Goal: Information Seeking & Learning: Learn about a topic

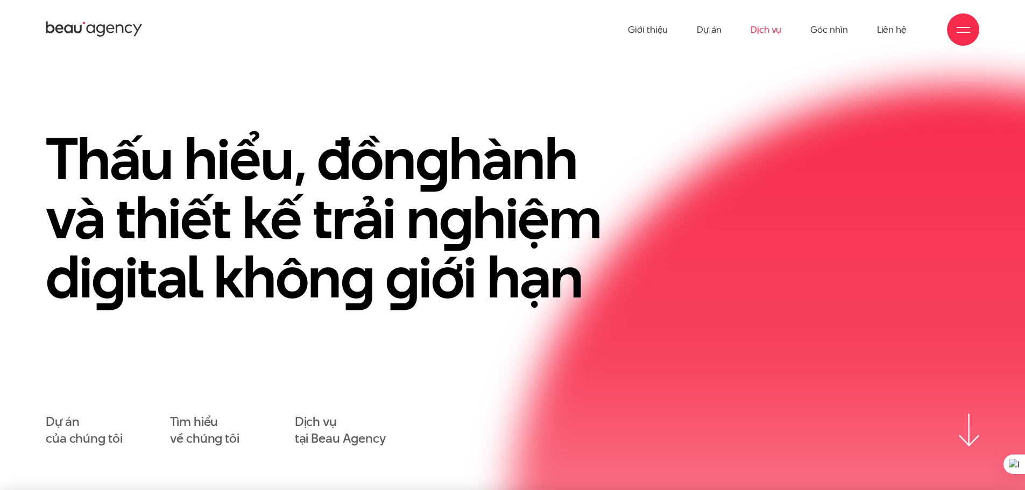
click at [771, 32] on link "Dịch vụ" at bounding box center [766, 29] width 31 height 59
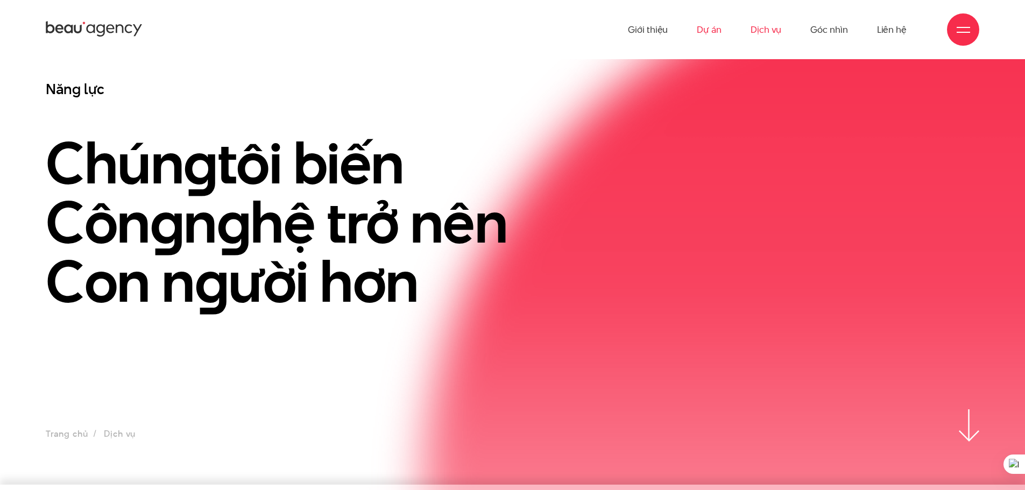
click at [704, 34] on link "Dự án" at bounding box center [709, 29] width 25 height 59
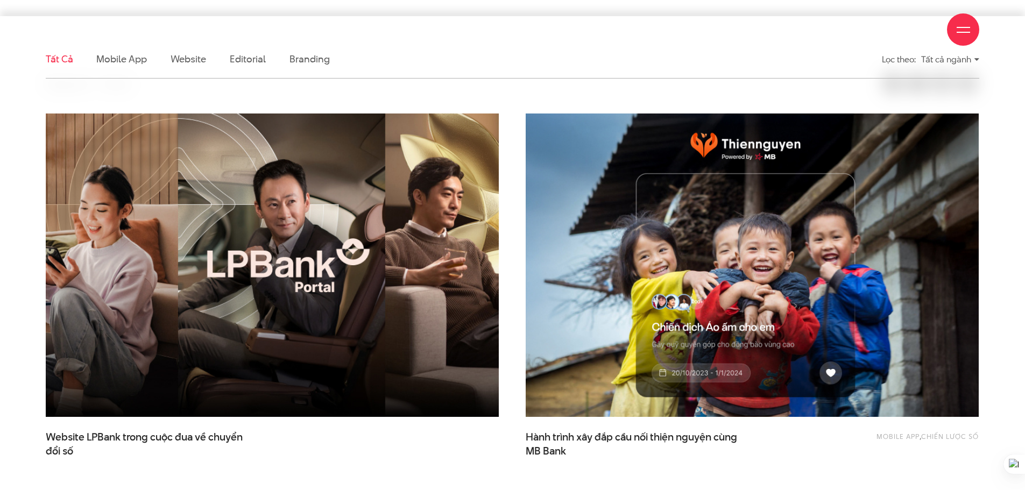
scroll to position [323, 0]
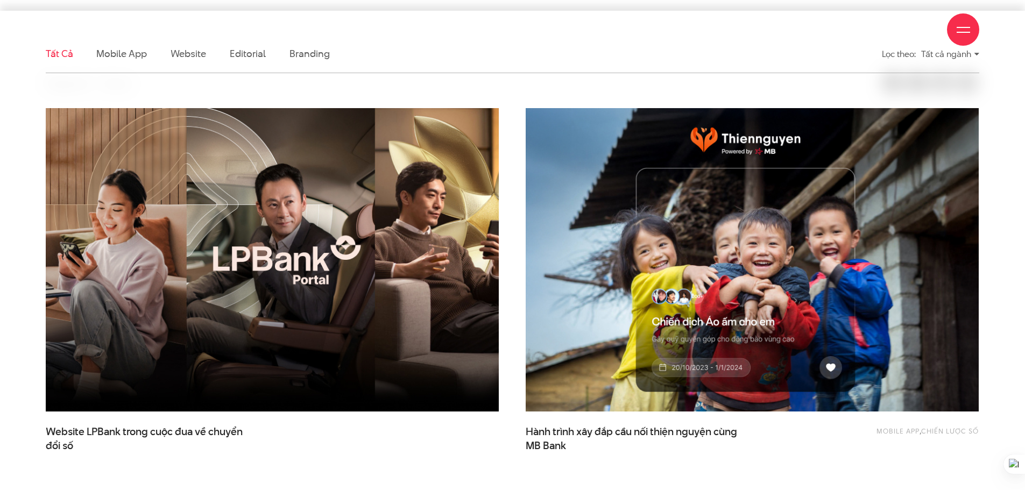
click at [118, 54] on div "Giới thiệu Dự án Dịch vụ Góc nhìn Liên hệ" at bounding box center [513, 29] width 934 height 59
click at [133, 60] on link "Mobile app" at bounding box center [121, 53] width 50 height 13
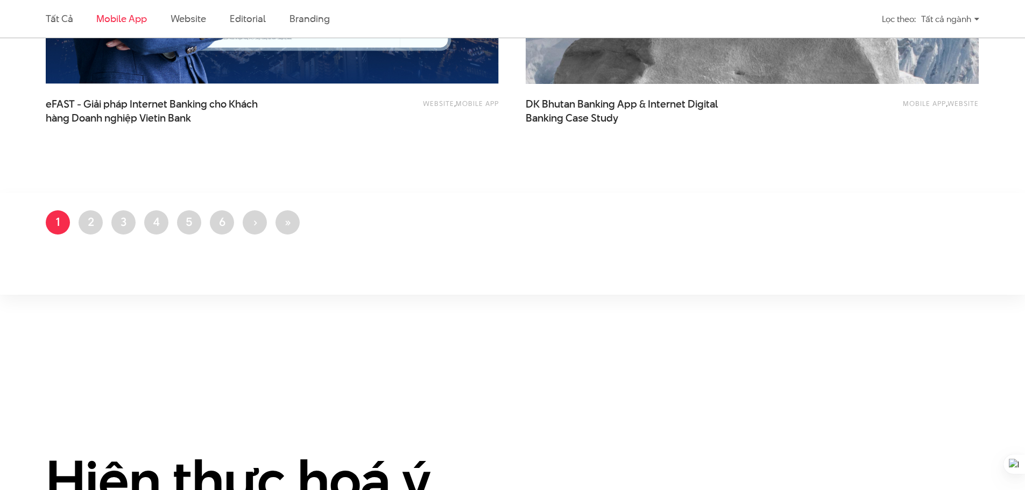
scroll to position [1058, 0]
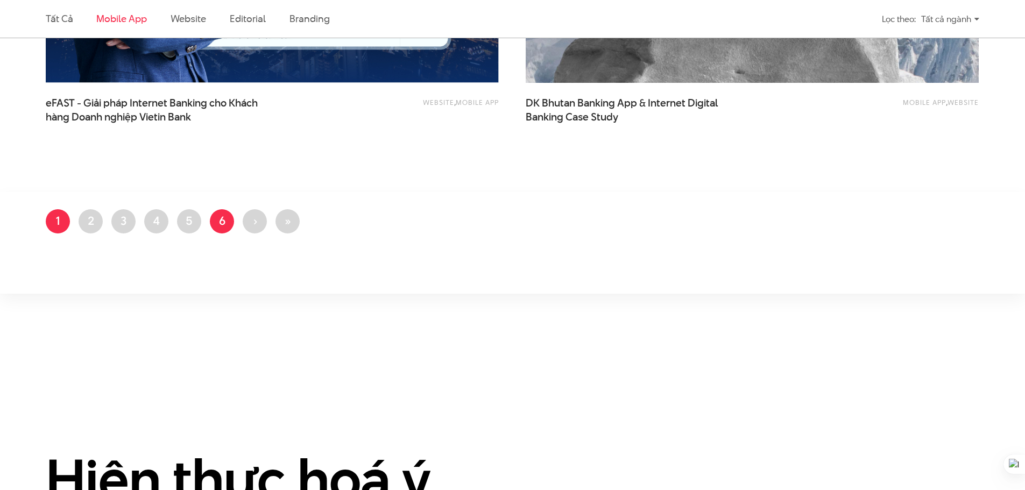
click at [228, 220] on link "Trang 6" at bounding box center [222, 221] width 24 height 24
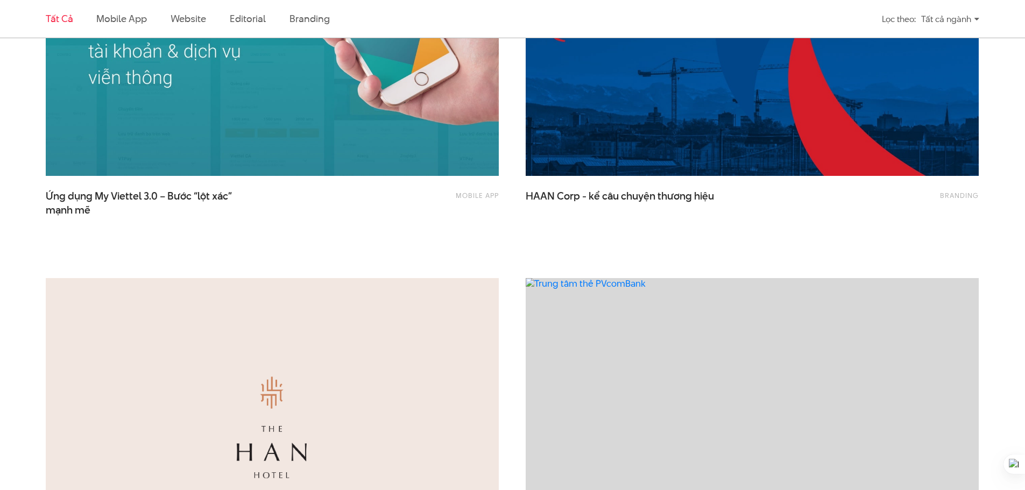
scroll to position [1507, 0]
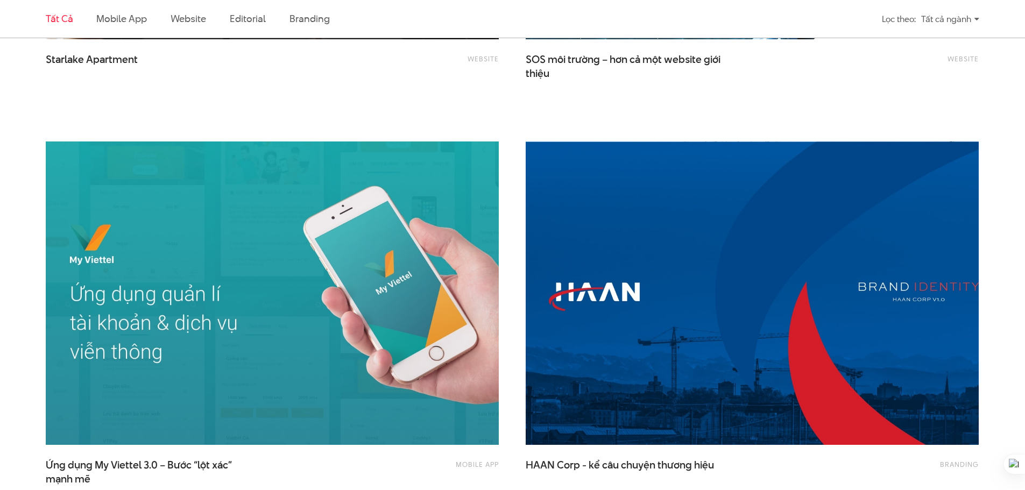
click at [315, 250] on img at bounding box center [272, 293] width 498 height 334
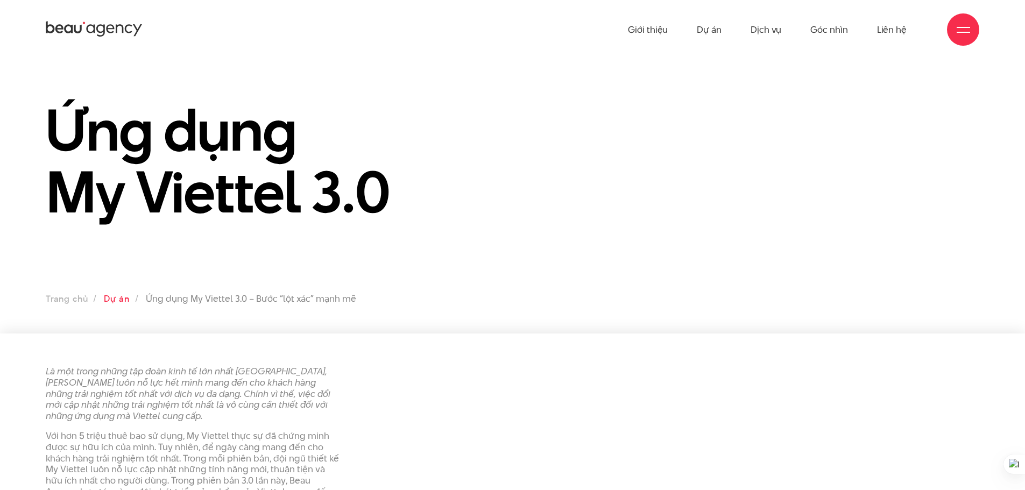
click at [114, 300] on link "Dự án" at bounding box center [116, 299] width 25 height 12
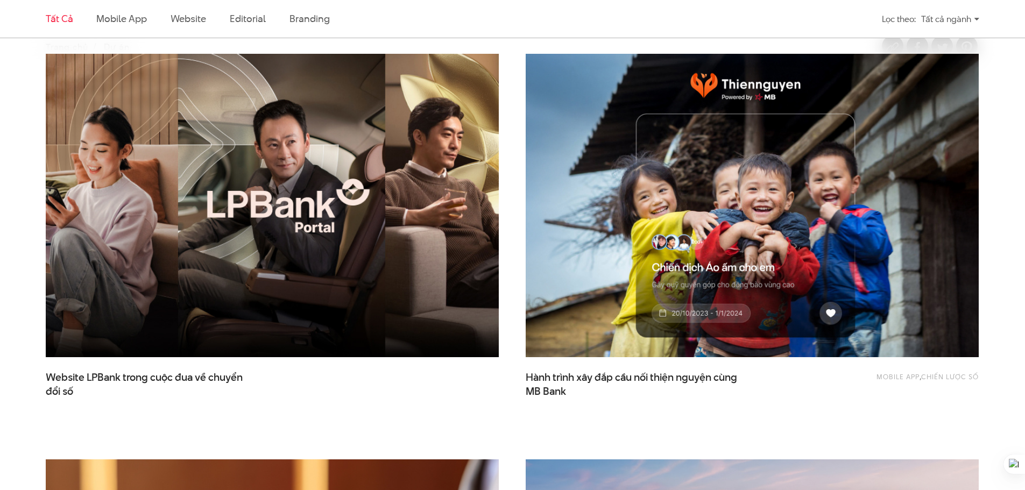
scroll to position [377, 0]
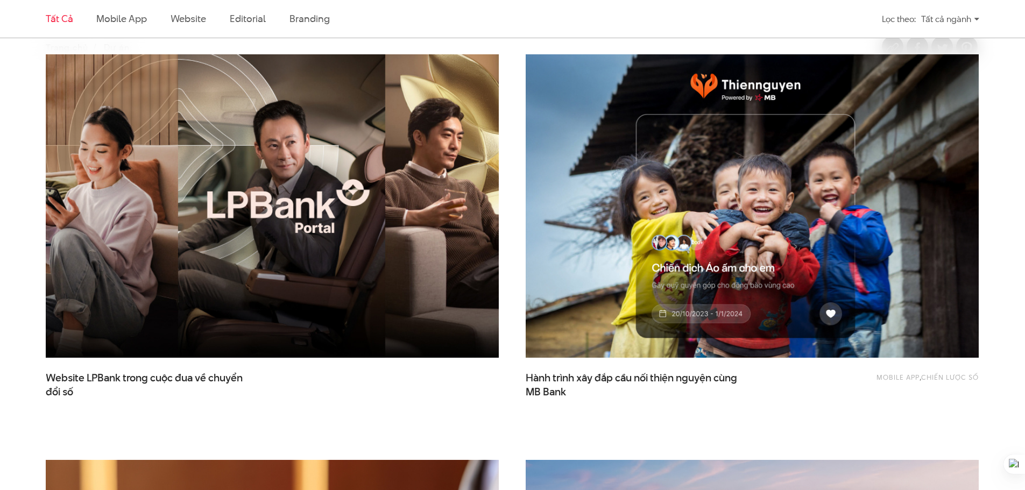
click at [302, 214] on img at bounding box center [272, 206] width 498 height 334
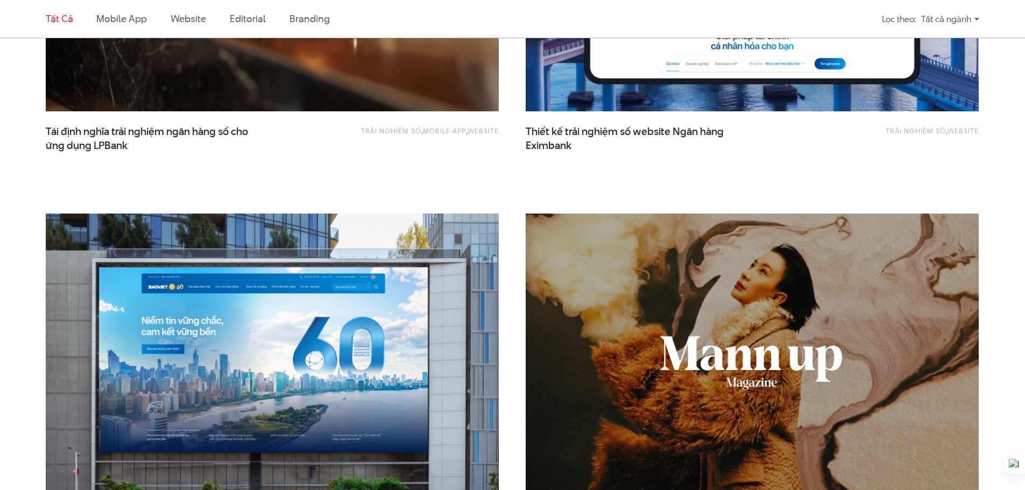
scroll to position [915, 0]
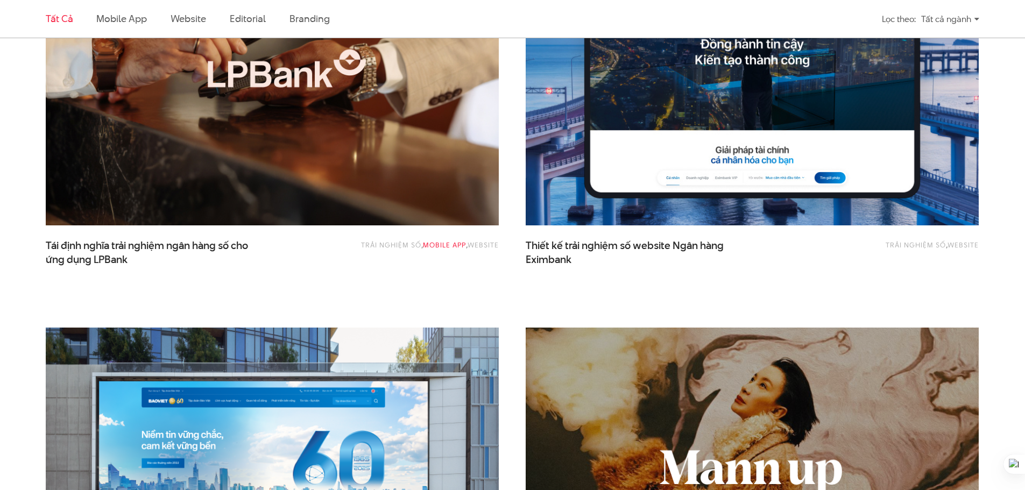
click at [448, 245] on link "Mobile app" at bounding box center [444, 245] width 43 height 10
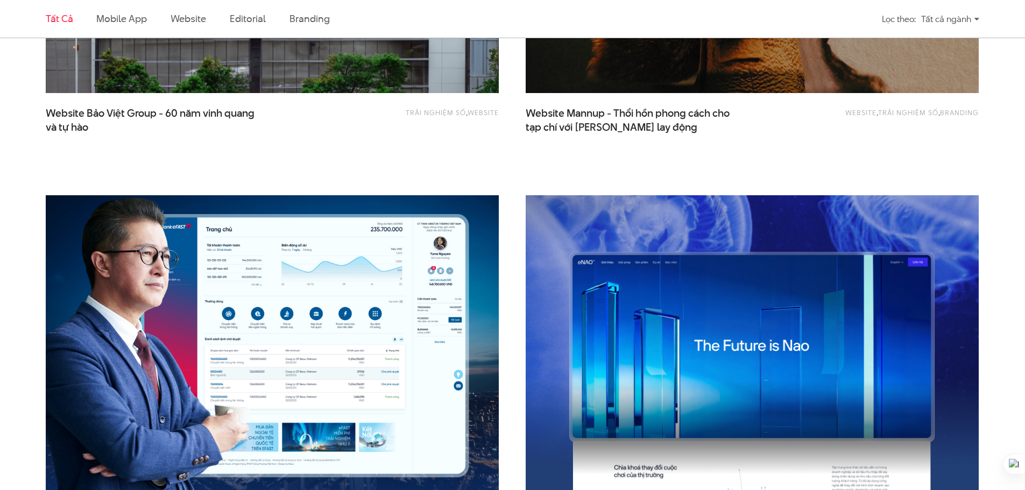
scroll to position [1668, 0]
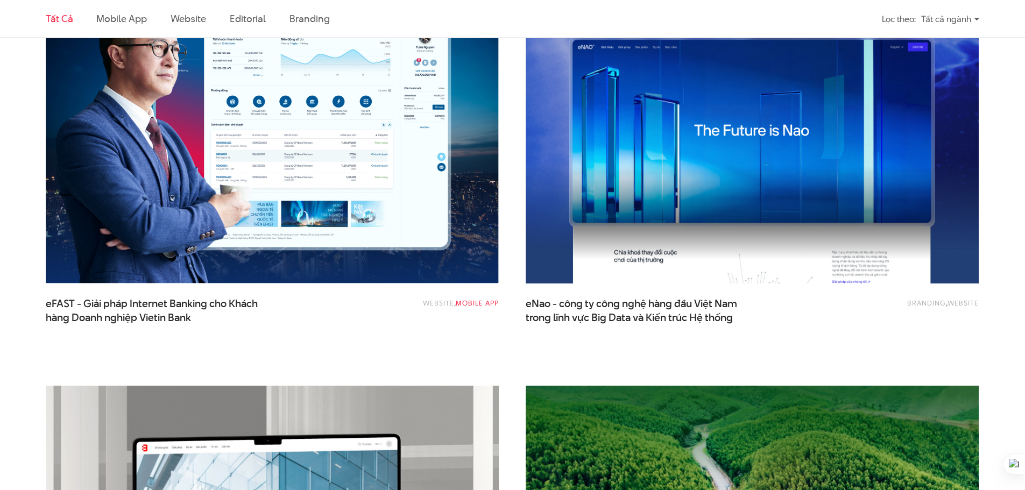
click at [477, 304] on link "Mobile app" at bounding box center [477, 303] width 43 height 10
click at [439, 305] on link "Website" at bounding box center [438, 303] width 31 height 10
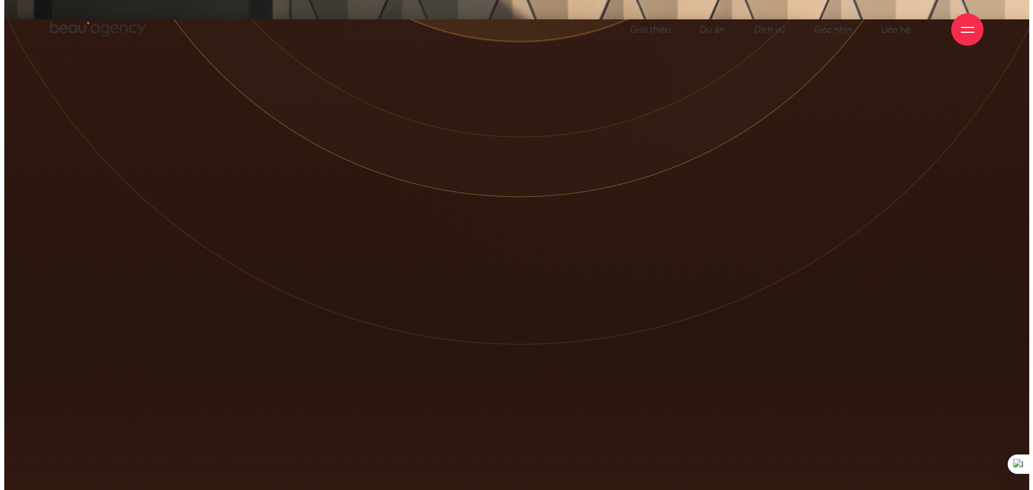
scroll to position [1, 0]
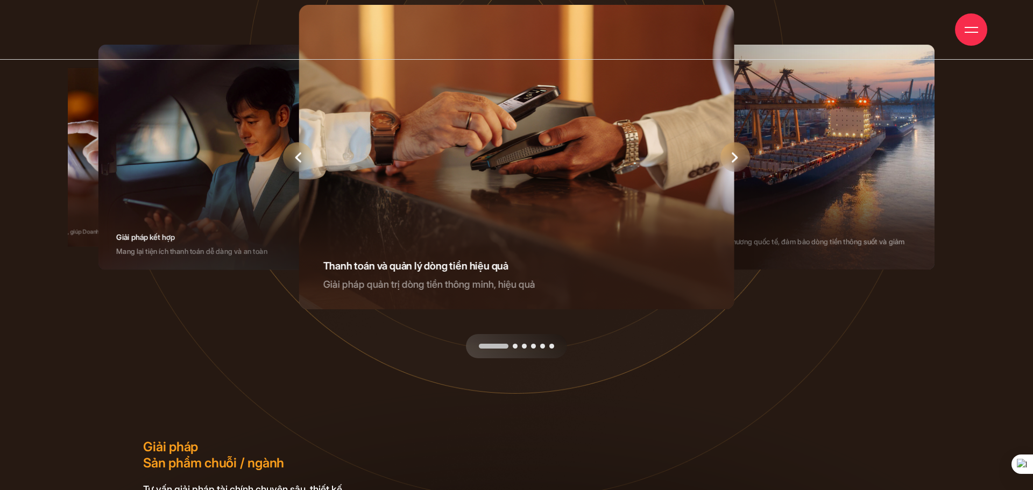
click at [522, 344] on div at bounding box center [516, 346] width 101 height 24
click at [525, 348] on span "Go to slide 3" at bounding box center [524, 346] width 5 height 5
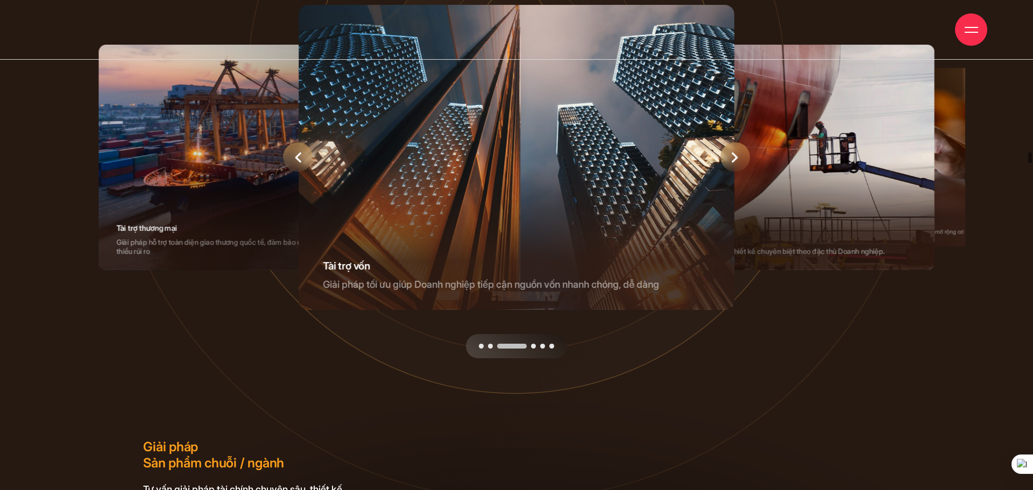
click at [537, 347] on div at bounding box center [516, 346] width 101 height 24
click at [533, 346] on span "Go to slide 4" at bounding box center [533, 346] width 5 height 5
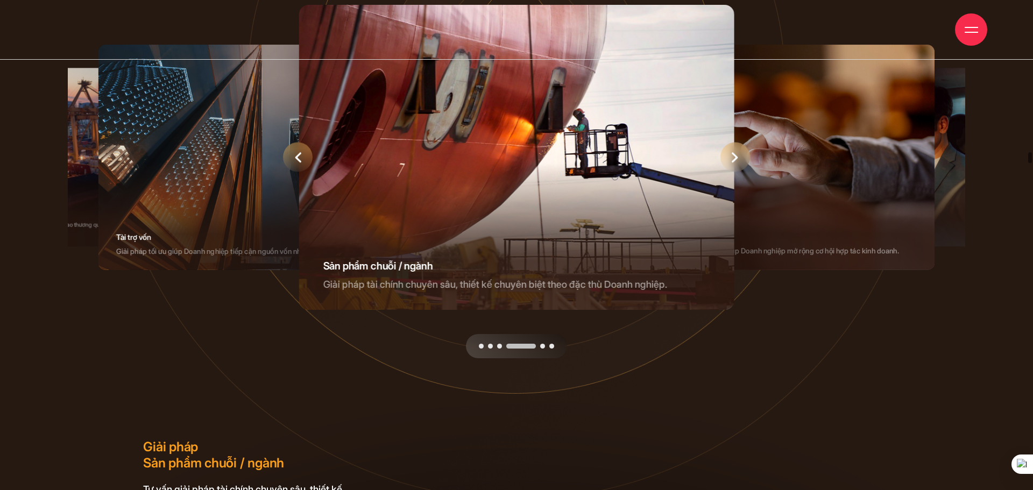
click at [544, 347] on span "Go to slide 5" at bounding box center [542, 346] width 5 height 5
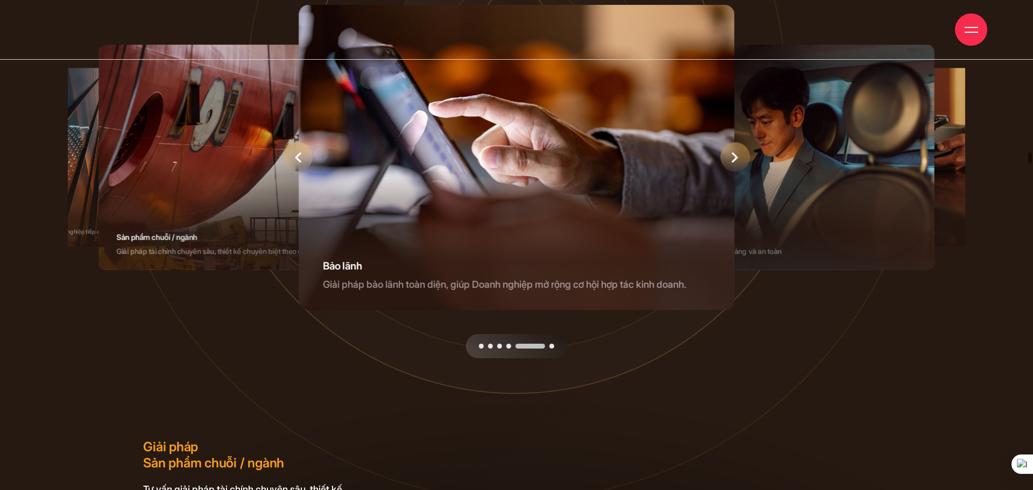
click at [553, 347] on span "Go to slide 6" at bounding box center [551, 346] width 5 height 5
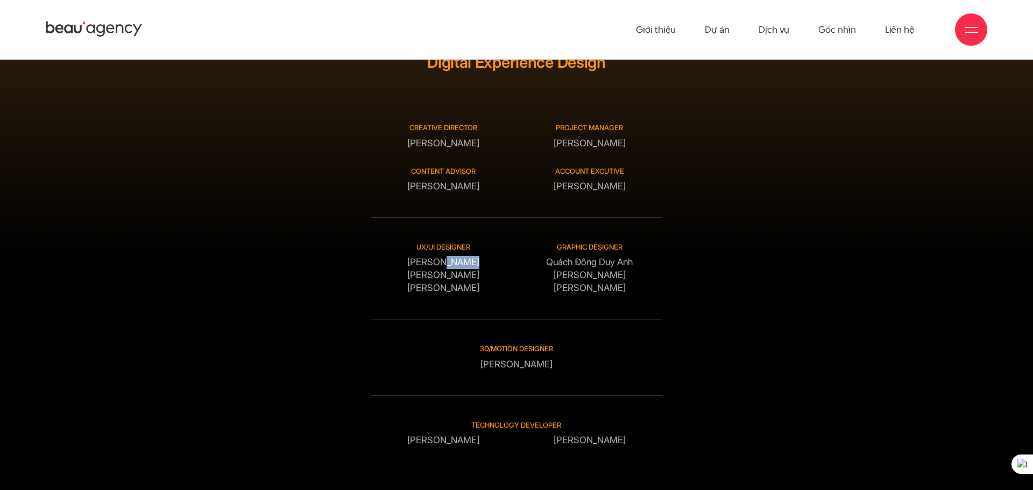
drag, startPoint x: 443, startPoint y: 260, endPoint x: 482, endPoint y: 260, distance: 39.3
click at [482, 260] on div "UX/UI DESIGNER Đỗ Tuấn Minh Nguyễn Thái Đức Anh Nguyễn Ngọc Lê" at bounding box center [444, 268] width 146 height 53
click at [448, 259] on div "UX/UI DESIGNER Đỗ Tuấn Minh Nguyễn Thái Đức Anh Nguyễn Ngọc Lê" at bounding box center [444, 268] width 146 height 53
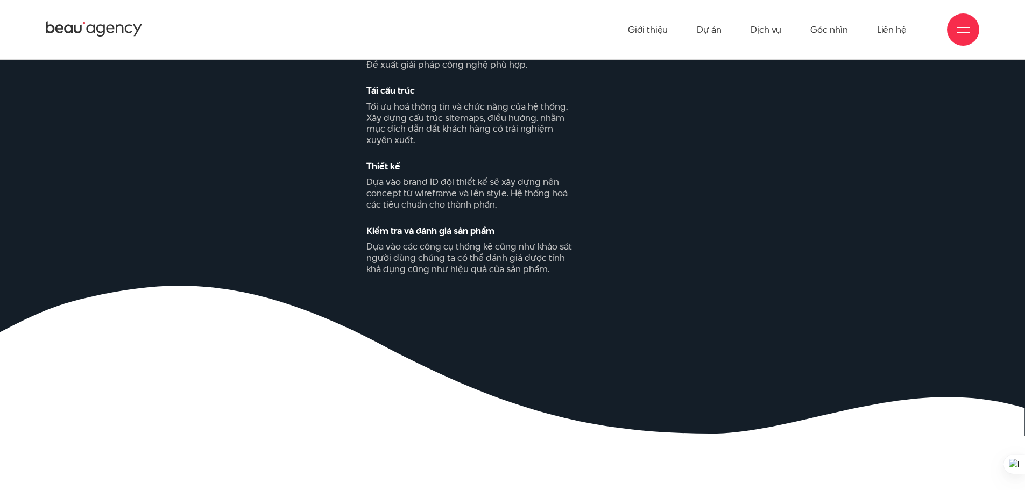
scroll to position [968, 0]
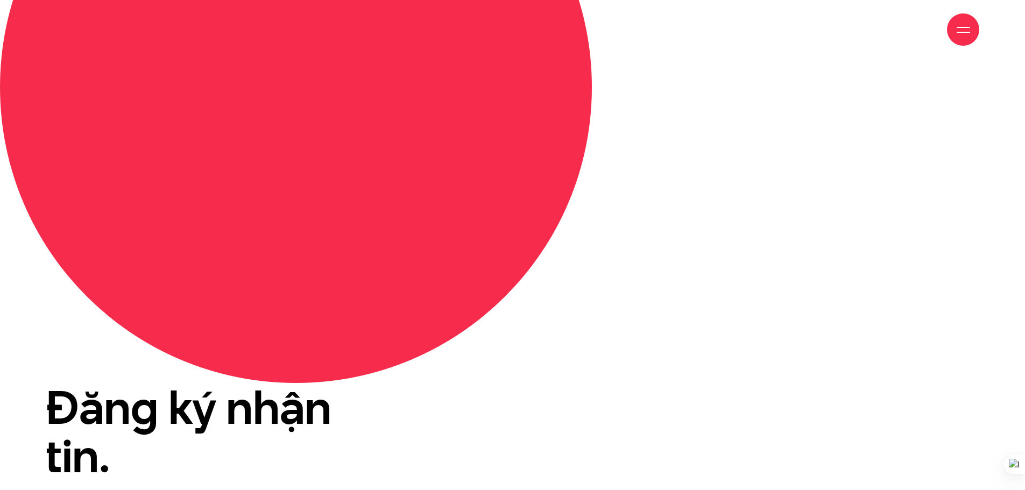
scroll to position [3552, 0]
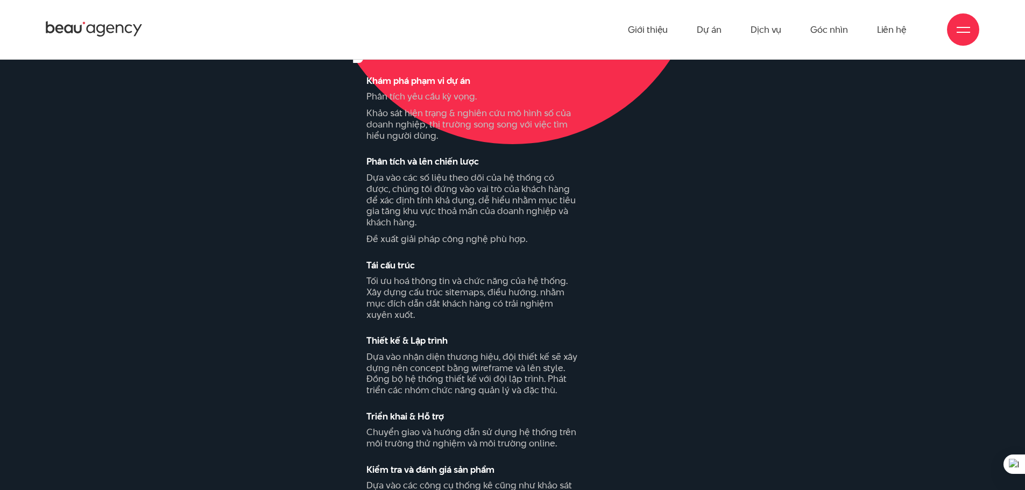
scroll to position [861, 0]
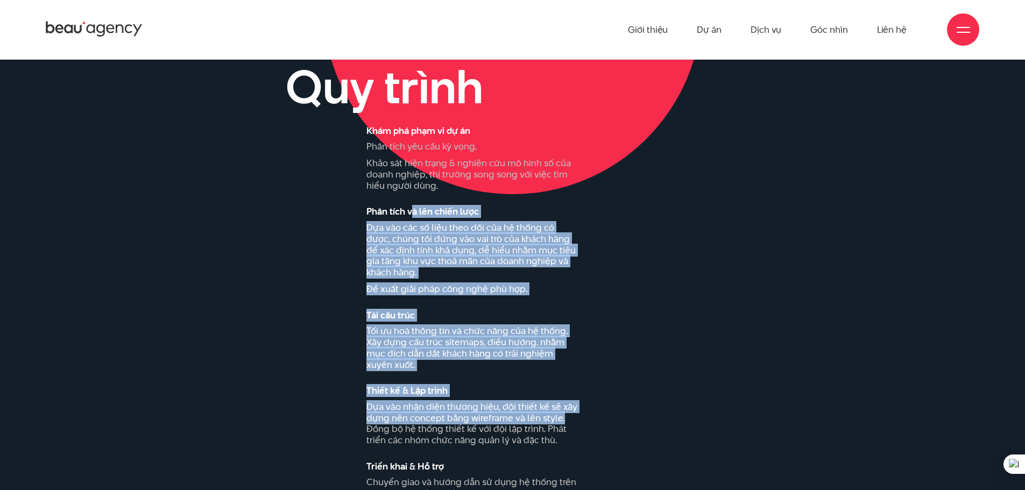
drag, startPoint x: 473, startPoint y: 211, endPoint x: 579, endPoint y: 416, distance: 230.8
click at [579, 416] on ul "Khám phá phạm vi dự án Phân tích yêu cầu kỳ vọng. Khảo sát hiện trạng & nghiên …" at bounding box center [432, 345] width 293 height 438
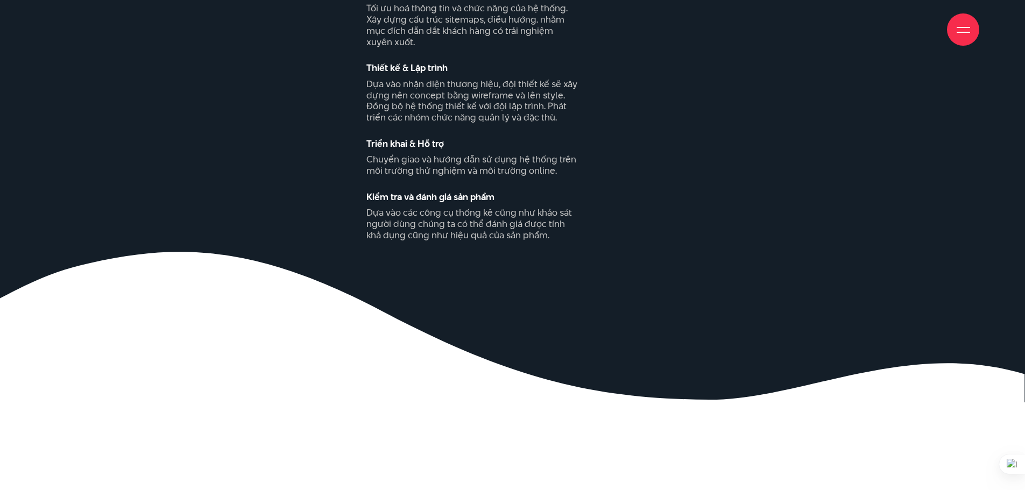
click at [474, 193] on h4 "Kiểm tra và đánh giá sản phẩm" at bounding box center [472, 197] width 213 height 9
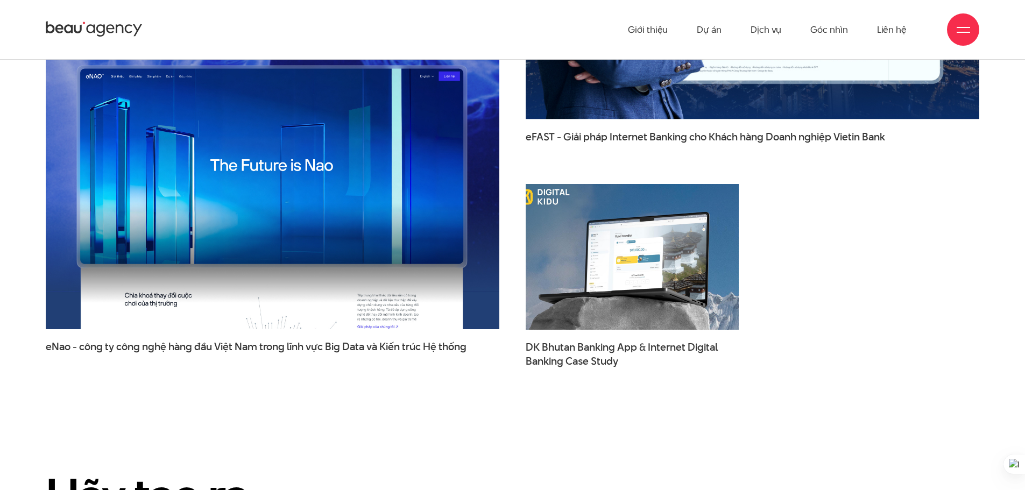
scroll to position [1668, 0]
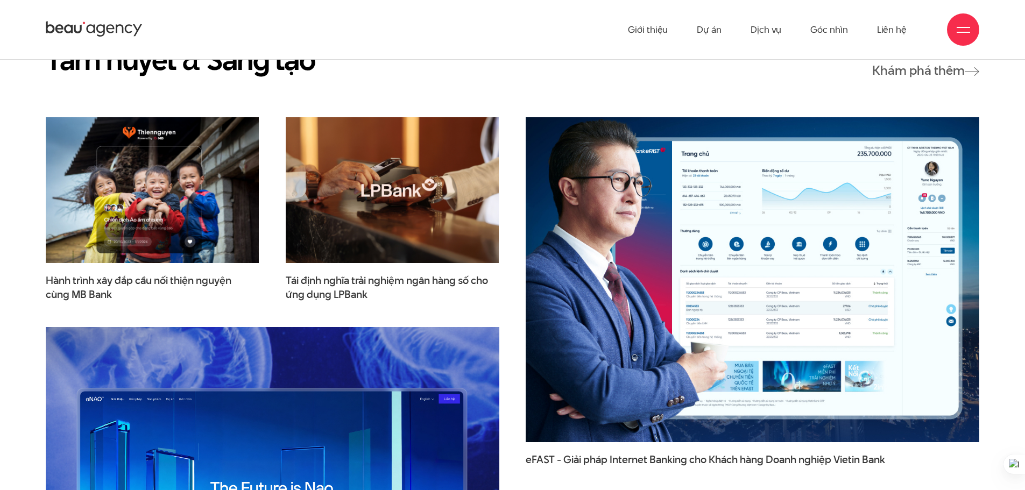
click at [741, 321] on img at bounding box center [752, 279] width 499 height 357
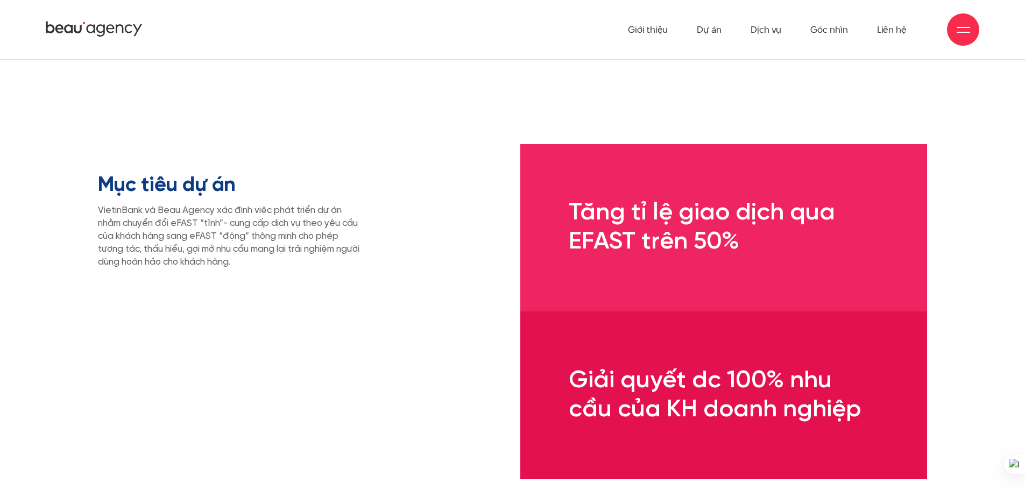
scroll to position [3821, 0]
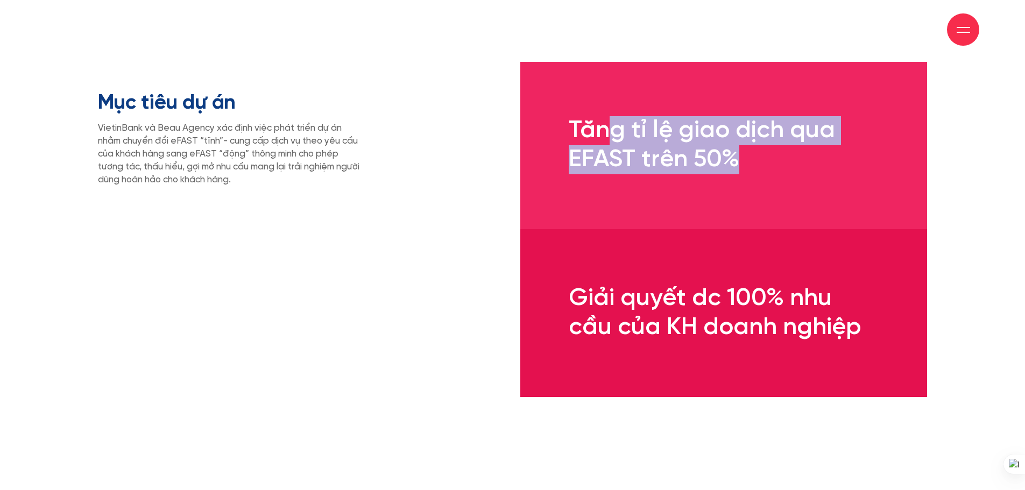
drag, startPoint x: 617, startPoint y: 127, endPoint x: 838, endPoint y: 187, distance: 229.3
click at [838, 187] on div "Tăng tỉ lệ giao dịch qua EFAST trên 50%" at bounding box center [723, 145] width 407 height 167
click at [631, 140] on h3 "Tăng tỉ lệ giao dịch qua EFAST trên 50%" at bounding box center [723, 145] width 407 height 80
drag, startPoint x: 783, startPoint y: 165, endPoint x: 552, endPoint y: 108, distance: 237.7
click at [552, 108] on h3 "Tăng tỉ lệ giao dịch qua EFAST trên 50%" at bounding box center [723, 145] width 407 height 80
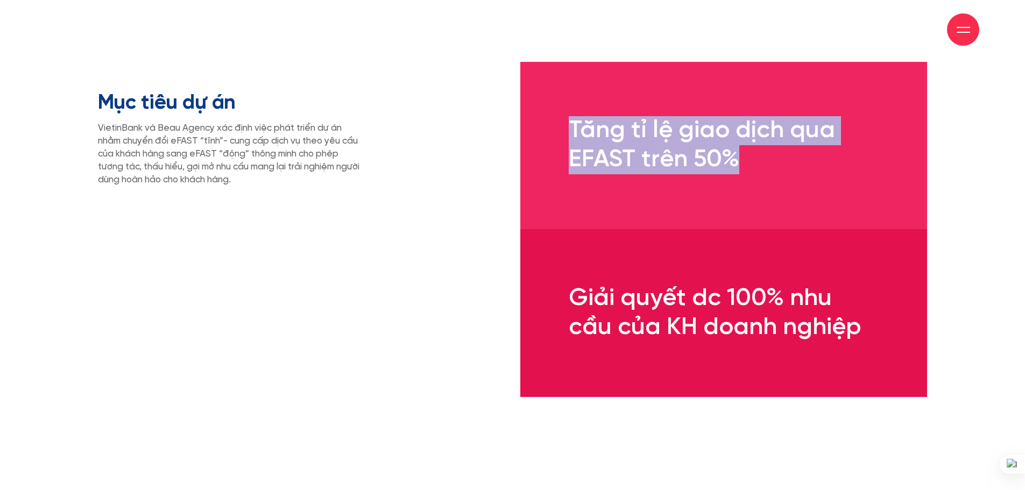
click at [615, 134] on h3 "Tăng tỉ lệ giao dịch qua EFAST trên 50%" at bounding box center [723, 145] width 407 height 80
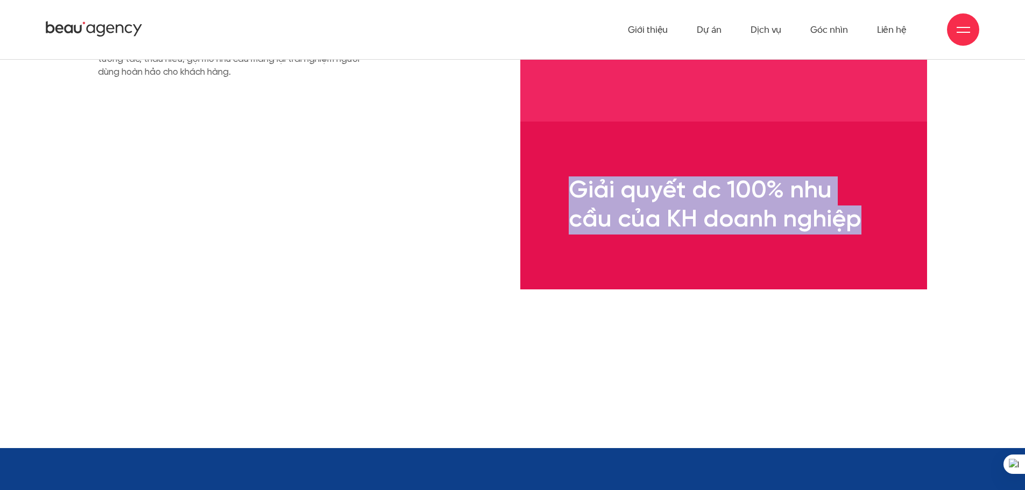
drag, startPoint x: 867, startPoint y: 240, endPoint x: 538, endPoint y: 168, distance: 336.6
click at [538, 168] on div "Giải quyết dc 100% nhu cầu của KH doanh nghiệp" at bounding box center [723, 205] width 407 height 167
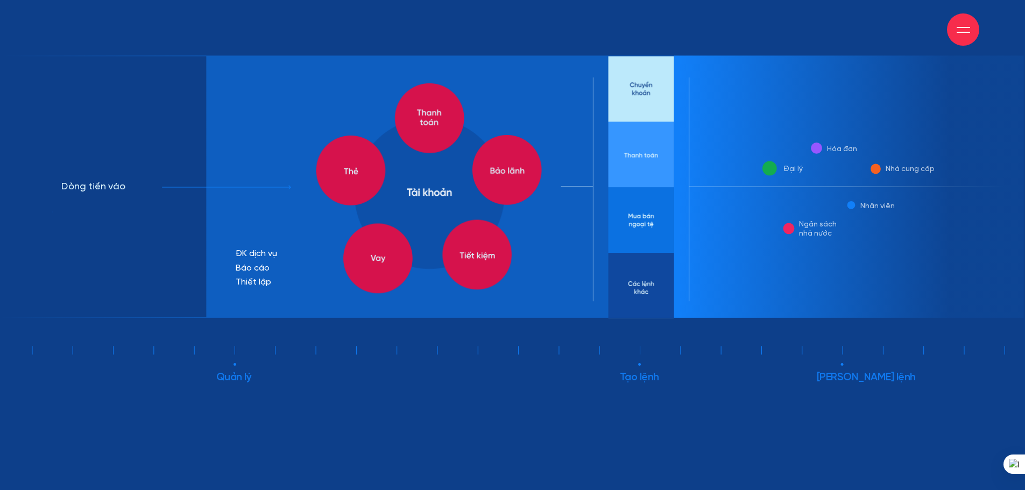
scroll to position [4575, 0]
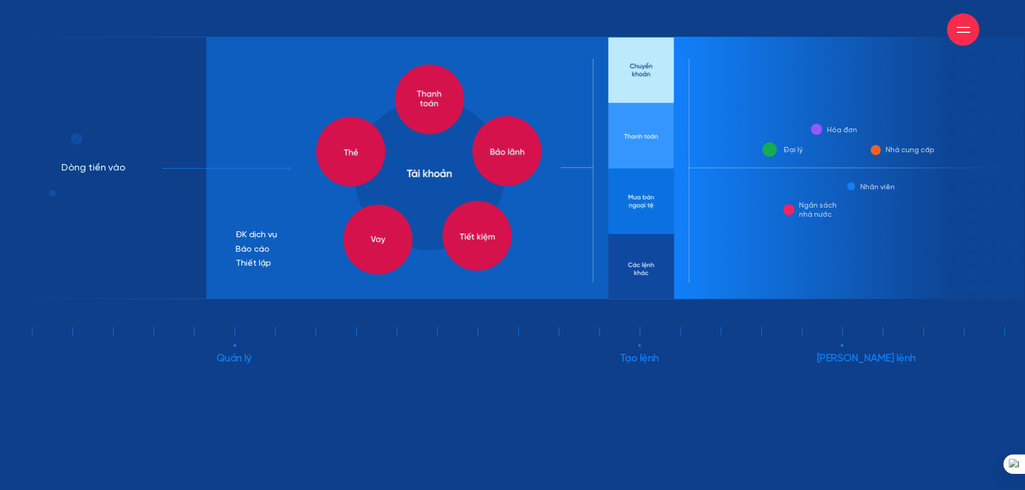
click at [641, 347] on circle at bounding box center [640, 345] width 3 height 3
click at [642, 131] on rect at bounding box center [642, 168] width 66 height 263
click at [632, 210] on rect at bounding box center [642, 168] width 66 height 263
click at [640, 277] on rect at bounding box center [642, 168] width 66 height 263
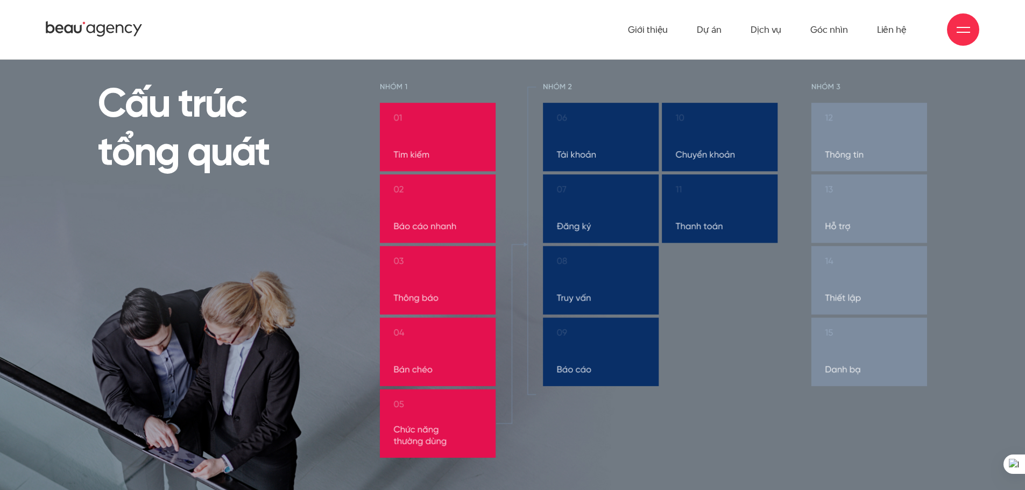
scroll to position [5436, 0]
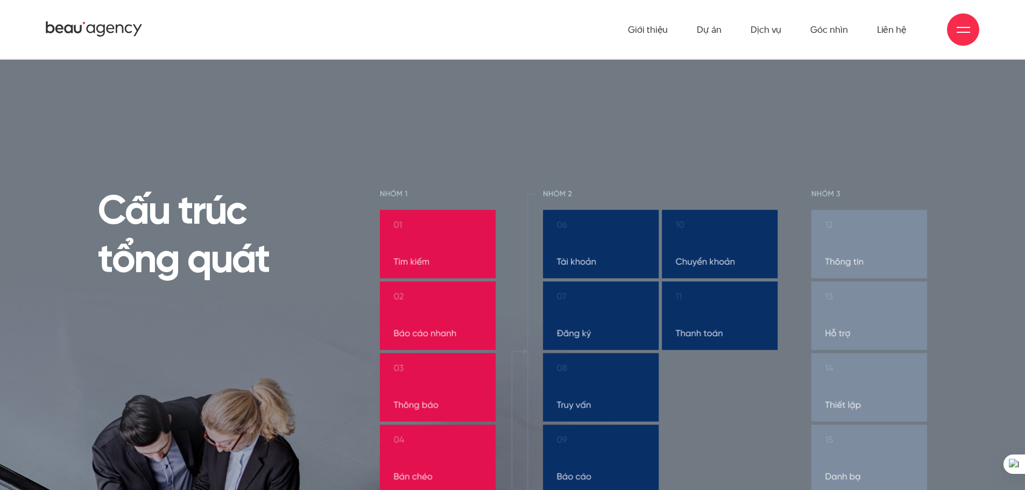
click at [699, 348] on img at bounding box center [654, 377] width 548 height 376
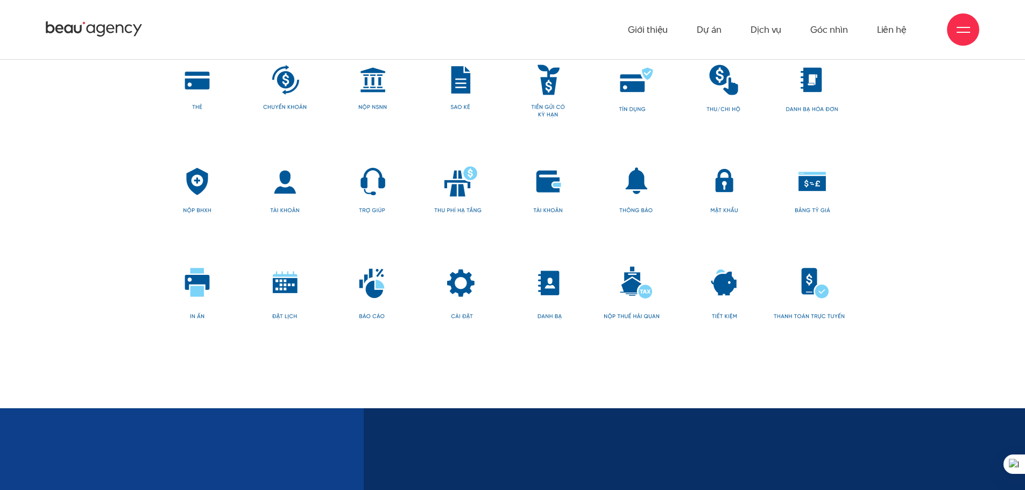
scroll to position [7857, 0]
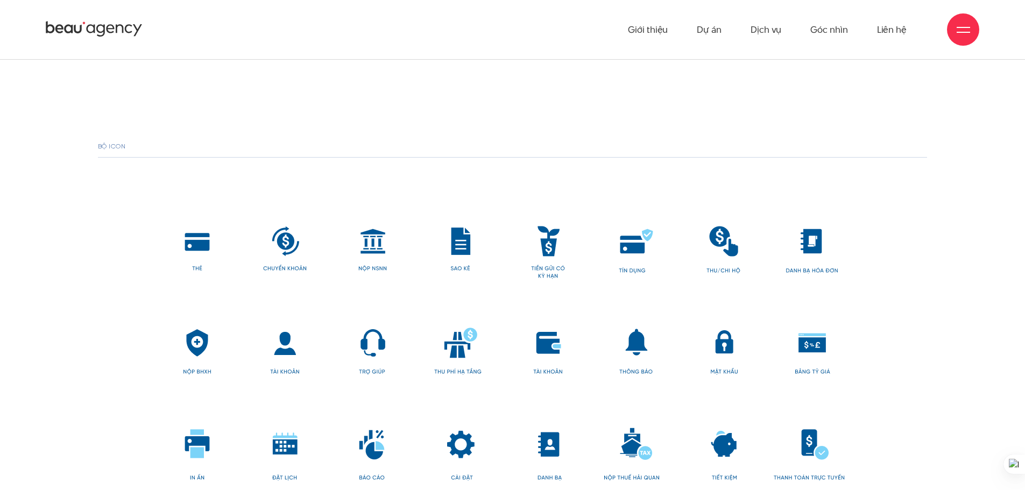
click at [452, 250] on img at bounding box center [513, 354] width 664 height 259
click at [569, 256] on img at bounding box center [513, 354] width 664 height 259
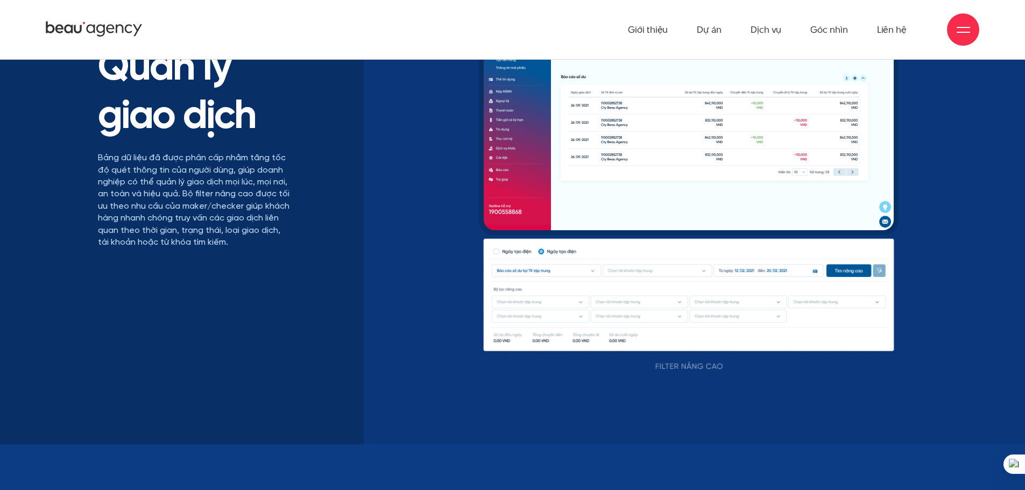
scroll to position [9705, 0]
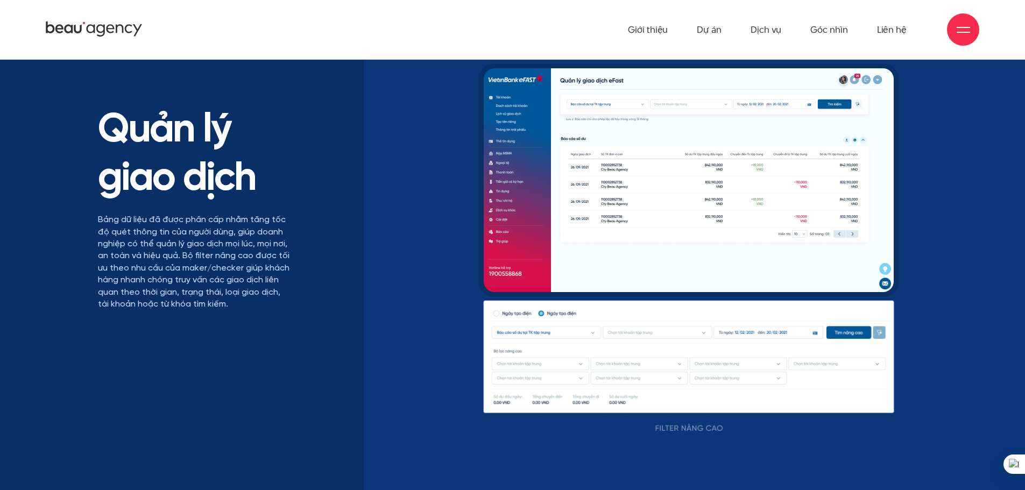
click at [965, 22] on div at bounding box center [963, 29] width 32 height 32
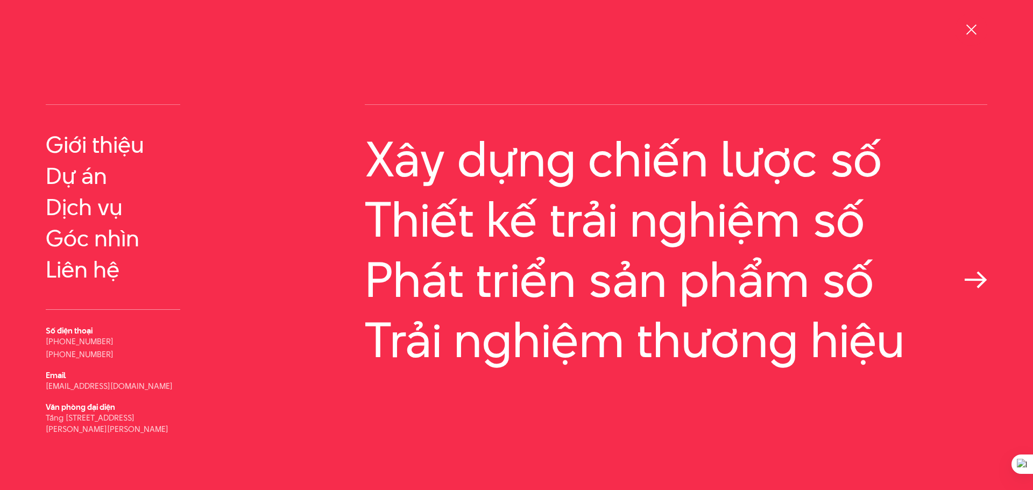
scroll to position [0, 0]
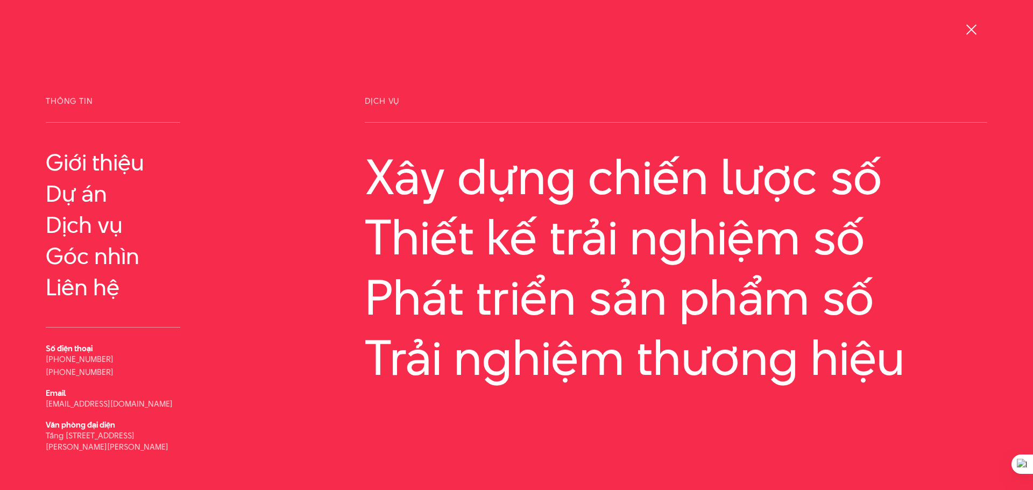
click at [973, 28] on span at bounding box center [971, 29] width 10 height 10
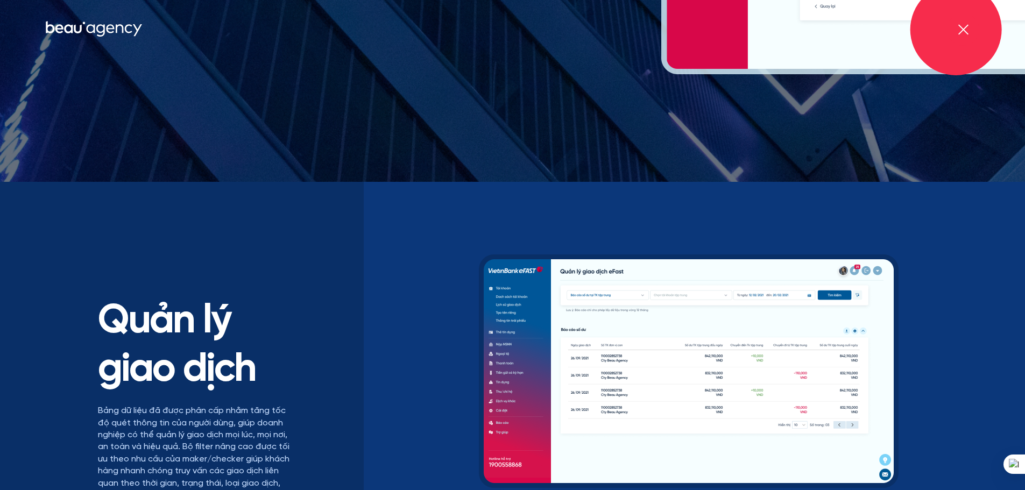
scroll to position [9436, 0]
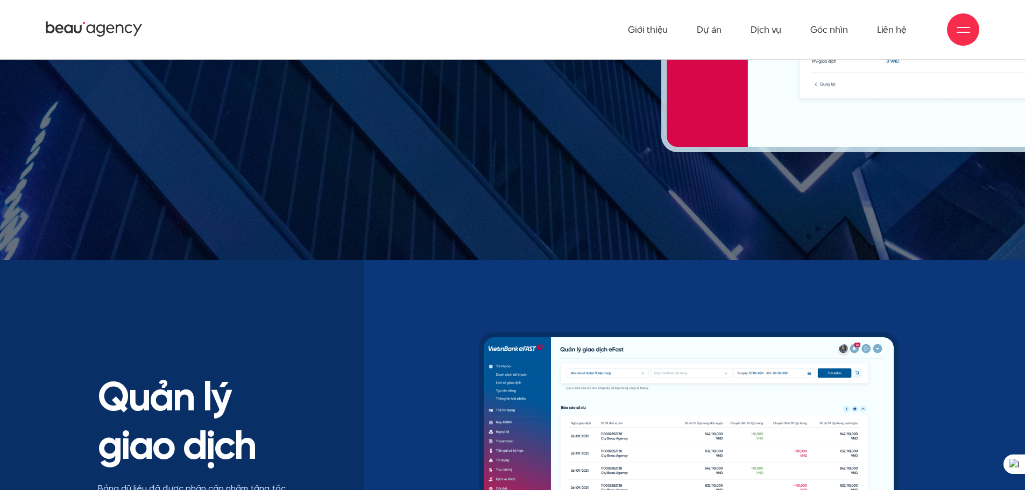
click at [111, 31] on icon at bounding box center [94, 29] width 97 height 19
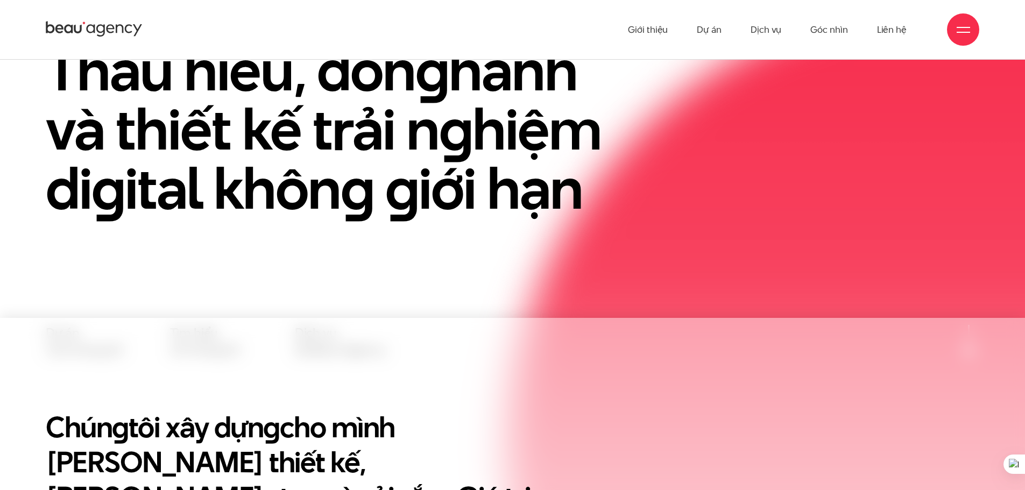
scroll to position [54, 0]
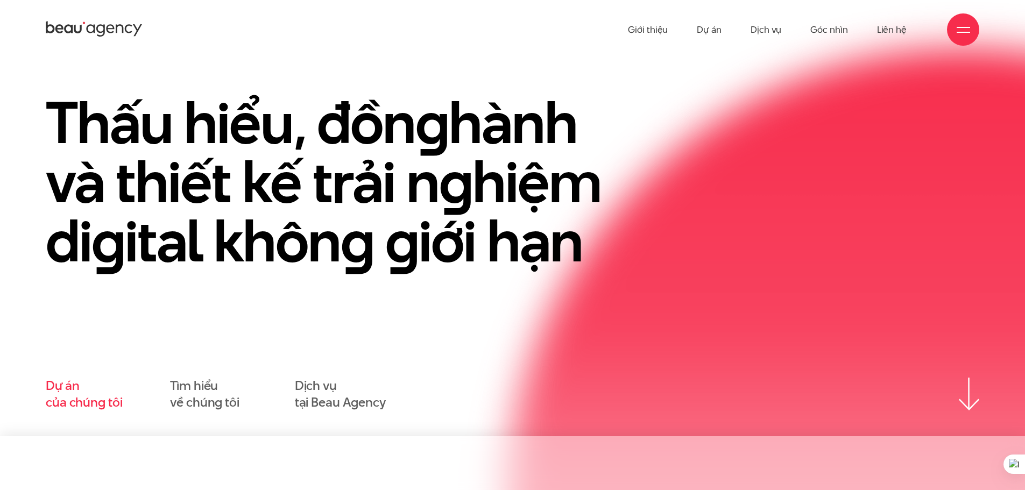
click at [63, 389] on link "Dự án của chúng tôi" at bounding box center [84, 394] width 76 height 33
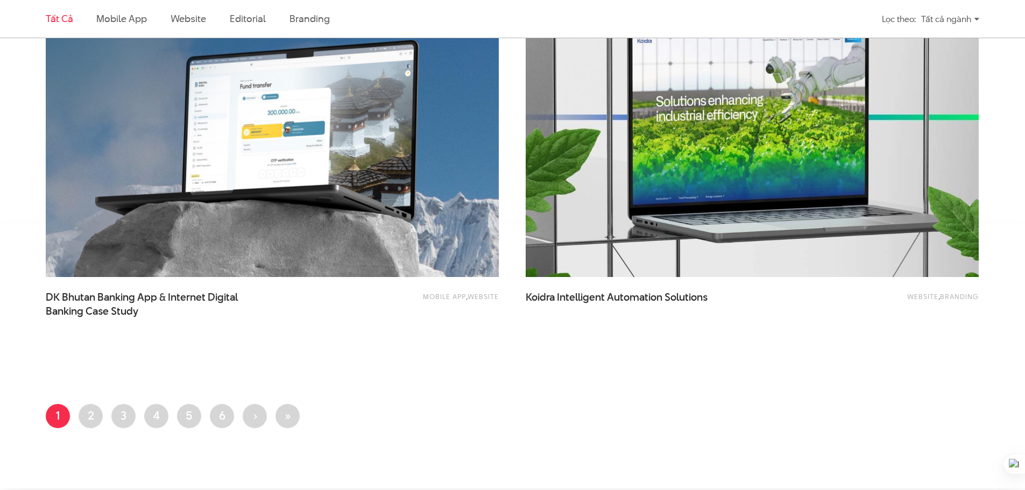
scroll to position [2637, 0]
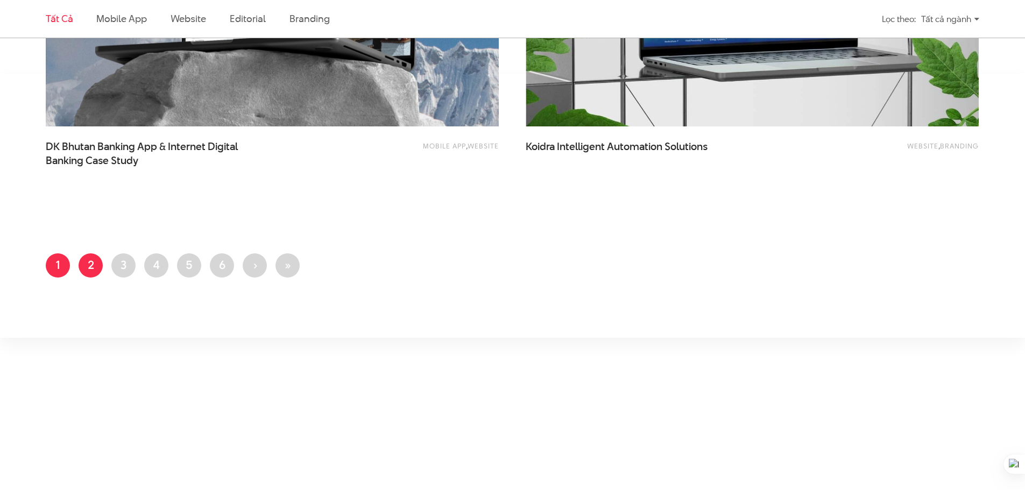
click at [82, 274] on link "Trang 2" at bounding box center [91, 265] width 24 height 24
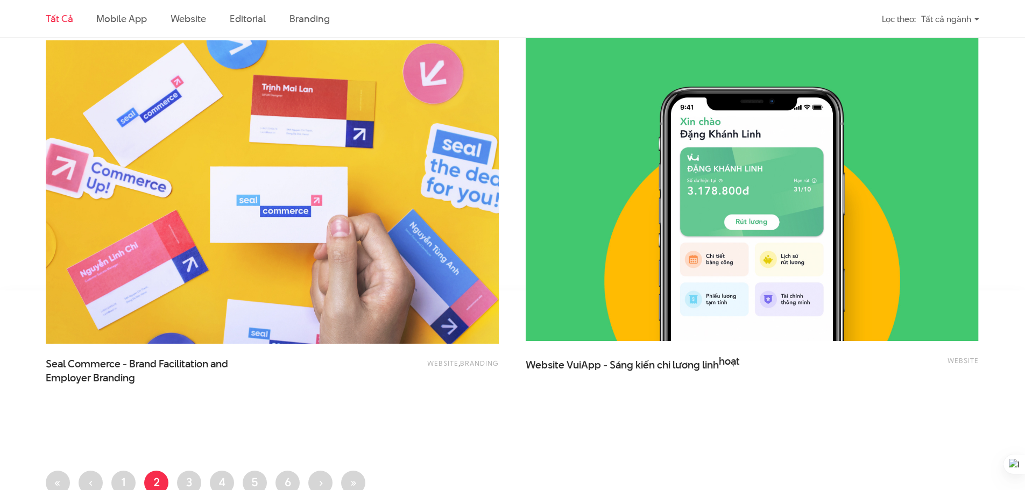
scroll to position [2422, 0]
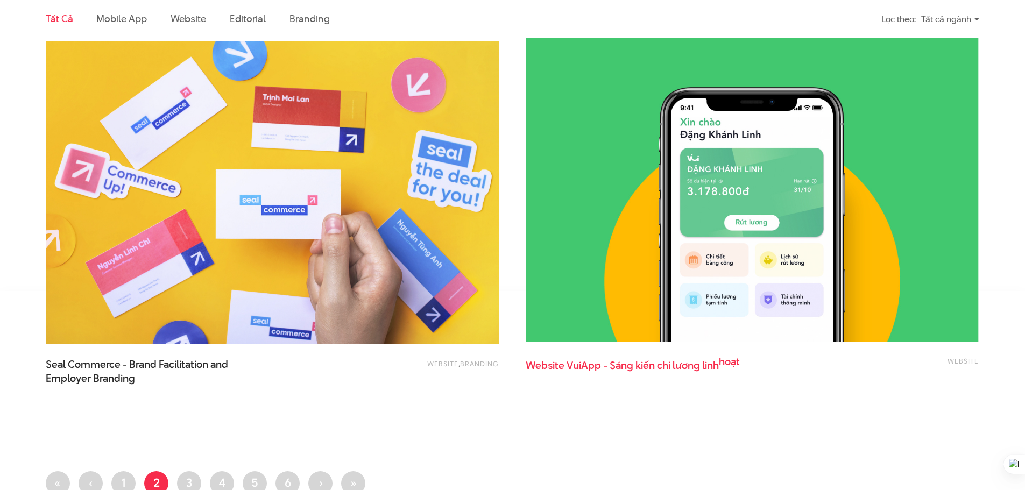
click at [636, 362] on span "Website VuiApp - Sáng kiến chi lương linh hoạt" at bounding box center [633, 368] width 215 height 27
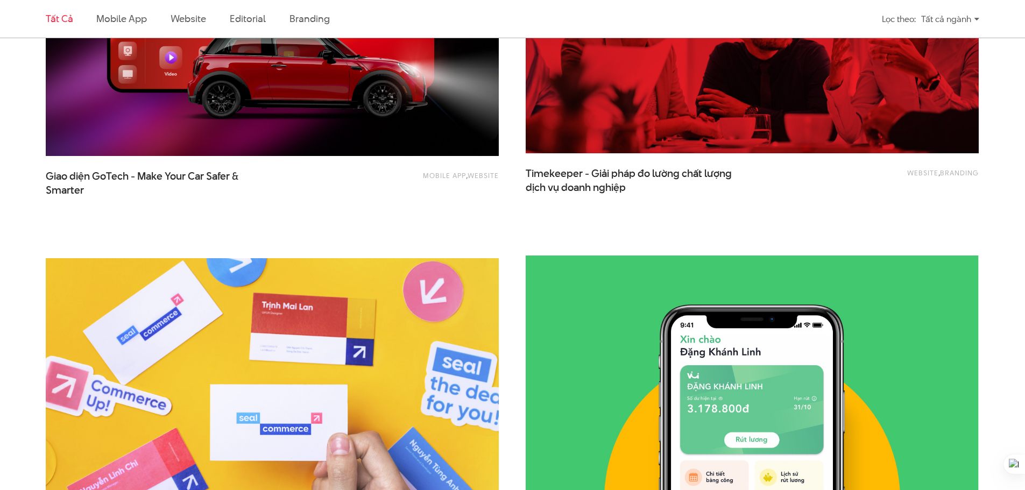
scroll to position [2045, 0]
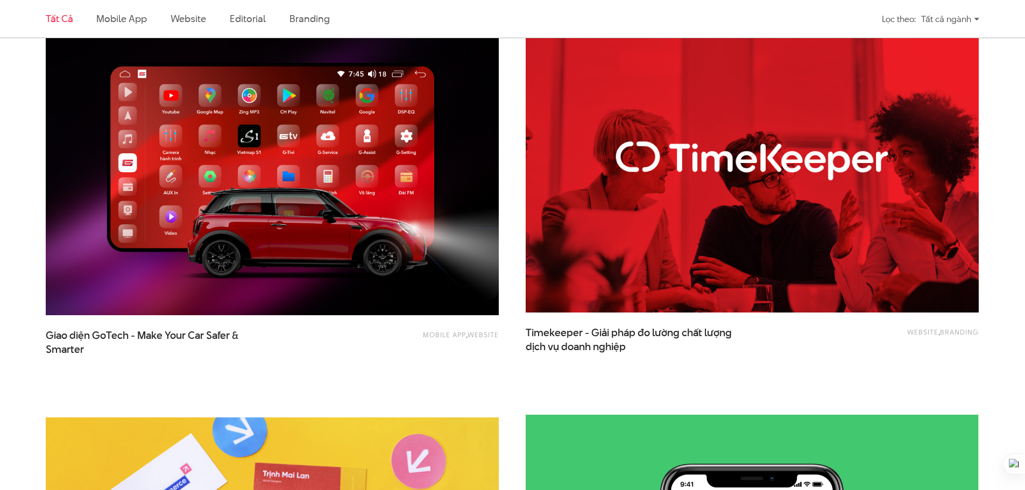
click at [666, 205] on img at bounding box center [752, 161] width 498 height 334
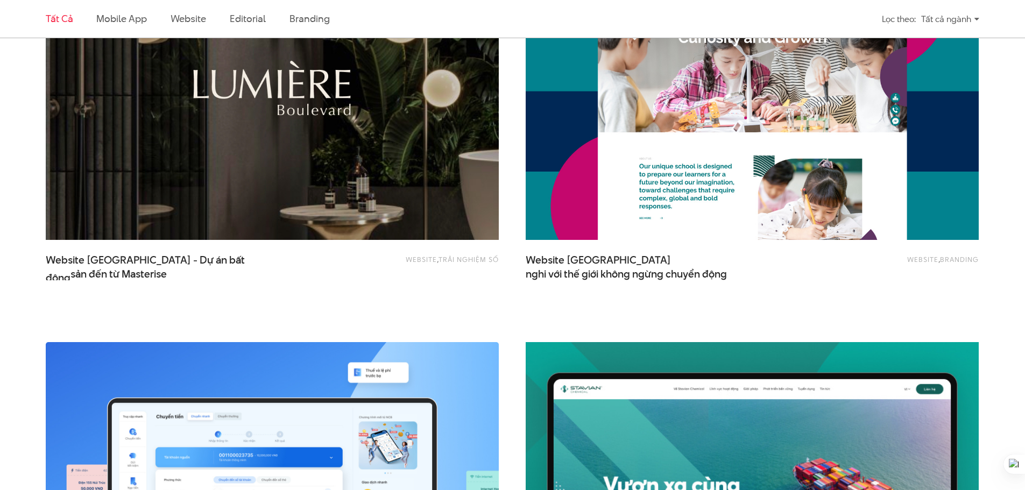
scroll to position [1184, 0]
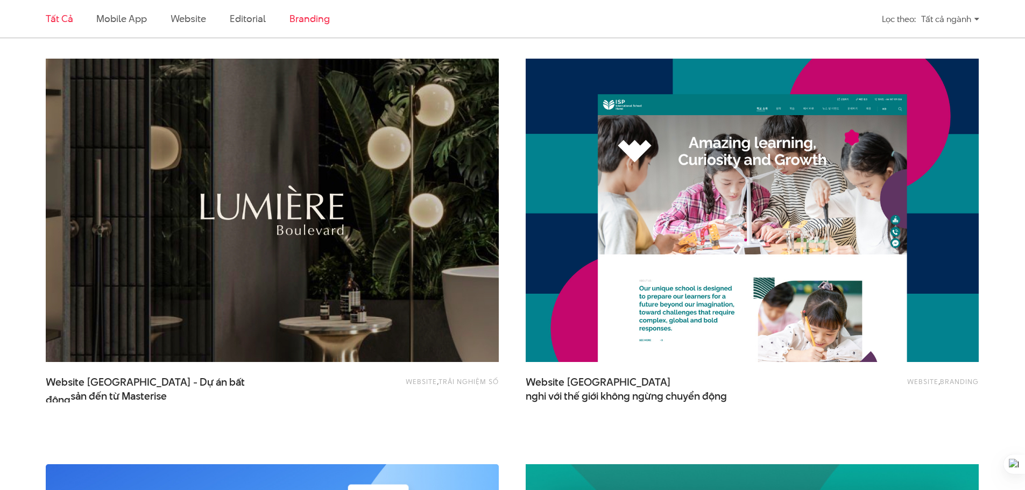
click at [309, 18] on link "Branding" at bounding box center [310, 18] width 40 height 13
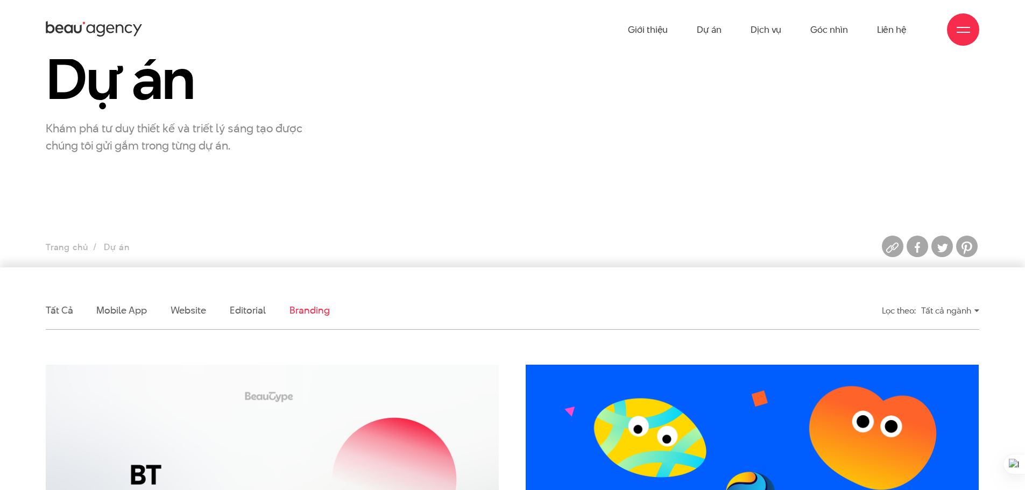
scroll to position [0, 0]
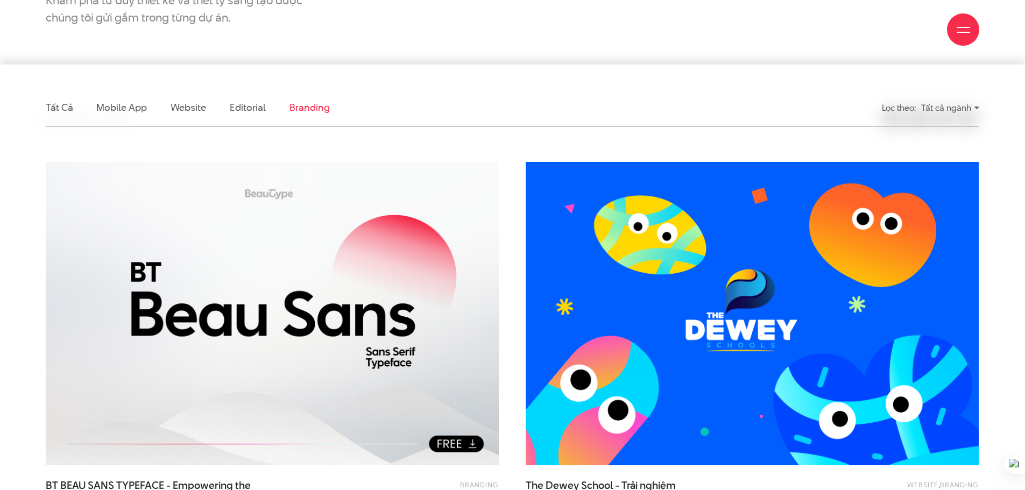
click at [307, 107] on link "Branding" at bounding box center [310, 107] width 40 height 13
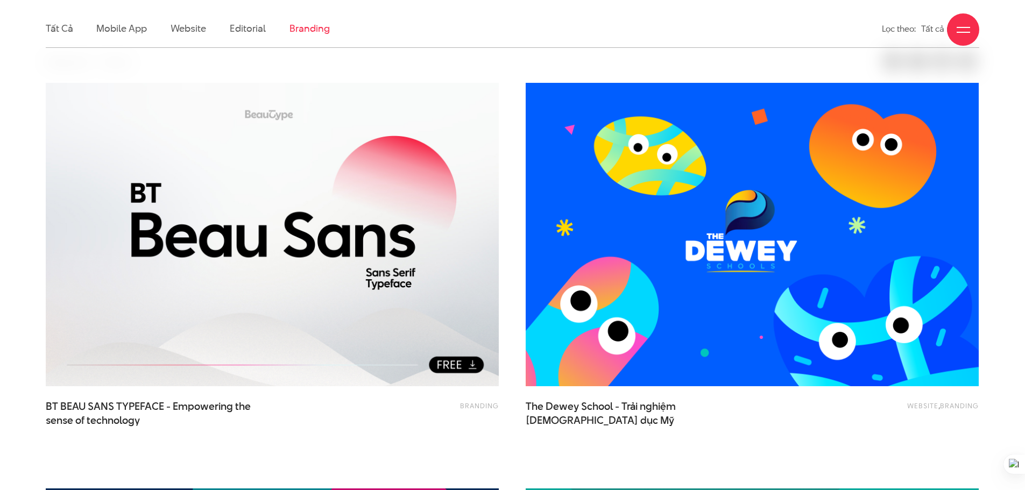
scroll to position [358, 0]
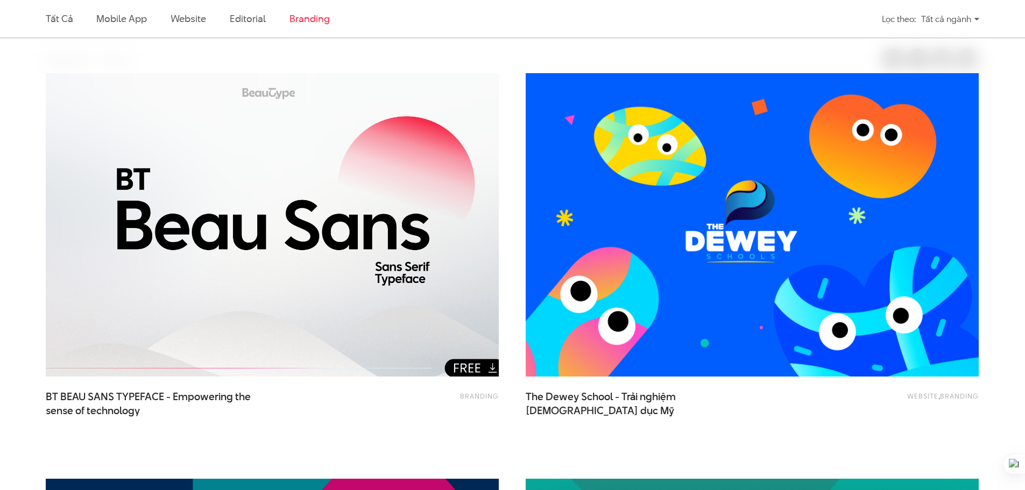
click at [375, 245] on img at bounding box center [272, 225] width 498 height 334
click at [425, 274] on img at bounding box center [272, 225] width 498 height 334
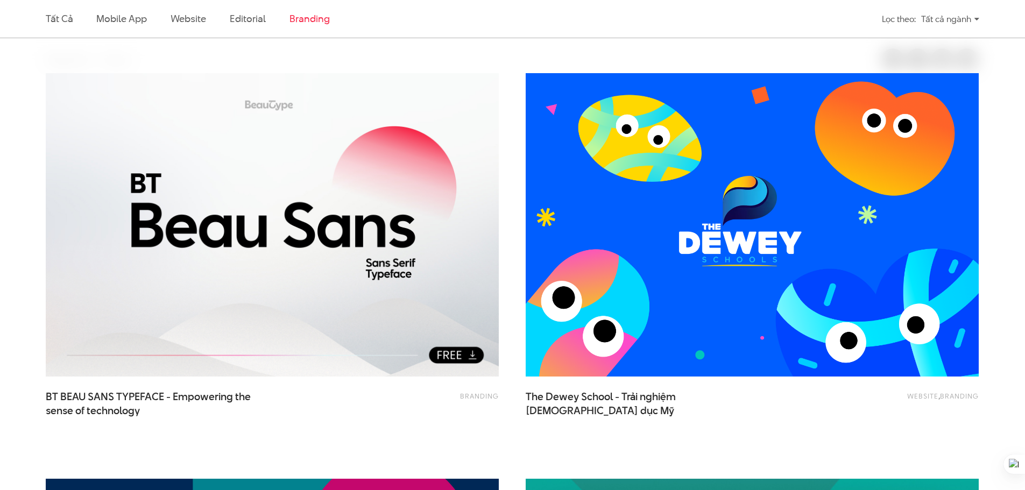
click at [801, 259] on img at bounding box center [752, 225] width 498 height 334
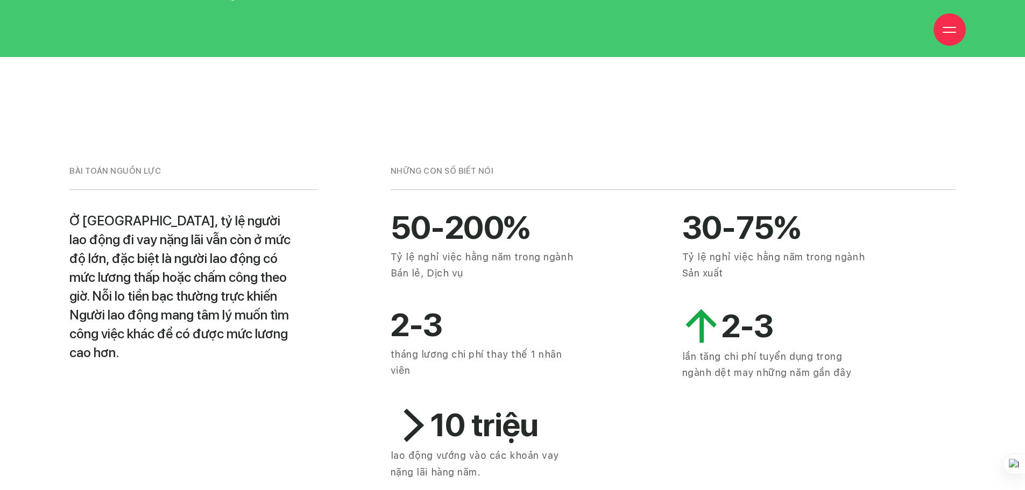
scroll to position [538, 0]
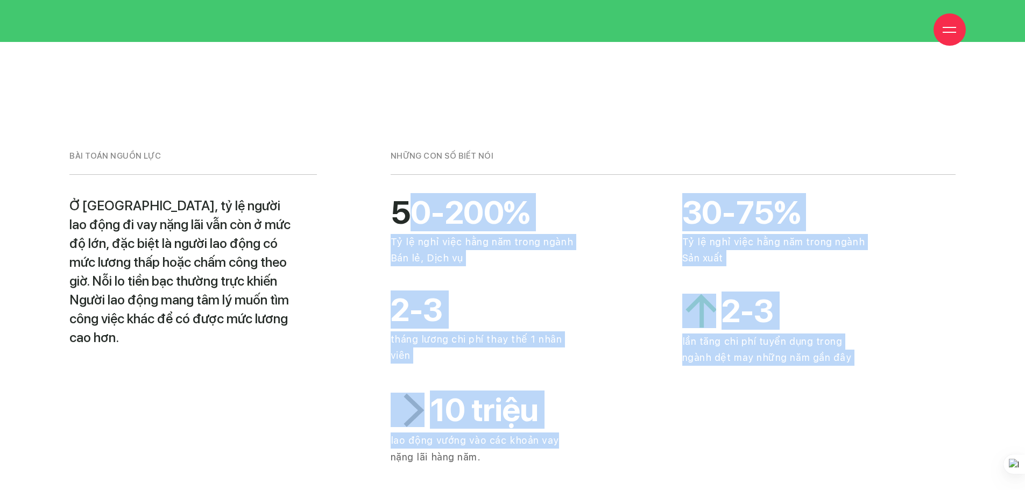
drag, startPoint x: 418, startPoint y: 151, endPoint x: 630, endPoint y: 373, distance: 307.6
click at [630, 376] on div "50-200% Tỷ lệ nghỉ việc hằng năm trong ngành Bán lẻ, Dịch vụ 30-75% Tỷ lệ nghỉ …" at bounding box center [673, 344] width 583 height 296
click at [633, 393] on h4 "10 triệu" at bounding box center [527, 410] width 273 height 34
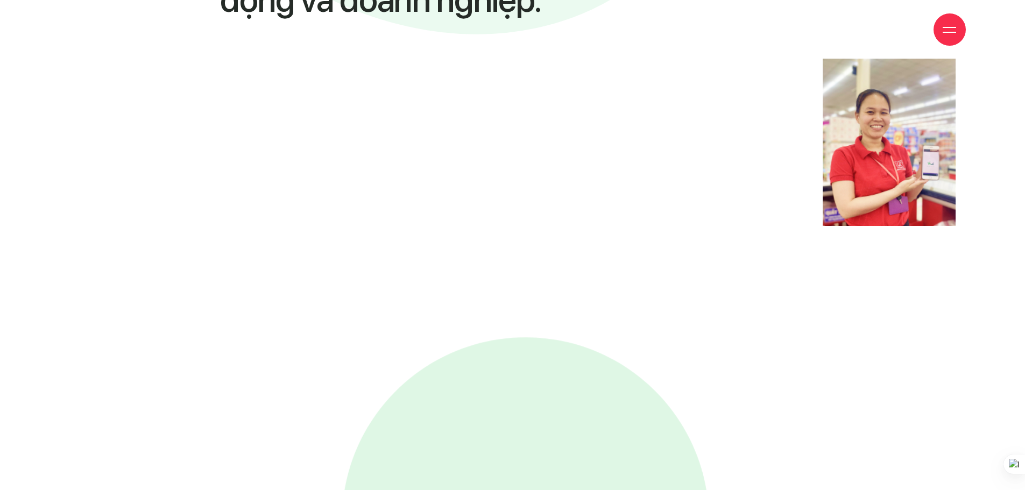
scroll to position [2314, 0]
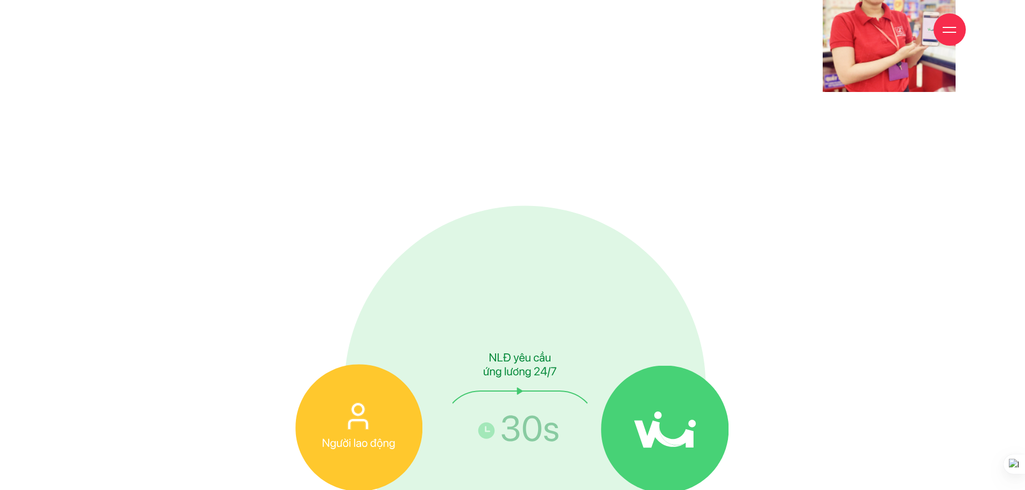
click at [650, 366] on image at bounding box center [666, 430] width 128 height 128
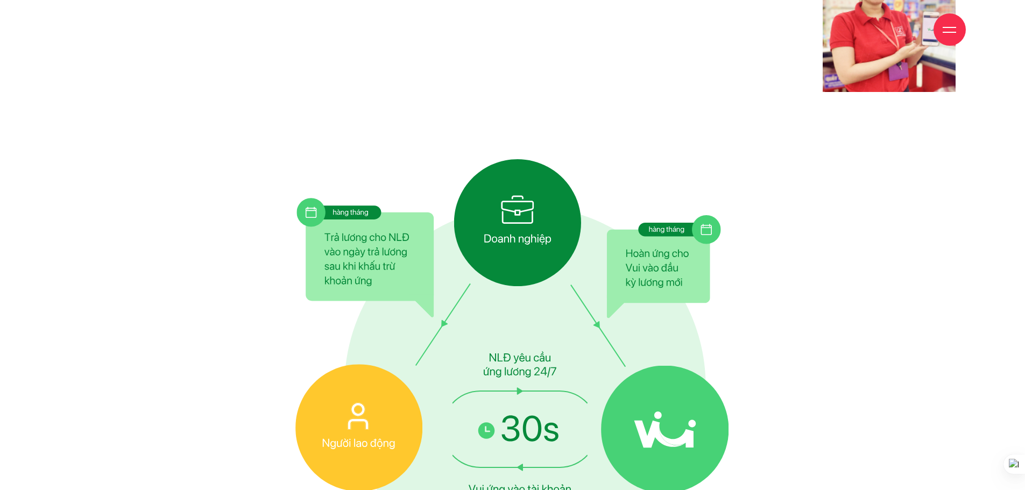
click at [303, 198] on image at bounding box center [366, 258] width 138 height 120
click at [649, 215] on image at bounding box center [664, 266] width 115 height 103
click at [693, 215] on image at bounding box center [664, 266] width 115 height 103
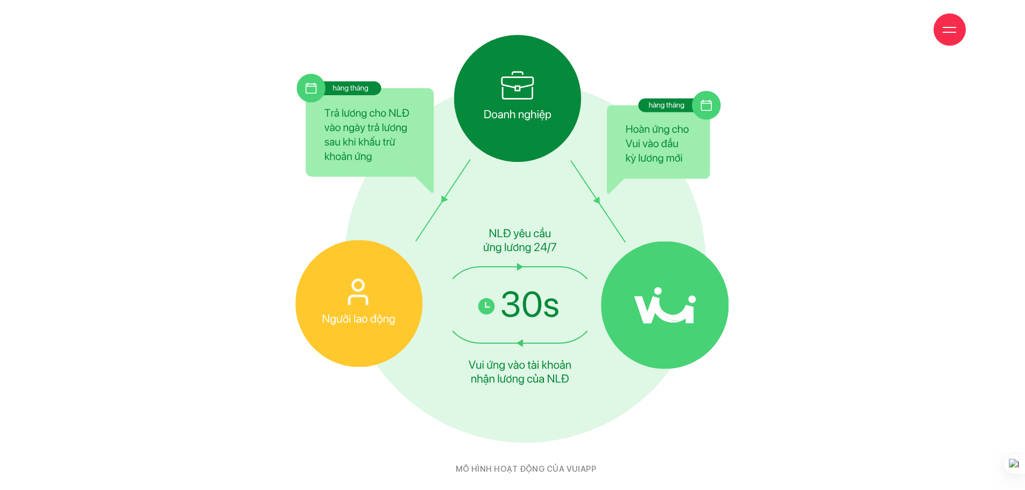
scroll to position [2637, 0]
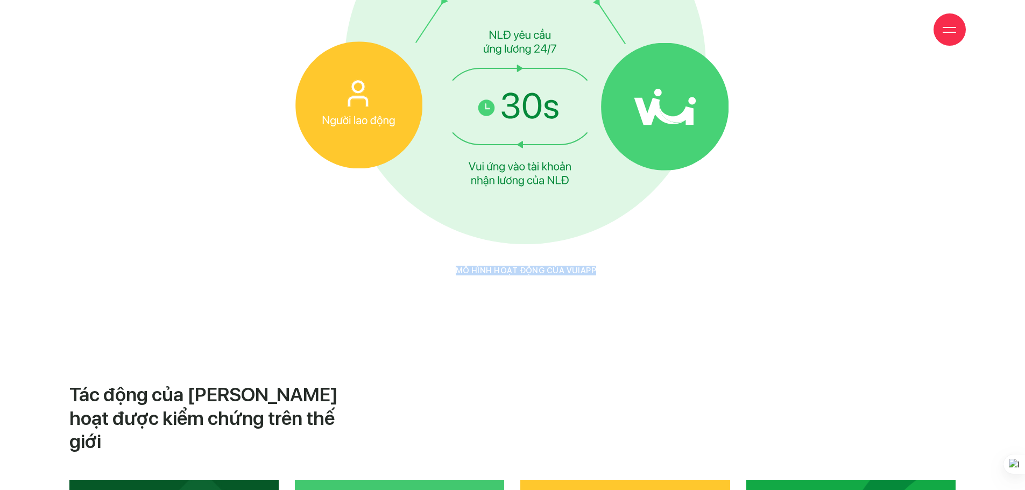
drag, startPoint x: 465, startPoint y: 123, endPoint x: 687, endPoint y: 138, distance: 222.2
click at [687, 138] on div at bounding box center [512, 56] width 434 height 440
click at [687, 266] on h4 "MÔ HÌNH HOẠT ĐỘNG CỦA VUIAPP" at bounding box center [525, 271] width 407 height 10
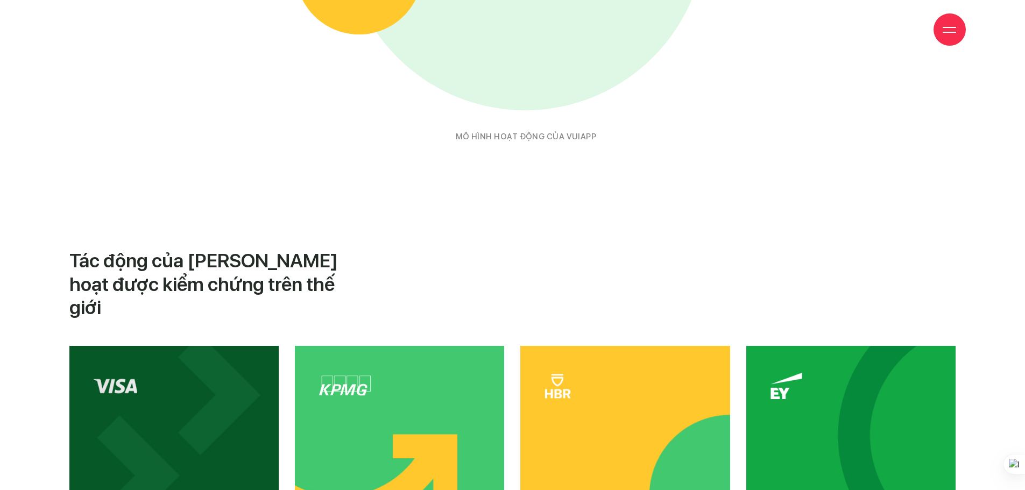
scroll to position [2852, 0]
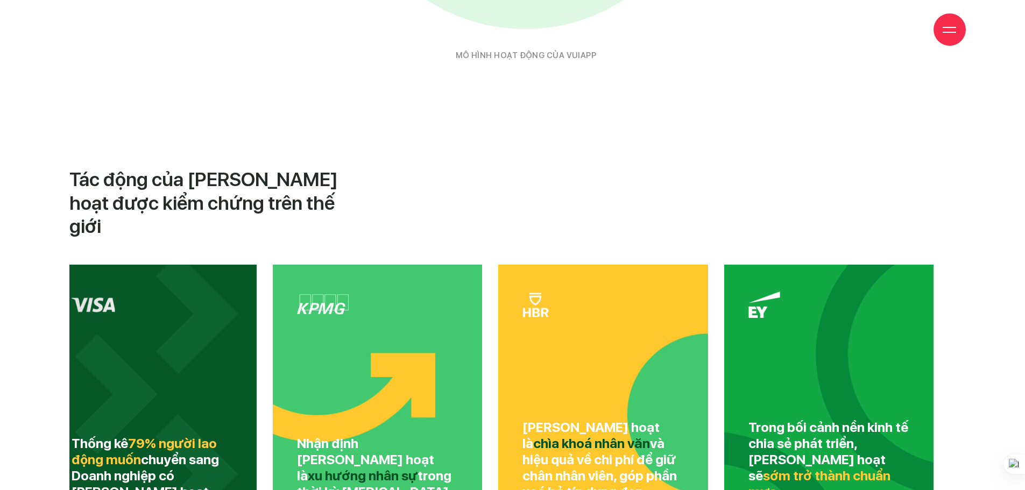
drag, startPoint x: 654, startPoint y: 339, endPoint x: 545, endPoint y: 258, distance: 135.8
click at [545, 292] on div "Chi lương Linh hoạt là chìa khoá nhân văn và hiệu quả về chi phí để giữ chân nh…" at bounding box center [603, 396] width 161 height 208
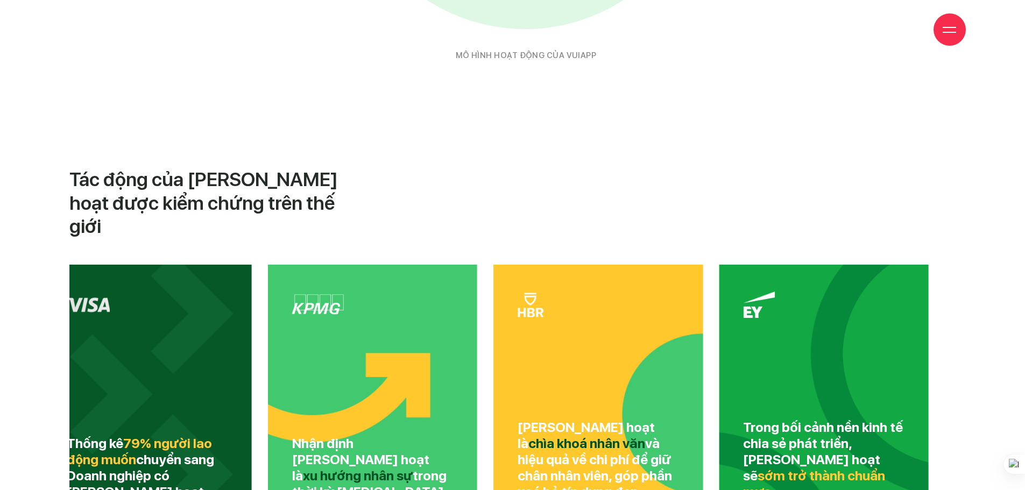
drag, startPoint x: 647, startPoint y: 245, endPoint x: 1033, endPoint y: 276, distance: 387.1
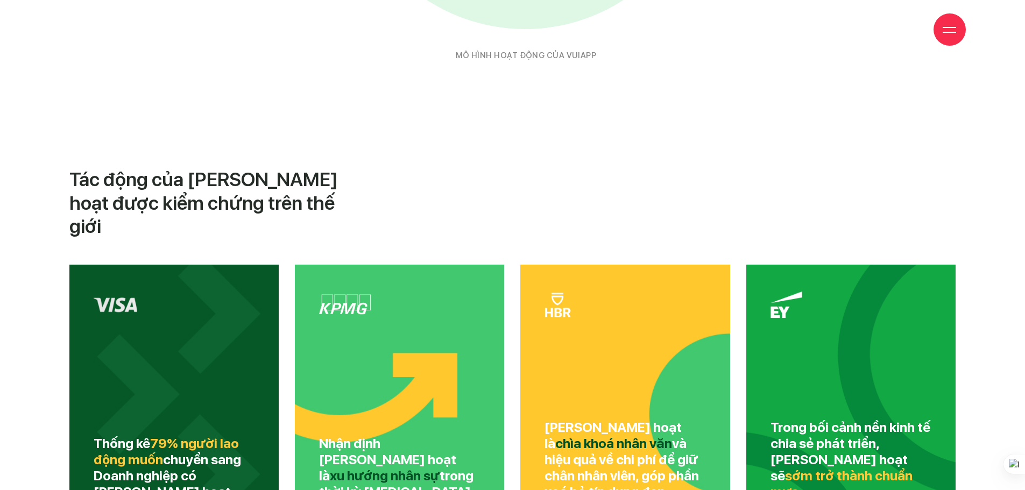
click at [152, 292] on div "Thống kê 79% người lao động muốn chuyển sang Doanh nghiệp có Chi lương Linh hoạt" at bounding box center [174, 396] width 161 height 208
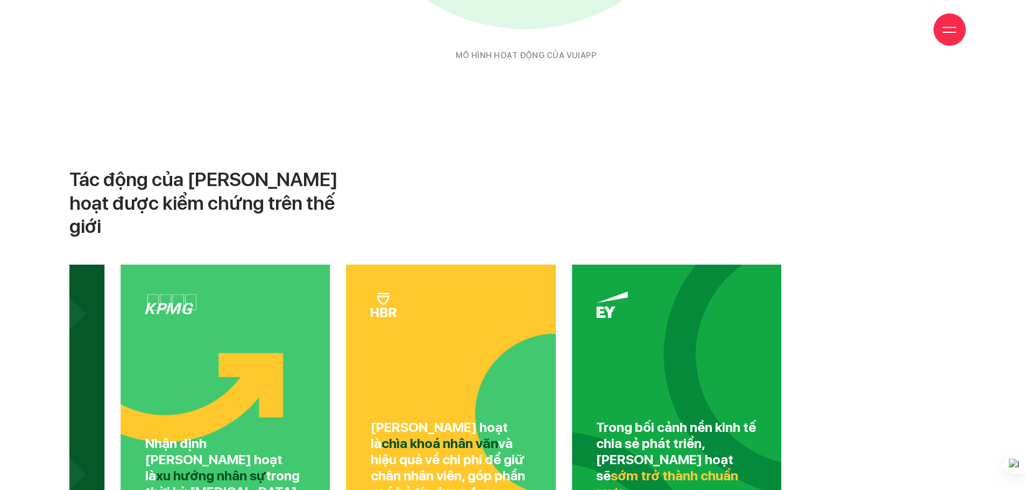
drag, startPoint x: 871, startPoint y: 269, endPoint x: 0, endPoint y: 269, distance: 871.3
click at [0, 269] on section "Tác động của Chi lương Linh hoạt được kiểm chứng trên thế giới Thống kê 79% ngư…" at bounding box center [512, 400] width 1025 height 464
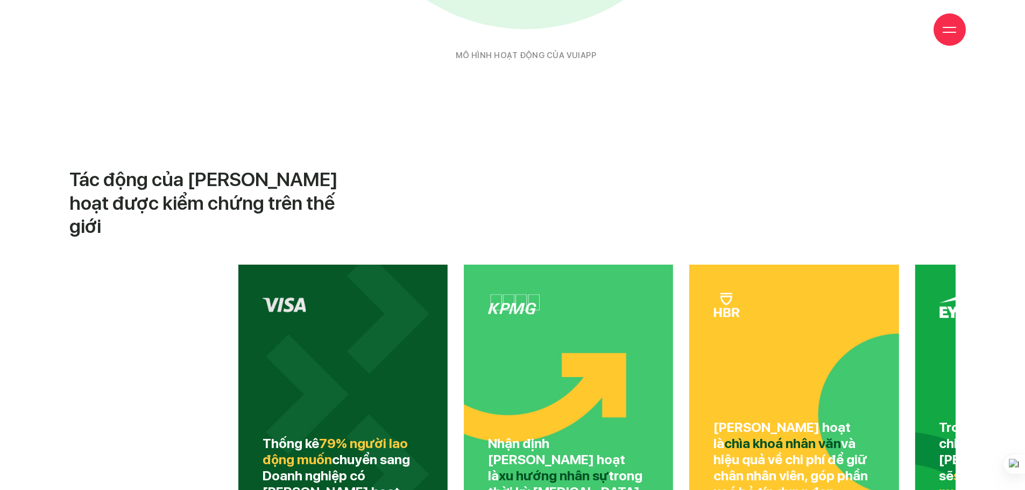
drag, startPoint x: 188, startPoint y: 256, endPoint x: 1033, endPoint y: 251, distance: 844.4
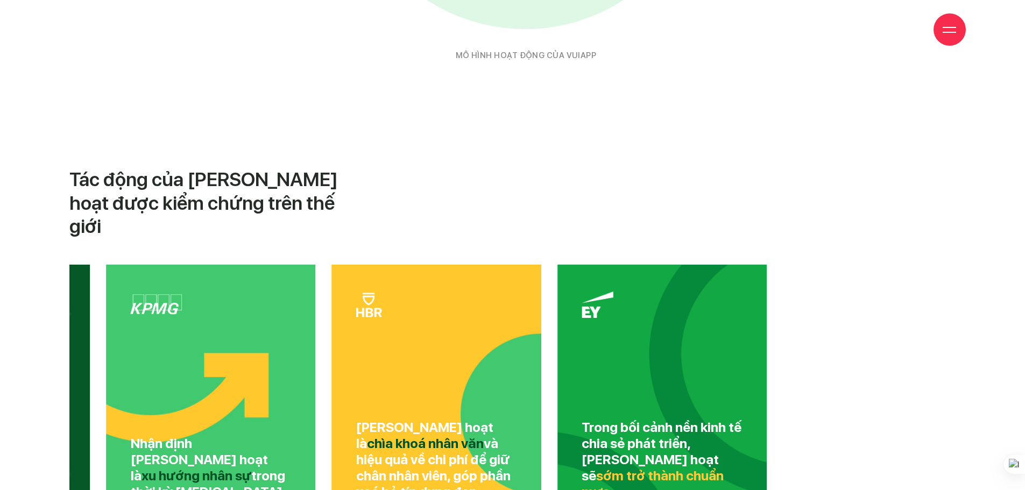
drag, startPoint x: 928, startPoint y: 226, endPoint x: 0, endPoint y: 292, distance: 930.7
click at [0, 295] on section "Tác động của Chi lương Linh hoạt được kiểm chứng trên thế giới Thống kê 79% ngư…" at bounding box center [512, 400] width 1025 height 464
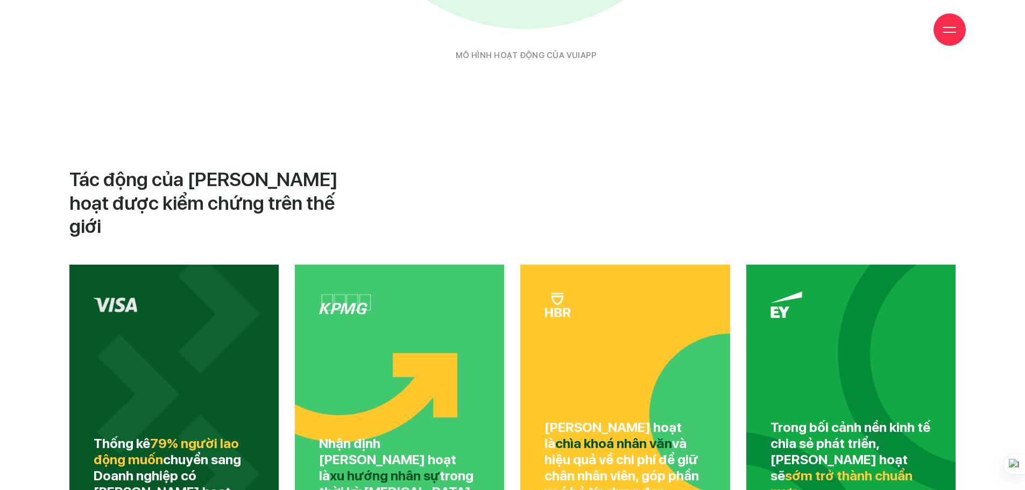
drag, startPoint x: 60, startPoint y: 205, endPoint x: 132, endPoint y: 205, distance: 72.7
click at [132, 205] on section "Tác động của Chi lương Linh hoạt được kiểm chứng trên thế giới Thống kê 79% ngư…" at bounding box center [512, 400] width 1025 height 464
drag, startPoint x: 106, startPoint y: 199, endPoint x: 1030, endPoint y: 241, distance: 925.0
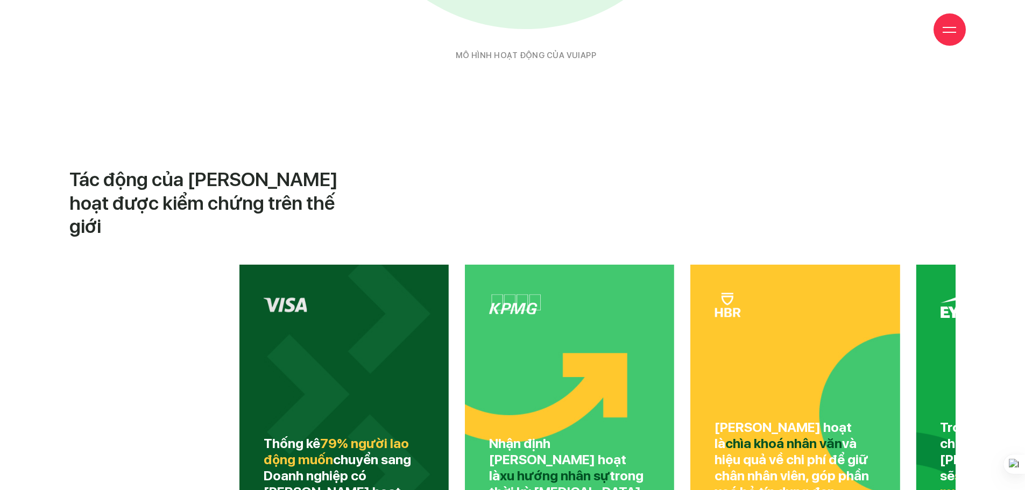
drag, startPoint x: 183, startPoint y: 208, endPoint x: 1033, endPoint y: 284, distance: 853.2
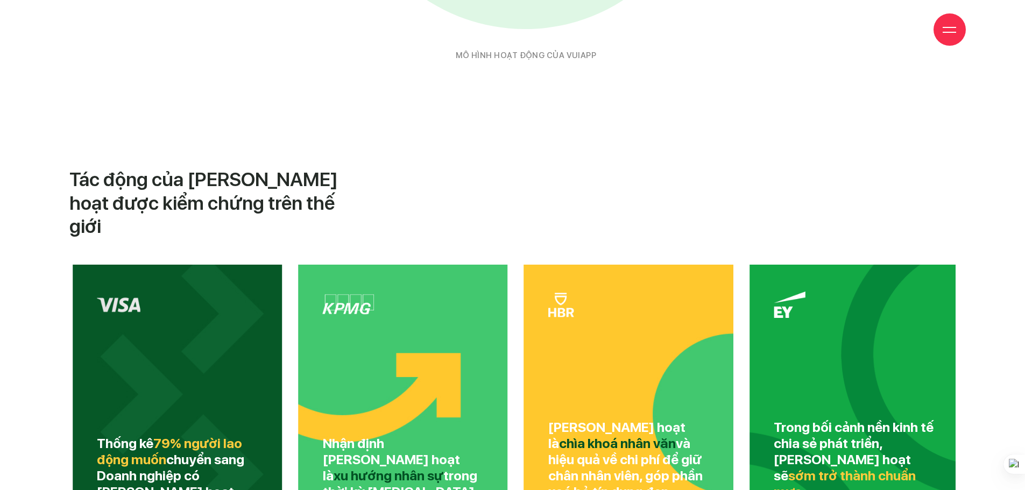
drag, startPoint x: 408, startPoint y: 243, endPoint x: 408, endPoint y: 249, distance: 6.5
click at [408, 292] on div "Nhận định Chi lương Linh hoạt là xu hướng nhân sự trong thời kỳ Covid-19" at bounding box center [403, 396] width 161 height 208
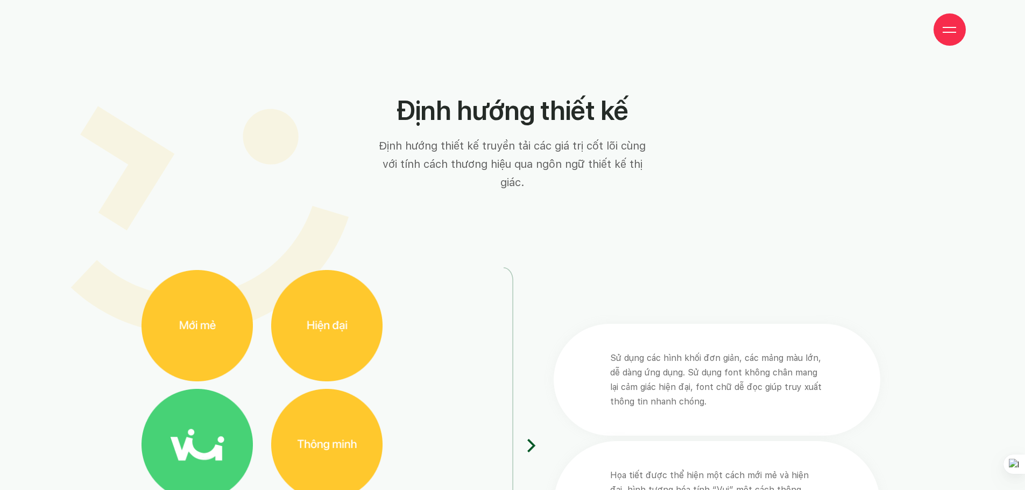
scroll to position [3498, 0]
click at [328, 270] on img at bounding box center [326, 325] width 111 height 111
click at [363, 389] on img at bounding box center [326, 444] width 111 height 111
click at [534, 323] on div "Sử dụng các hình khối đơn giản, các mảng màu lớn, dễ dàng ứng dụng. Sử dụng fon…" at bounding box center [700, 445] width 358 height 244
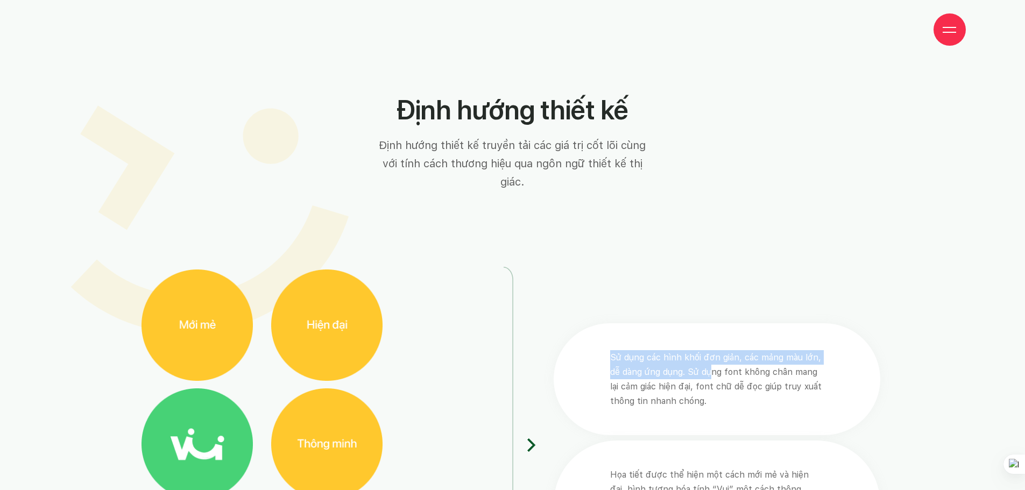
drag, startPoint x: 639, startPoint y: 218, endPoint x: 711, endPoint y: 207, distance: 73.4
click at [711, 323] on div "Sử dụng các hình khối đơn giản, các mảng màu lớn, dễ dàng ứng dụng. Sử dụng fon…" at bounding box center [717, 379] width 326 height 112
click at [711, 350] on p "Sử dụng các hình khối đơn giản, các mảng màu lớn, dễ dàng ứng dụng. Sử dụng fon…" at bounding box center [716, 379] width 213 height 58
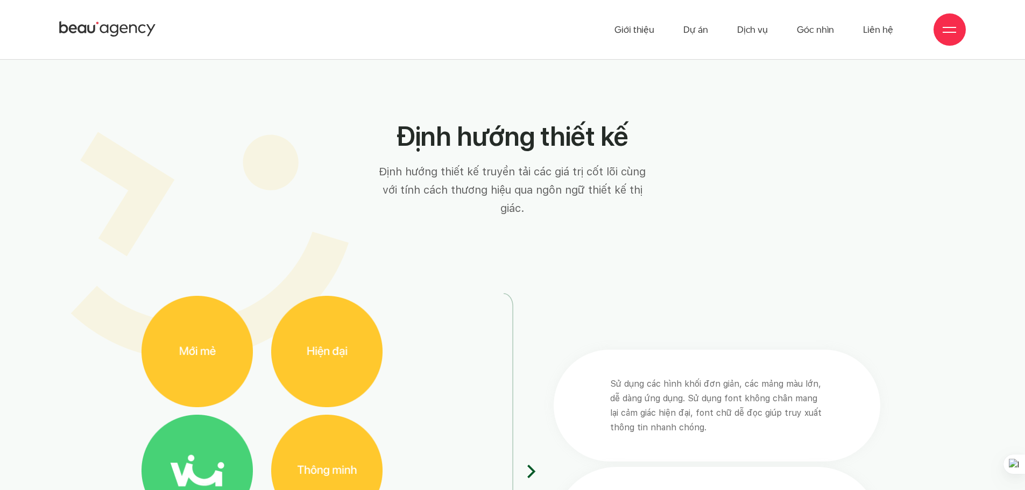
scroll to position [3552, 0]
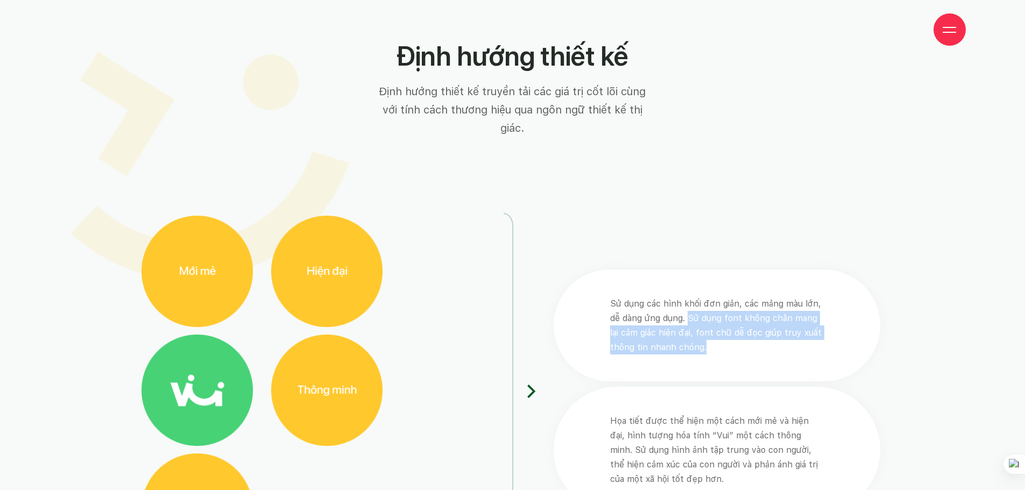
drag, startPoint x: 681, startPoint y: 182, endPoint x: 692, endPoint y: 160, distance: 25.3
click at [692, 297] on p "Sử dụng các hình khối đơn giản, các mảng màu lớn, dễ dàng ứng dụng. Sử dụng fon…" at bounding box center [716, 326] width 213 height 58
click at [696, 297] on p "Sử dụng các hình khối đơn giản, các mảng màu lớn, dễ dàng ứng dụng. Sử dụng fon…" at bounding box center [716, 326] width 213 height 58
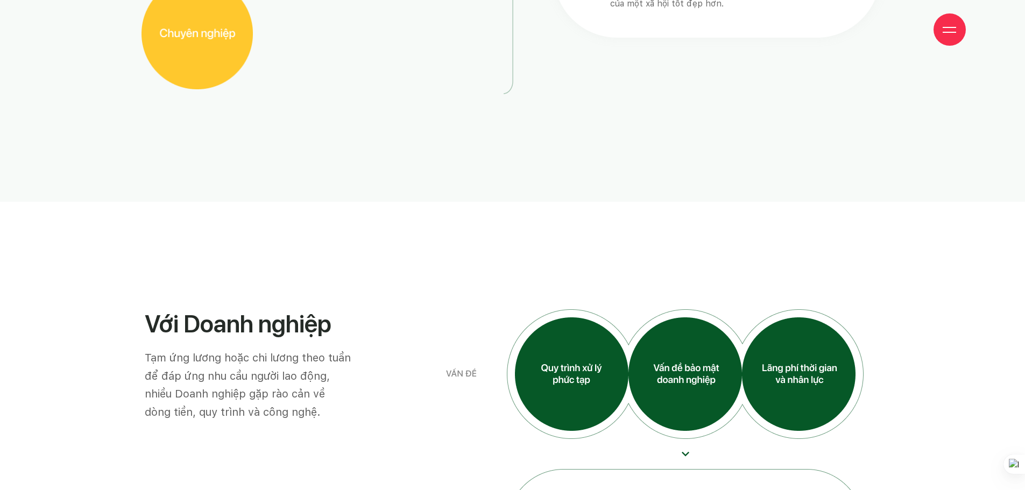
scroll to position [4144, 0]
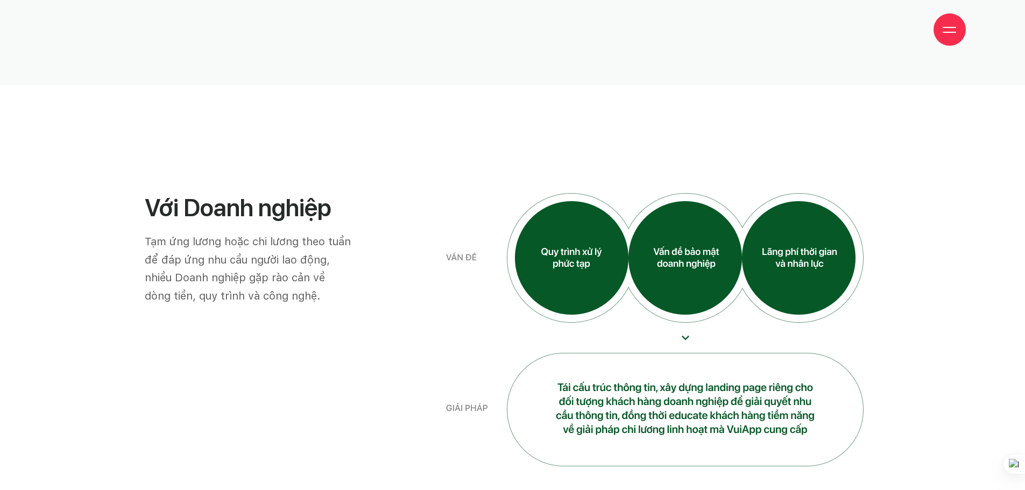
click at [574, 193] on img at bounding box center [655, 329] width 418 height 273
click at [692, 193] on img at bounding box center [655, 329] width 418 height 273
click at [582, 230] on img at bounding box center [655, 329] width 418 height 273
drag, startPoint x: 549, startPoint y: 230, endPoint x: 568, endPoint y: 215, distance: 24.1
click at [568, 215] on img at bounding box center [655, 329] width 418 height 273
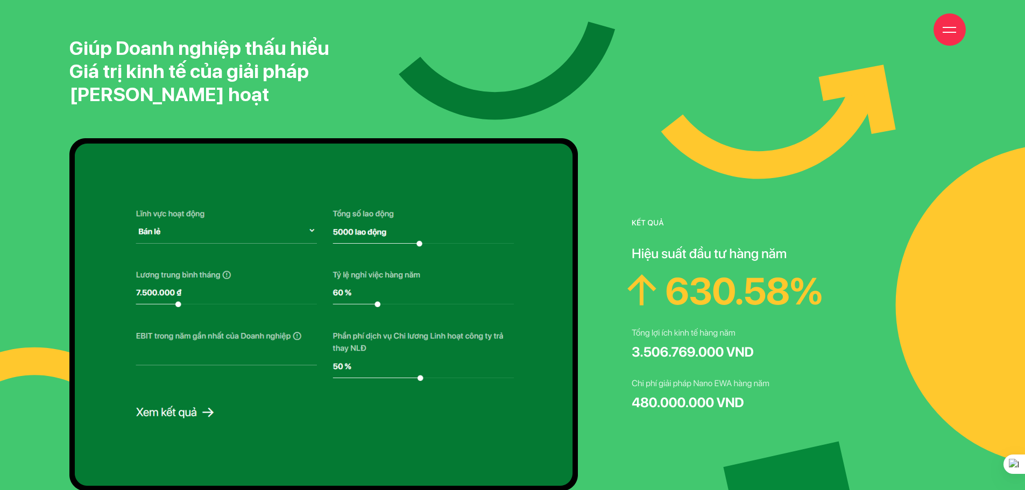
scroll to position [6243, 0]
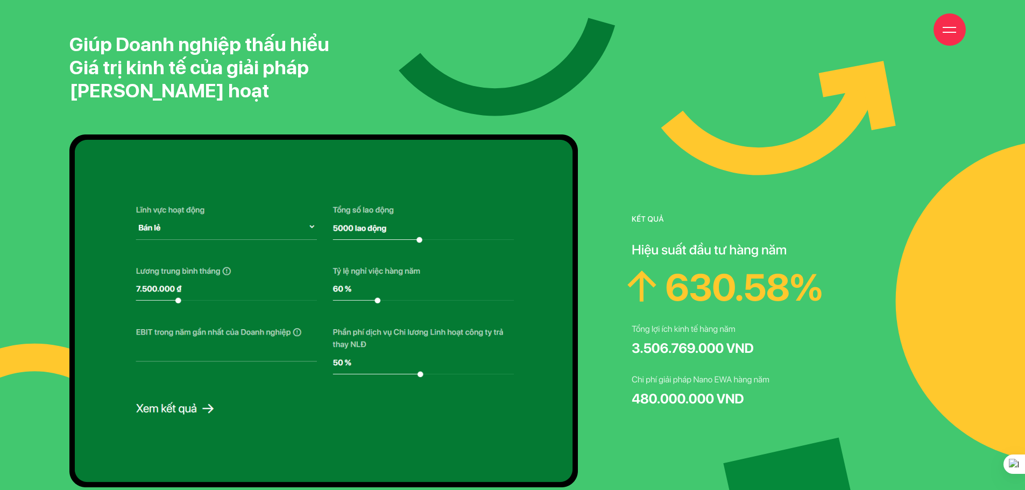
click at [728, 234] on img at bounding box center [727, 311] width 207 height 208
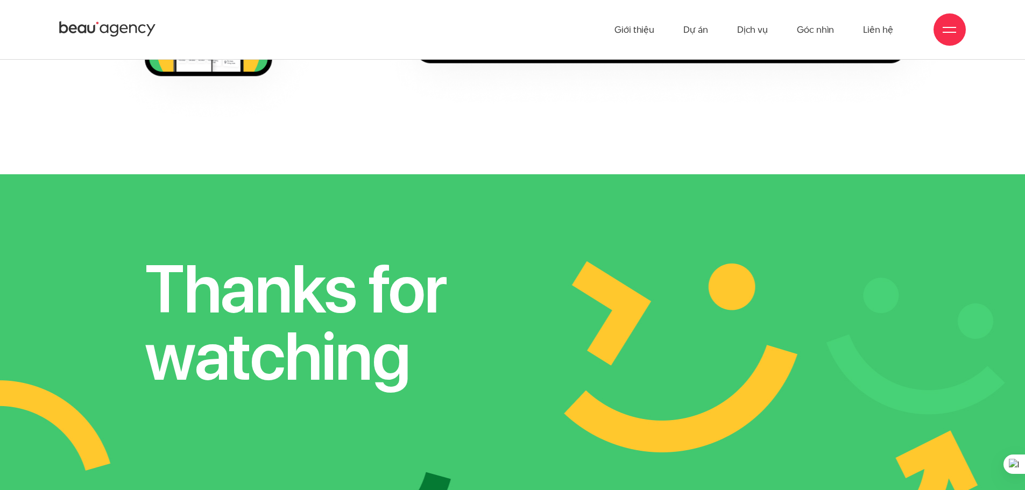
scroll to position [8019, 0]
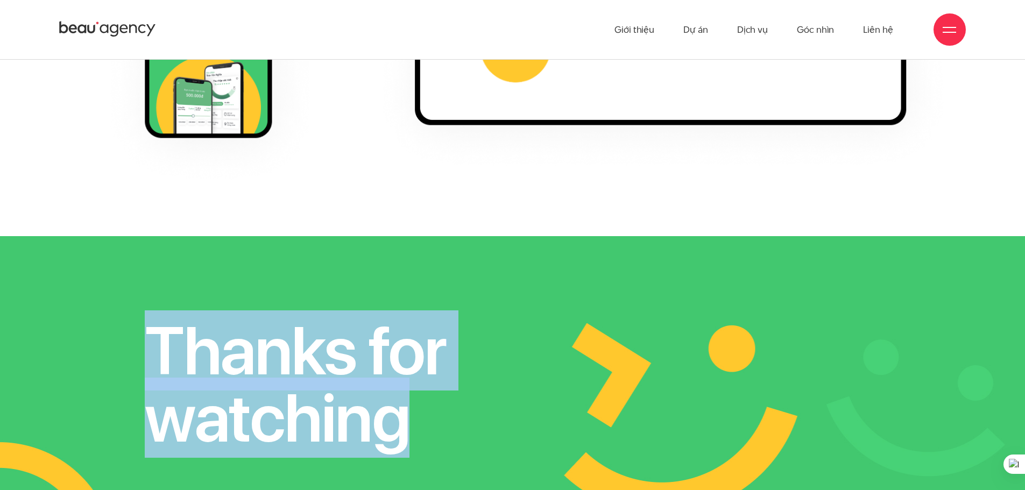
drag, startPoint x: 399, startPoint y: 261, endPoint x: 145, endPoint y: 178, distance: 267.9
click at [145, 317] on h2 "Thanks for watching" at bounding box center [324, 384] width 358 height 135
click at [198, 317] on h2 "Thanks for watching" at bounding box center [324, 384] width 358 height 135
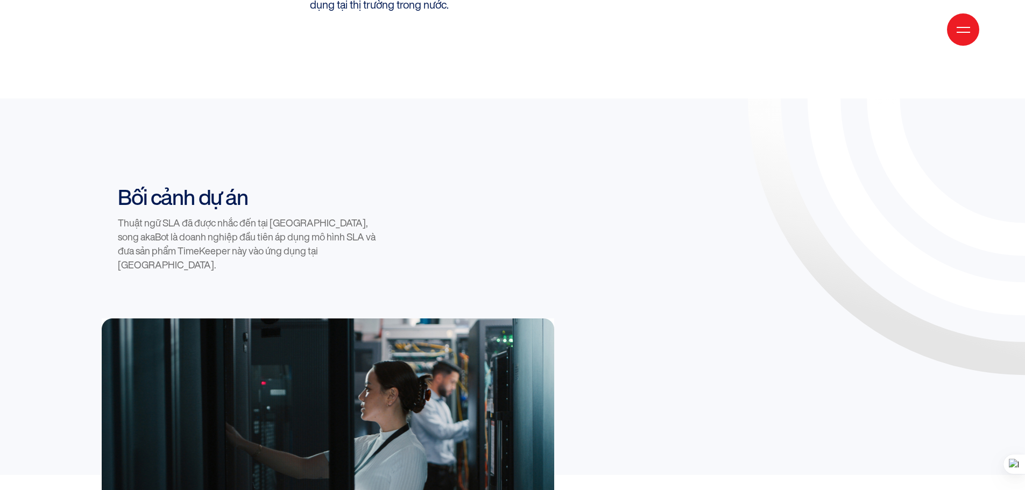
scroll to position [1130, 0]
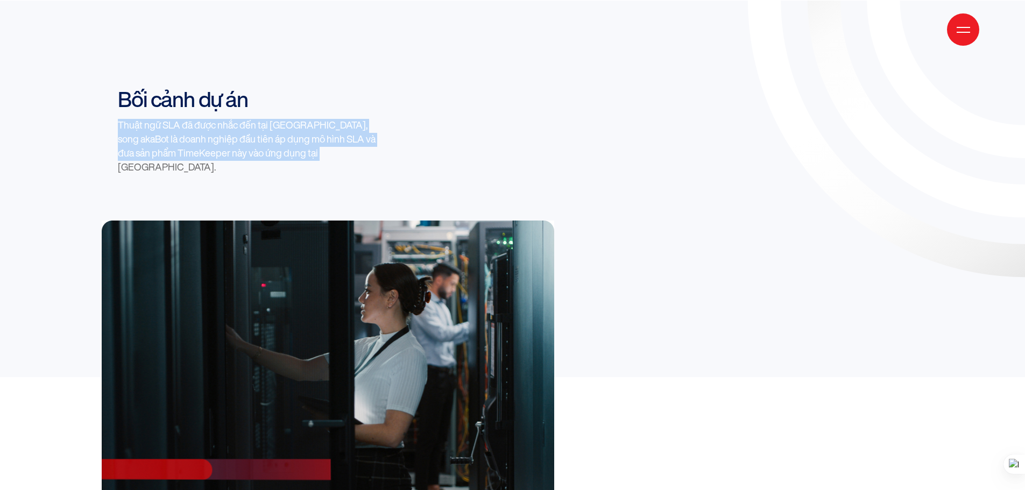
drag, startPoint x: 315, startPoint y: 114, endPoint x: 121, endPoint y: 75, distance: 198.1
click at [121, 87] on div "Bối cảnh dự án Thuật ngữ SLA đã được nhắc đến tại [GEOGRAPHIC_DATA], song akaBo…" at bounding box center [234, 154] width 277 height 134
click at [225, 119] on p "Thuật ngữ SLA đã được nhắc đến tại [GEOGRAPHIC_DATA], song akaBot là doanh nghi…" at bounding box center [251, 147] width 266 height 56
click at [310, 119] on p "Thuật ngữ SLA đã được nhắc đến tại [GEOGRAPHIC_DATA], song akaBot là doanh nghi…" at bounding box center [251, 147] width 266 height 56
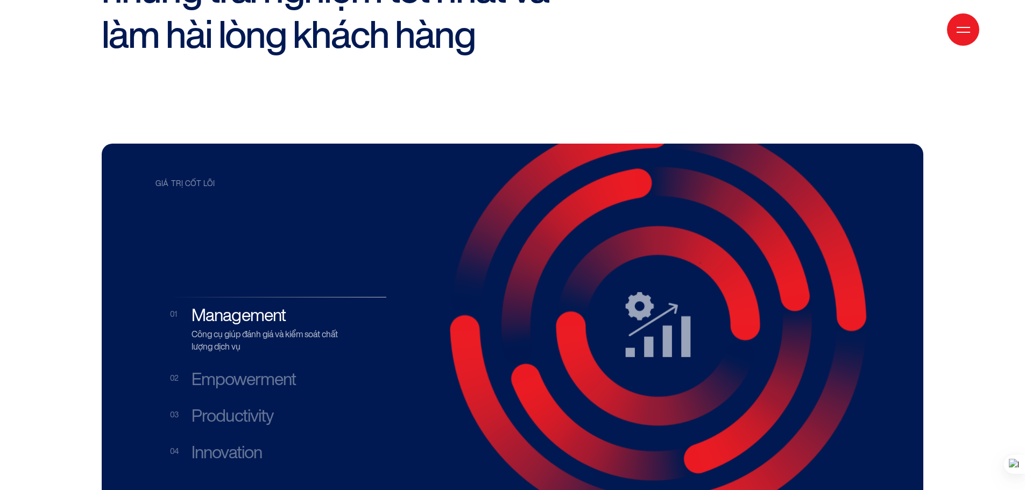
scroll to position [2045, 0]
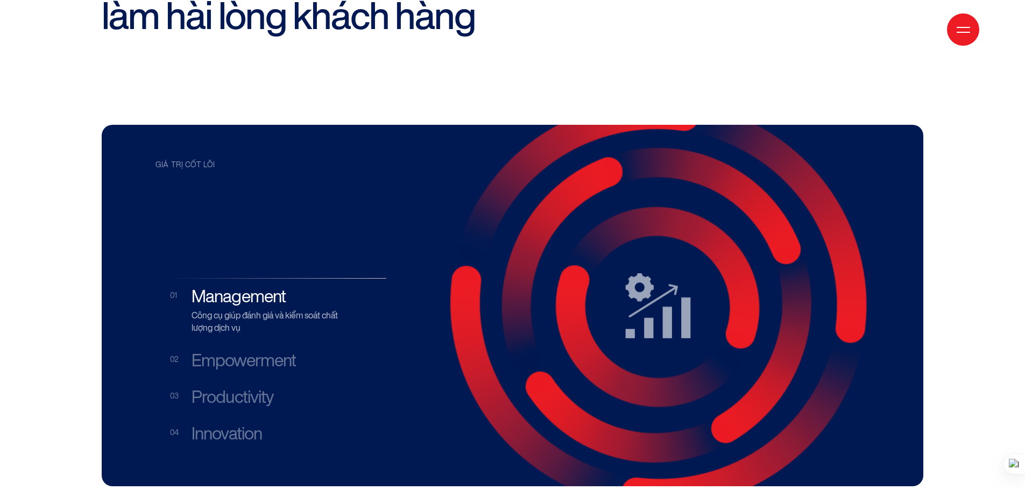
click at [254, 350] on h3 "Empowerment" at bounding box center [267, 360] width 151 height 20
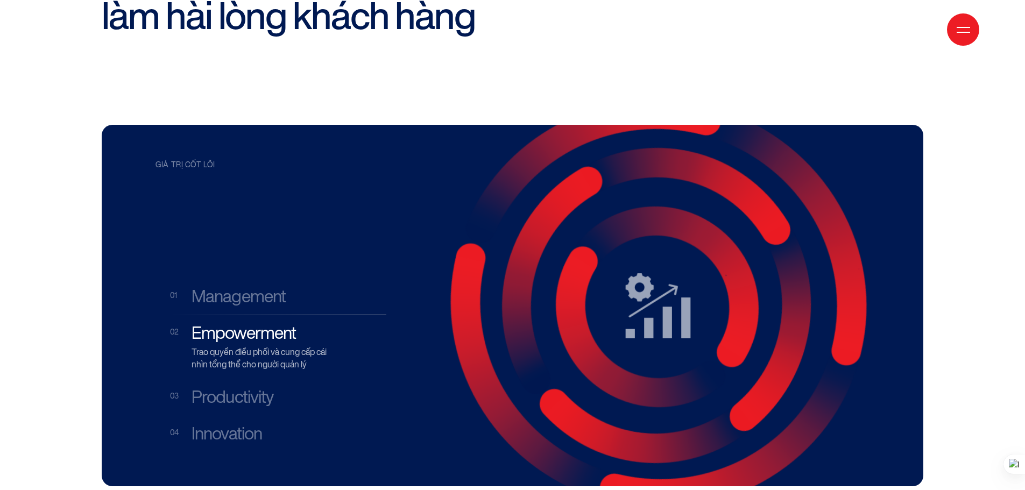
click at [231, 387] on h3 "Productivity" at bounding box center [267, 397] width 151 height 20
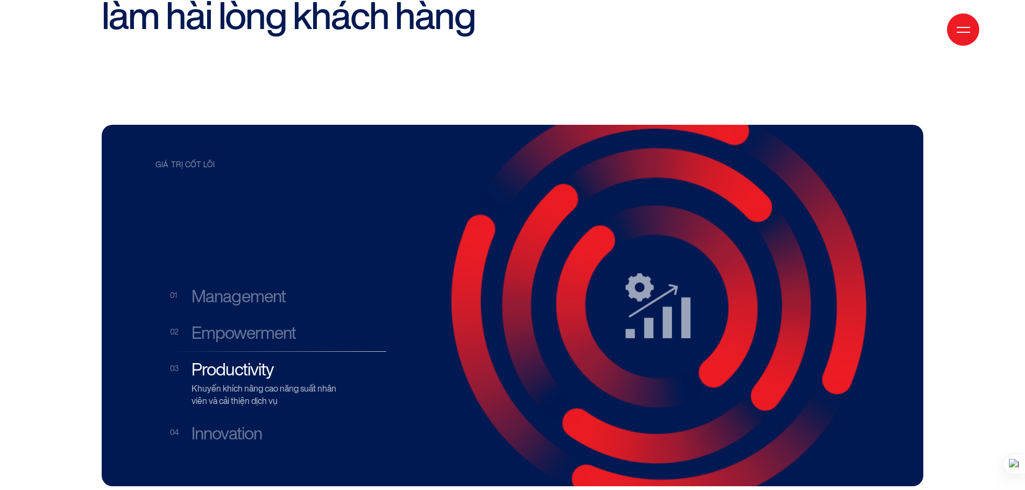
click at [232, 424] on h3 "Innovation" at bounding box center [267, 434] width 151 height 20
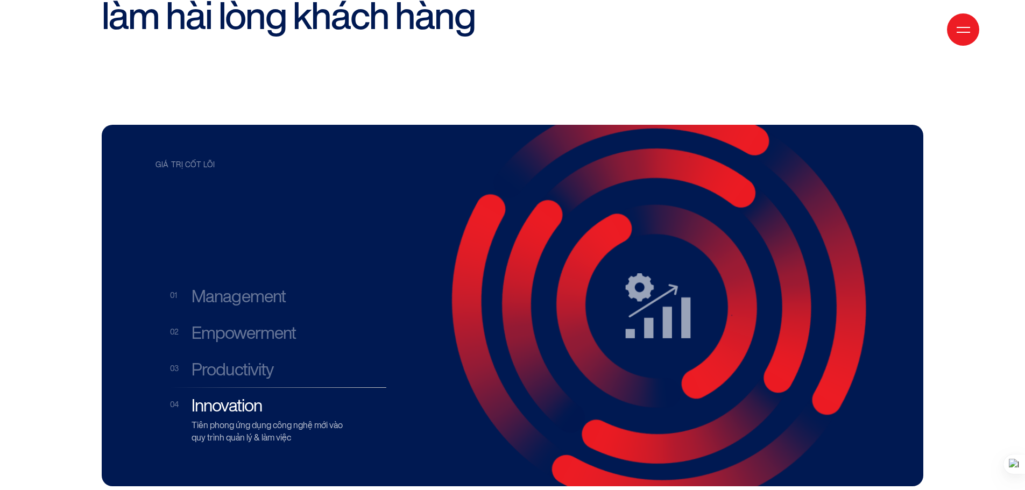
click at [244, 286] on h3 "Management" at bounding box center [267, 296] width 151 height 20
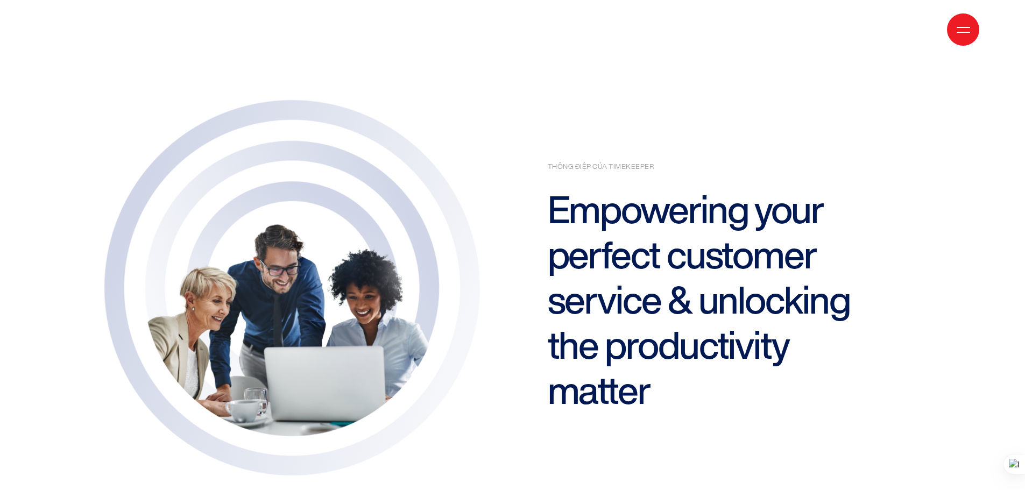
scroll to position [3444, 0]
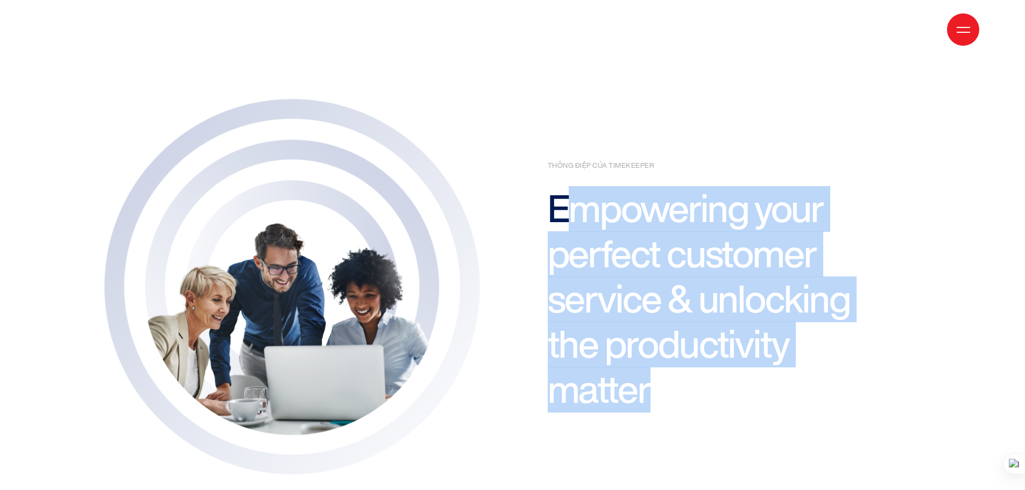
drag, startPoint x: 579, startPoint y: 142, endPoint x: 808, endPoint y: 343, distance: 305.1
click at [808, 343] on h2 "Empowering your perfect customer service & unlocking the productivity matter" at bounding box center [701, 300] width 306 height 226
click at [608, 187] on h2 "Empowering your perfect customer service & unlocking the productivity matter" at bounding box center [701, 300] width 306 height 226
drag, startPoint x: 557, startPoint y: 143, endPoint x: 729, endPoint y: 317, distance: 244.3
click at [736, 320] on h2 "Empowering your perfect customer service & unlocking the productivity matter" at bounding box center [701, 300] width 306 height 226
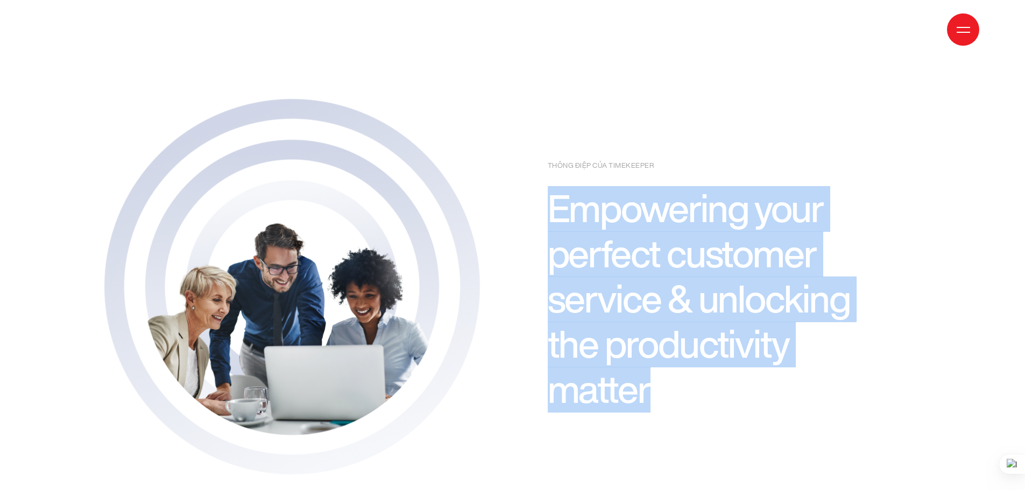
click at [632, 265] on h2 "Empowering your perfect customer service & unlocking the productivity matter" at bounding box center [701, 300] width 306 height 226
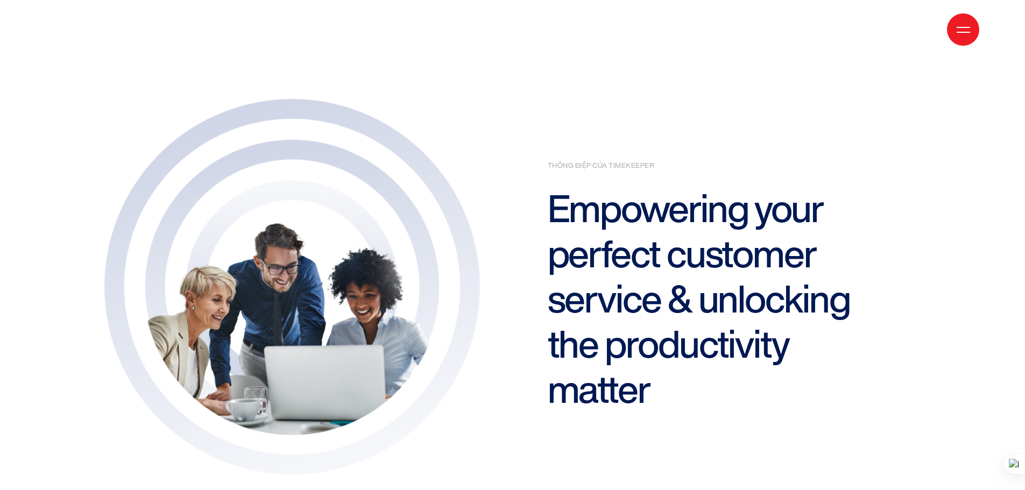
click at [709, 319] on h2 "Empowering your perfect customer service & unlocking the productivity matter" at bounding box center [701, 300] width 306 height 226
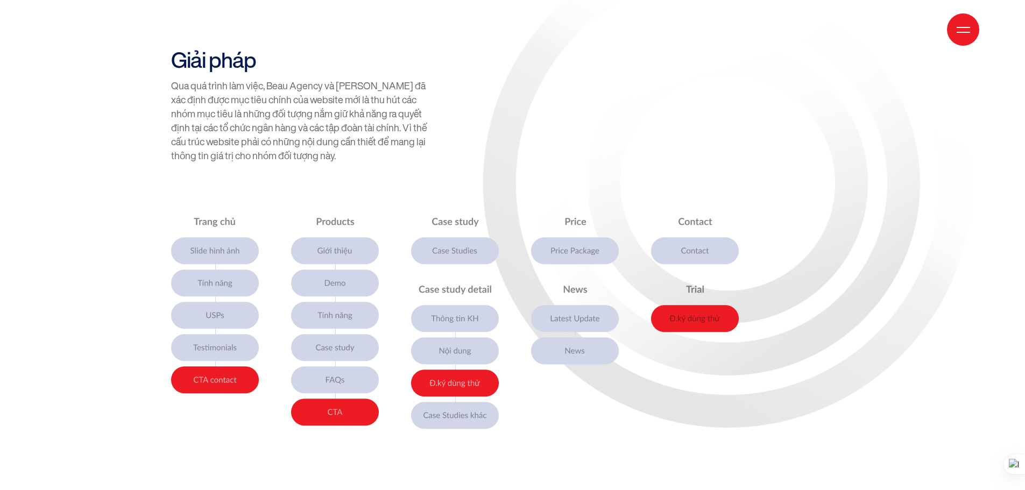
scroll to position [4036, 0]
click at [333, 214] on img at bounding box center [455, 321] width 568 height 215
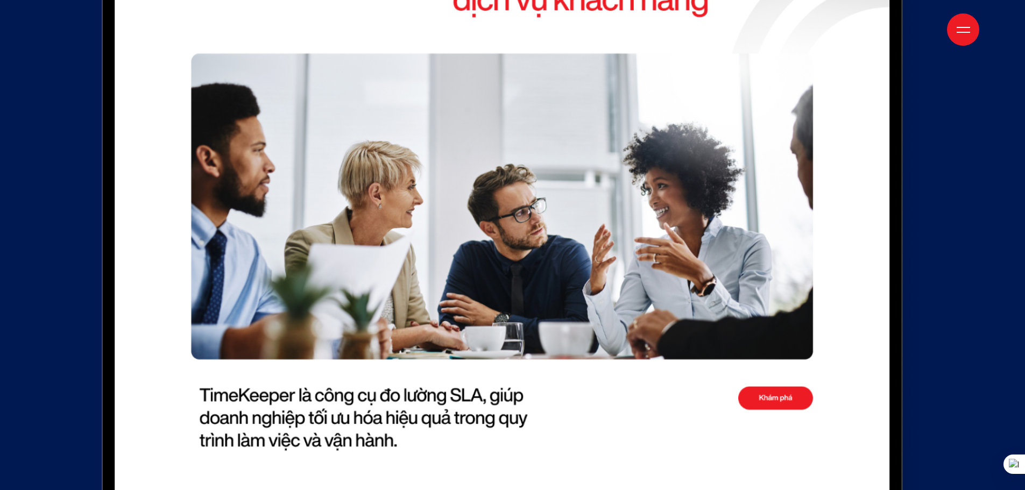
scroll to position [4951, 0]
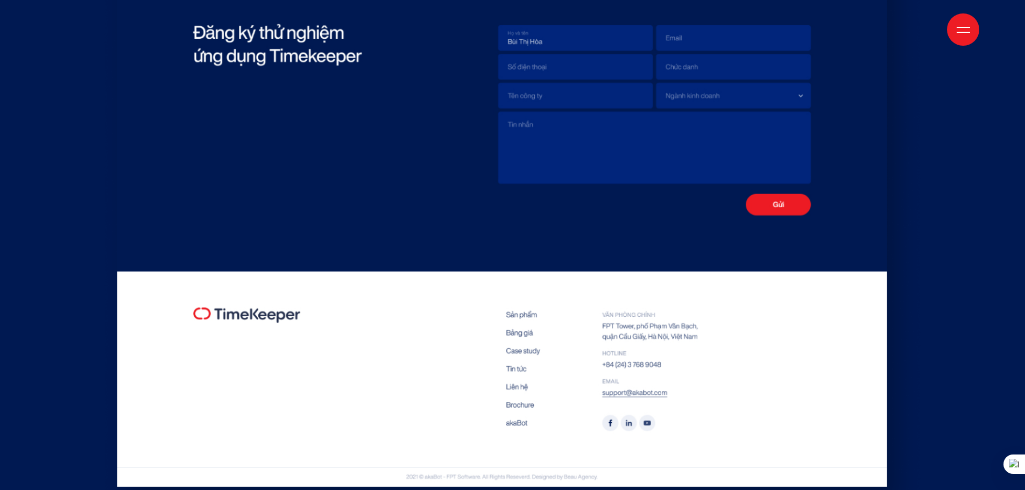
scroll to position [6566, 0]
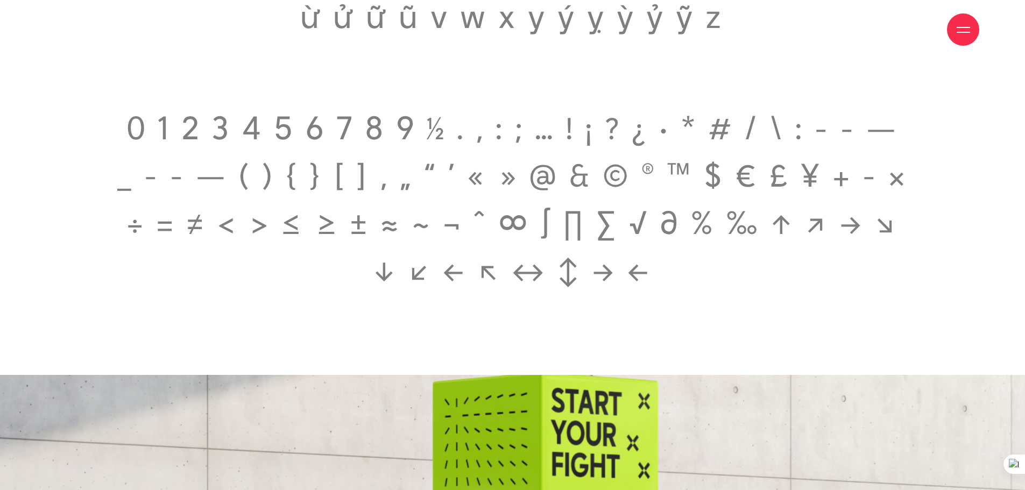
scroll to position [2314, 0]
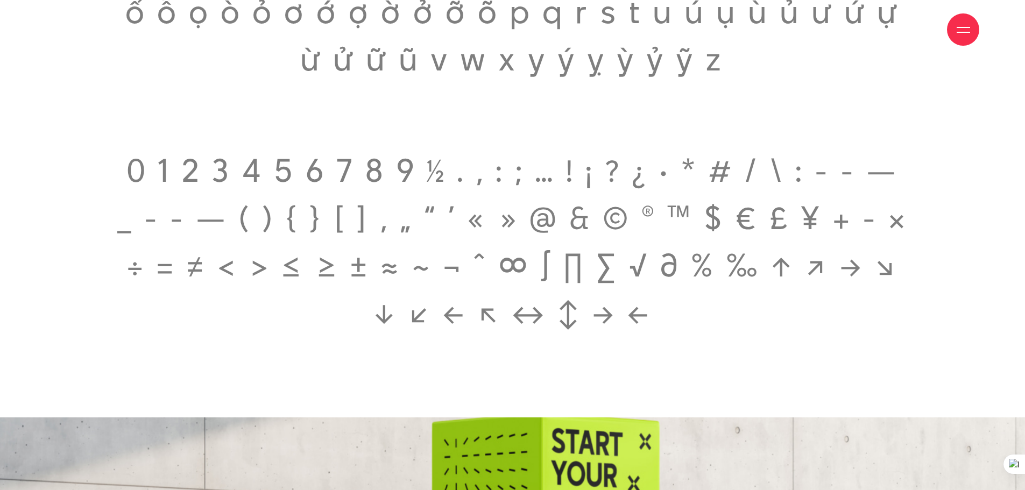
scroll to position [2207, 0]
drag, startPoint x: 494, startPoint y: 320, endPoint x: 527, endPoint y: 327, distance: 34.0
click at [527, 327] on span "0 1 2 3 4 5 6 7 8 9 ½ . , : ; … ! ¡ ? ¿ · * # / \ : - - — _ - - — ( ) { } [ ] ‚…" at bounding box center [513, 240] width 798 height 189
drag, startPoint x: 646, startPoint y: 331, endPoint x: 660, endPoint y: 333, distance: 14.2
click at [646, 332] on span "0 1 2 3 4 5 6 7 8 9 ½ . , : ; … ! ¡ ? ¿ · * # / \ : - - — _ - - — ( ) { } [ ] ‚…" at bounding box center [513, 240] width 798 height 189
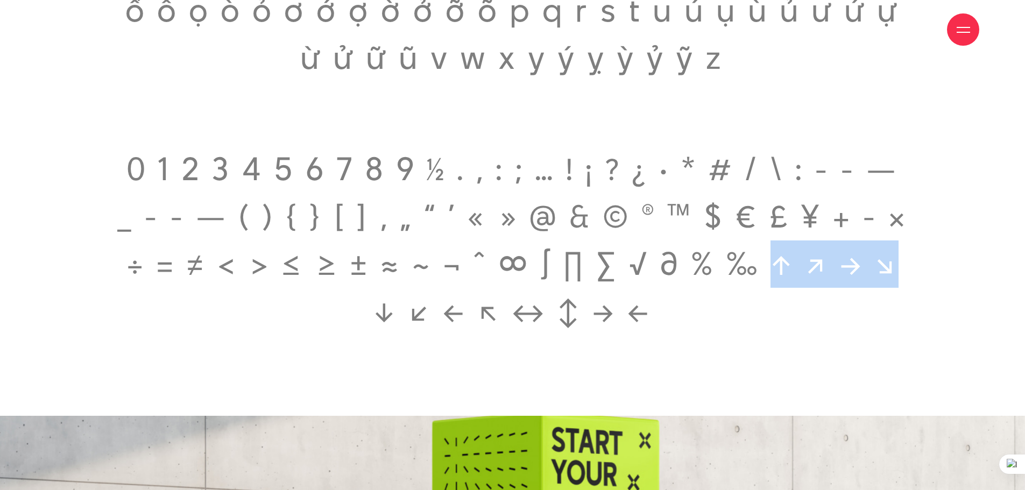
drag, startPoint x: 901, startPoint y: 274, endPoint x: 772, endPoint y: 258, distance: 129.7
click at [772, 258] on span "0 1 2 3 4 5 6 7 8 9 ½ . , : ; … ! ¡ ? ¿ · * # / \ : - - — _ - - — ( ) { } [ ] ‚…" at bounding box center [513, 240] width 798 height 189
click at [796, 265] on span "0 1 2 3 4 5 6 7 8 9 ½ . , : ; … ! ¡ ? ¿ · * # / \ : - - — _ - - — ( ) { } [ ] ‚…" at bounding box center [513, 240] width 798 height 189
click at [831, 278] on span "0 1 2 3 4 5 6 7 8 9 ½ . , : ; … ! ¡ ? ¿ · * # / \ : - - — _ - - — ( ) { } [ ] ‚…" at bounding box center [513, 240] width 798 height 189
click at [900, 278] on span "0 1 2 3 4 5 6 7 8 9 ½ . , : ; … ! ¡ ? ¿ · * # / \ : - - — _ - - — ( ) { } [ ] ‚…" at bounding box center [513, 240] width 798 height 189
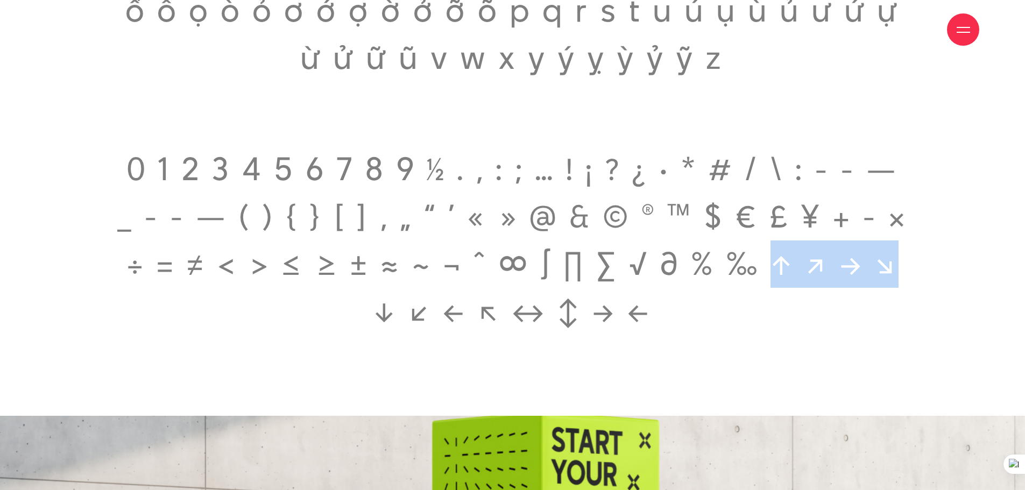
click at [853, 274] on span "0 1 2 3 4 5 6 7 8 9 ½ . , : ; … ! ¡ ? ¿ · * # / \ : - - — _ - - — ( ) { } [ ] ‚…" at bounding box center [513, 240] width 798 height 189
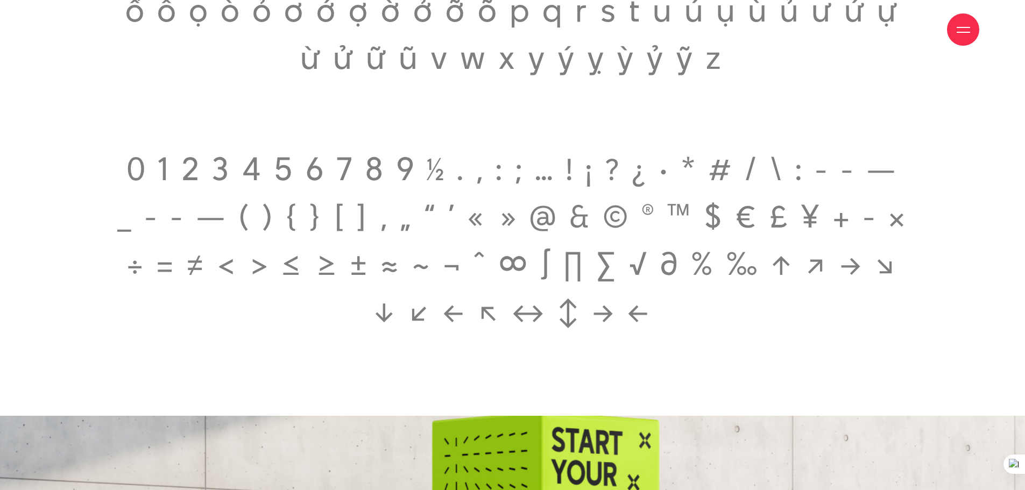
click at [776, 265] on span "0 1 2 3 4 5 6 7 8 9 ½ . , : ; … ! ¡ ? ¿ · * # / \ : - - — _ - - — ( ) { } [ ] ‚…" at bounding box center [513, 240] width 798 height 189
click at [554, 327] on span "0 1 2 3 4 5 6 7 8 9 ½ . , : ; … ! ¡ ? ¿ · * # / \ : - - — _ - - — ( ) { } [ ] ‚…" at bounding box center [513, 240] width 798 height 189
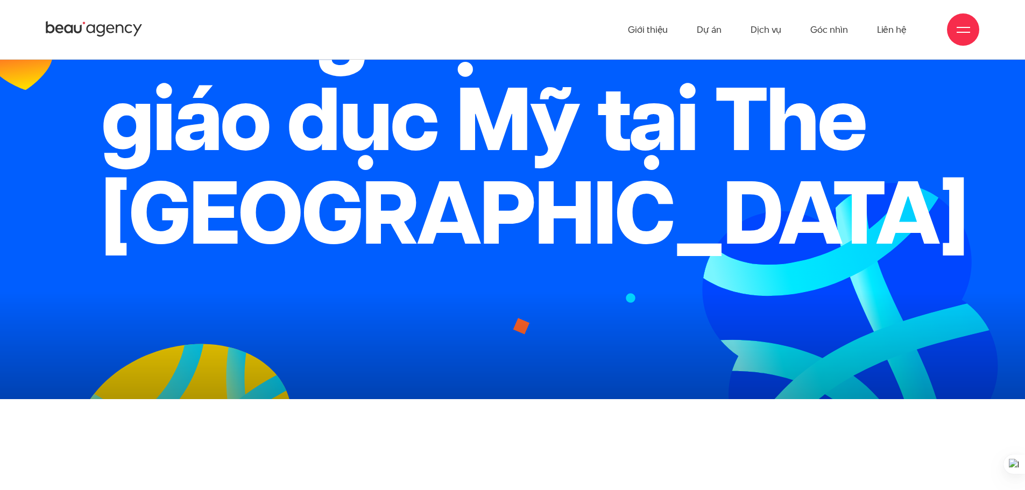
scroll to position [108, 0]
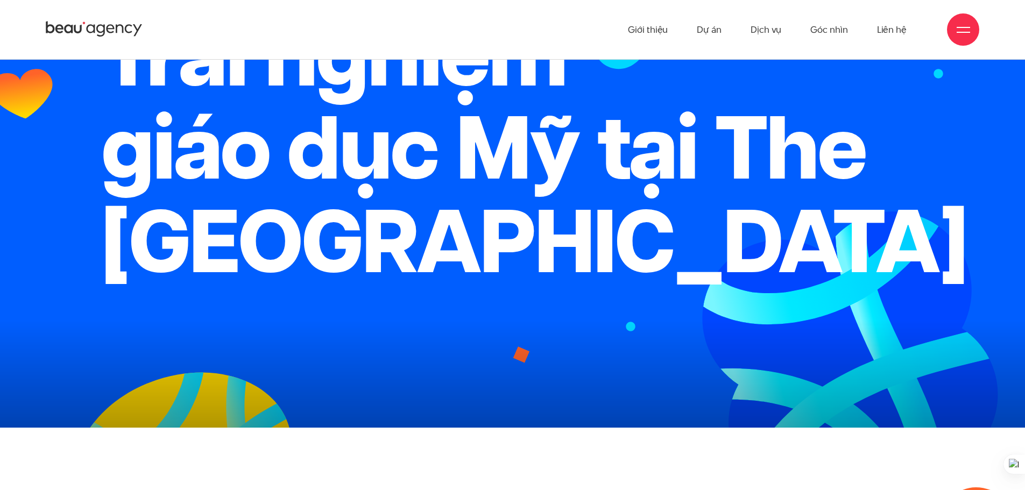
drag, startPoint x: 895, startPoint y: 270, endPoint x: 524, endPoint y: 178, distance: 382.2
click at [524, 178] on h1 "Trải nghiệm giáo dục Mỹ tại The Dewey Schools" at bounding box center [512, 148] width 823 height 280
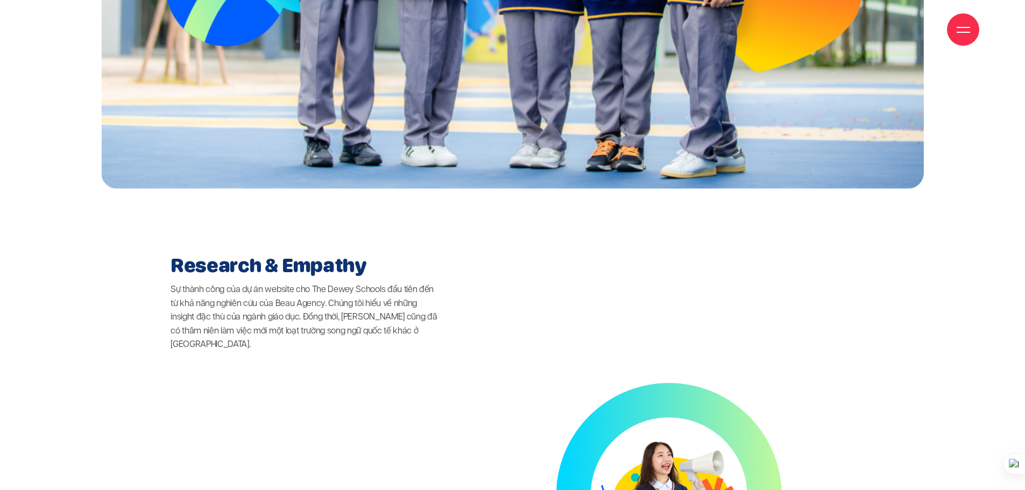
scroll to position [3014, 0]
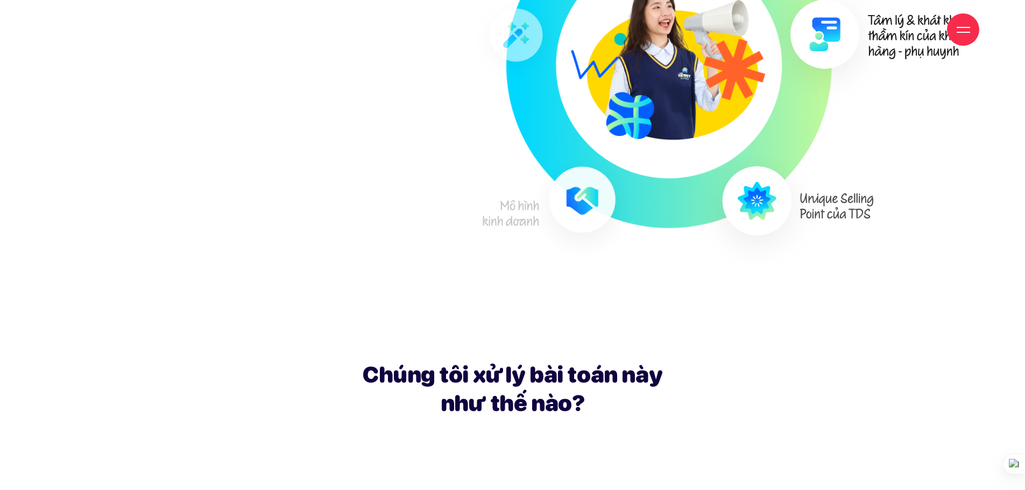
click at [957, 30] on div at bounding box center [963, 29] width 13 height 13
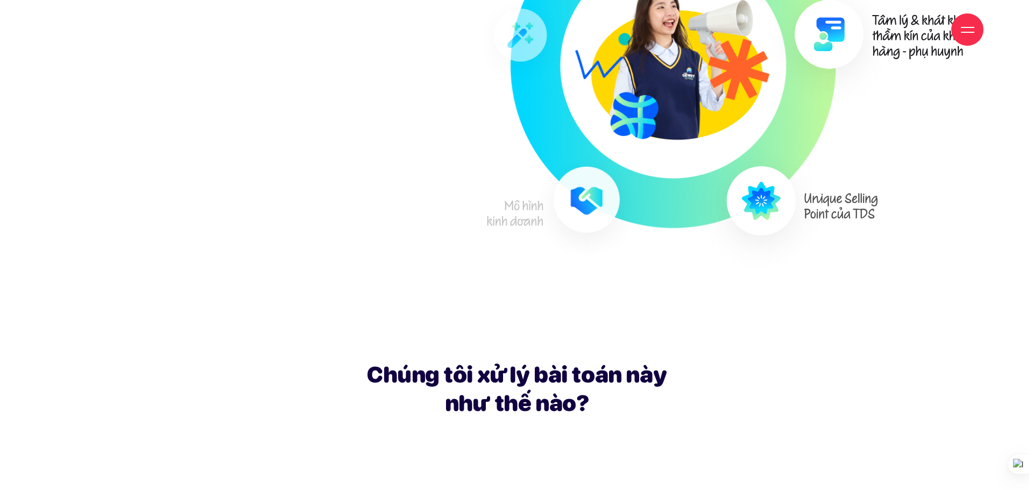
scroll to position [3028, 0]
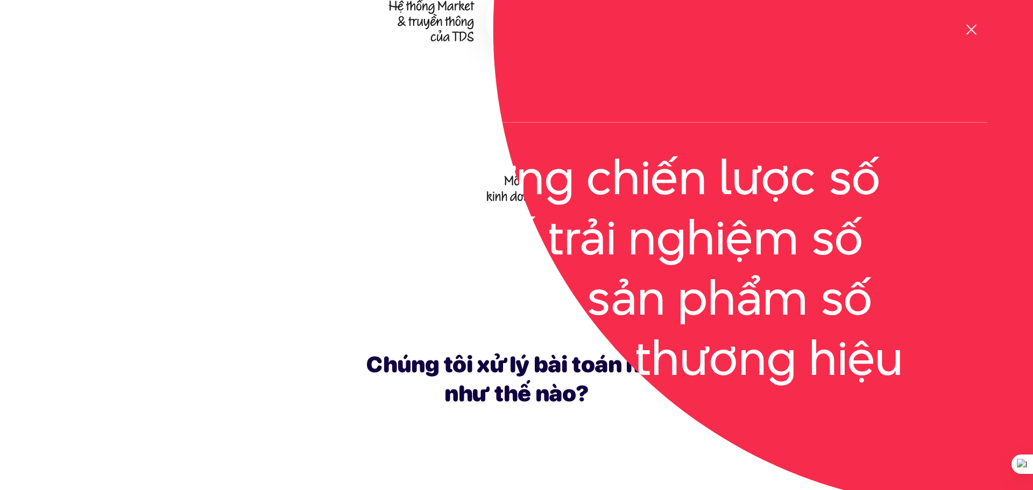
click at [967, 28] on div at bounding box center [971, 29] width 13 height 13
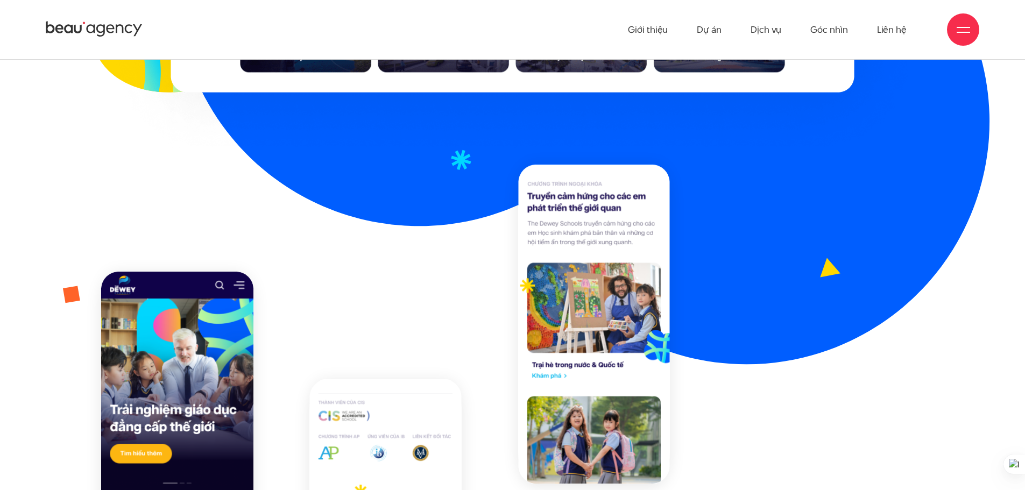
scroll to position [1399, 0]
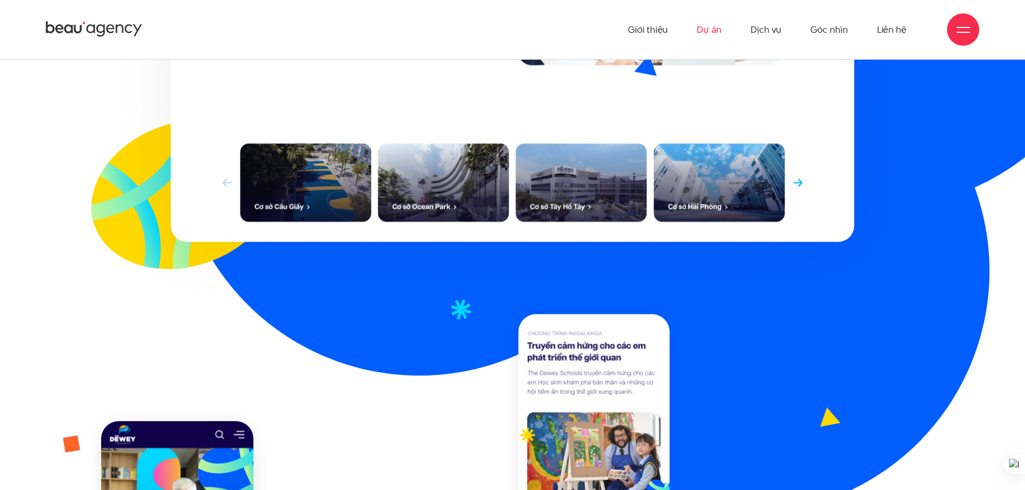
click at [719, 29] on link "Dự án" at bounding box center [709, 29] width 25 height 59
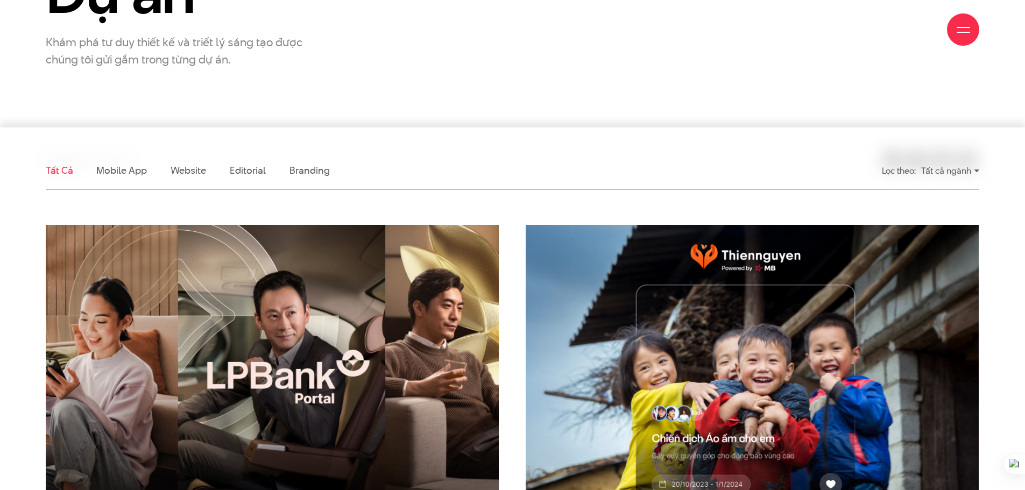
scroll to position [215, 0]
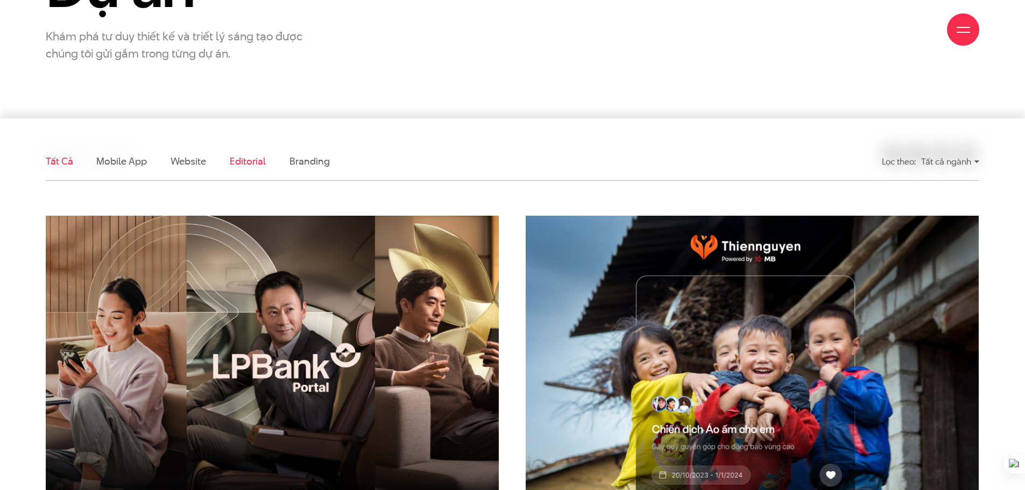
click at [255, 163] on link "Editorial" at bounding box center [248, 160] width 36 height 13
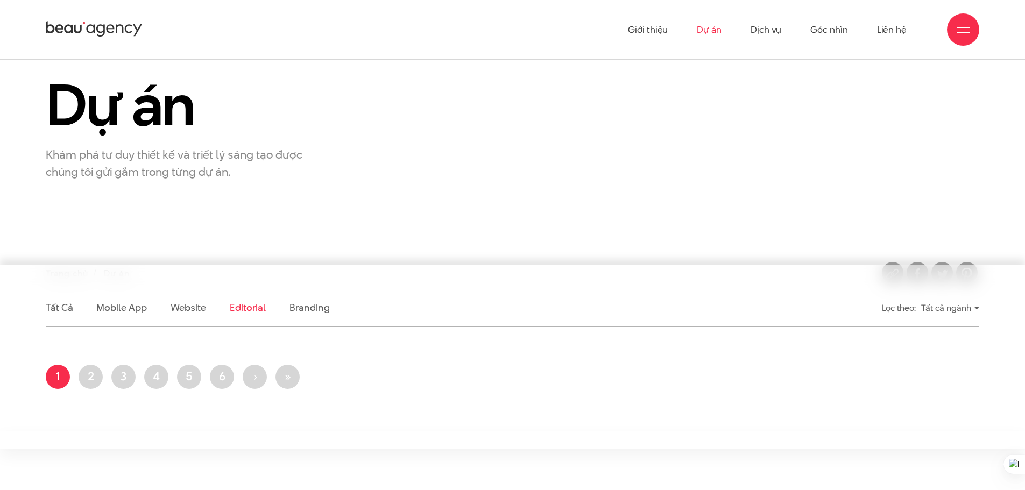
scroll to position [0, 0]
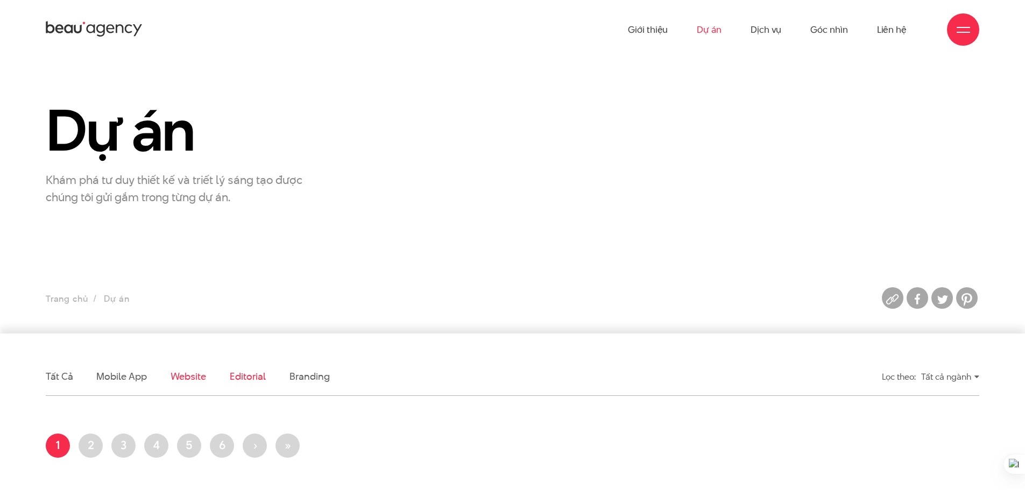
click at [182, 381] on link "Website" at bounding box center [189, 376] width 36 height 13
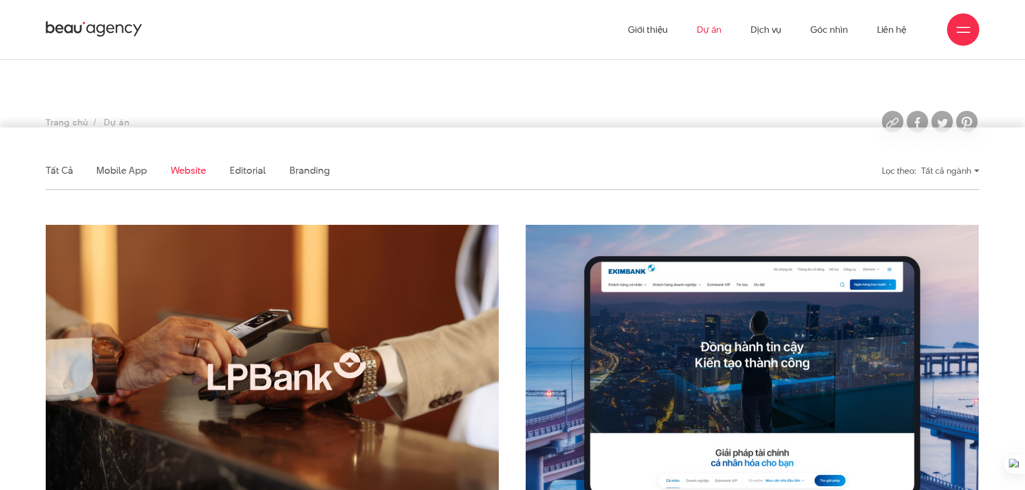
scroll to position [89, 0]
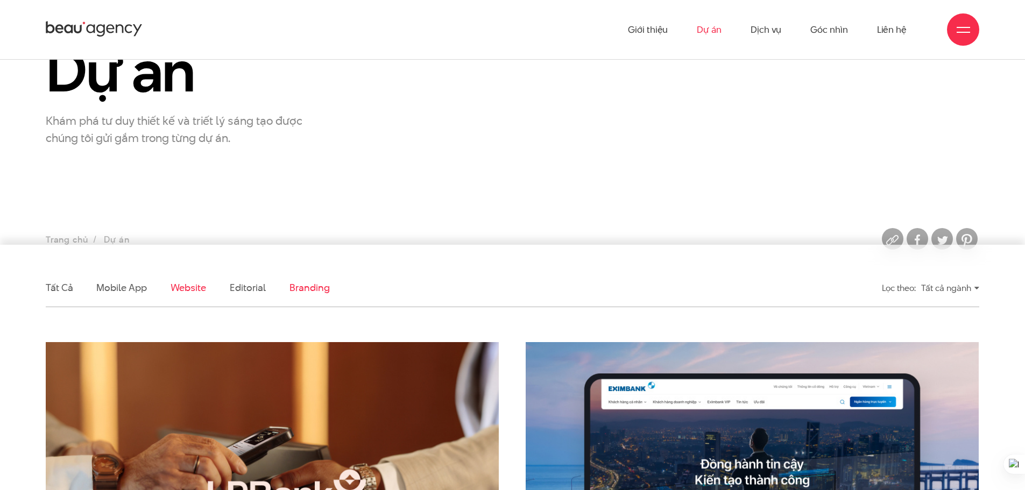
click at [311, 290] on link "Branding" at bounding box center [310, 287] width 40 height 13
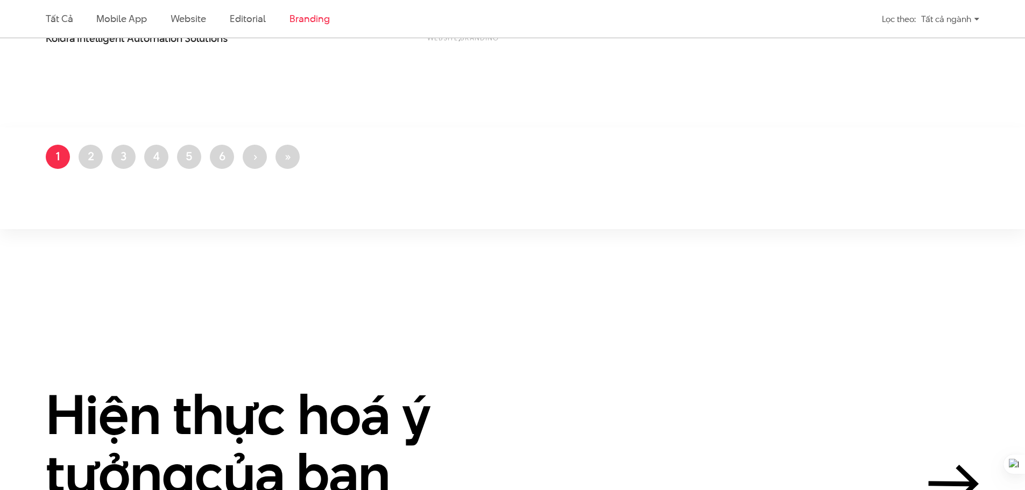
scroll to position [1004, 0]
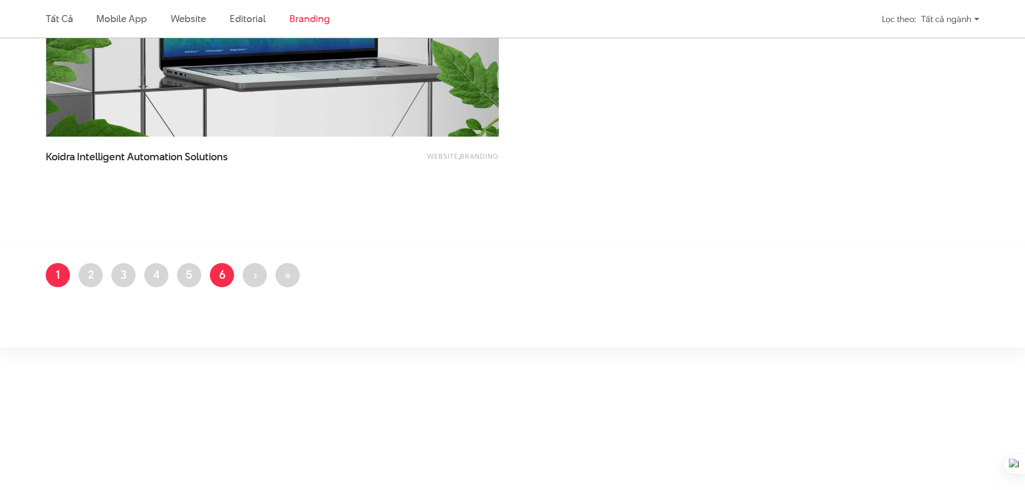
click at [232, 273] on link "Trang 6" at bounding box center [222, 275] width 24 height 24
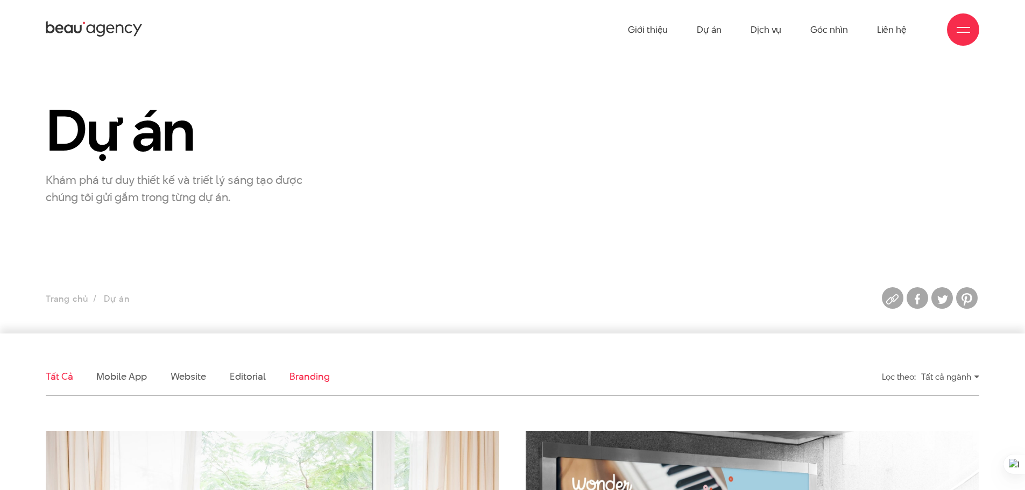
click at [305, 382] on link "Branding" at bounding box center [310, 376] width 40 height 13
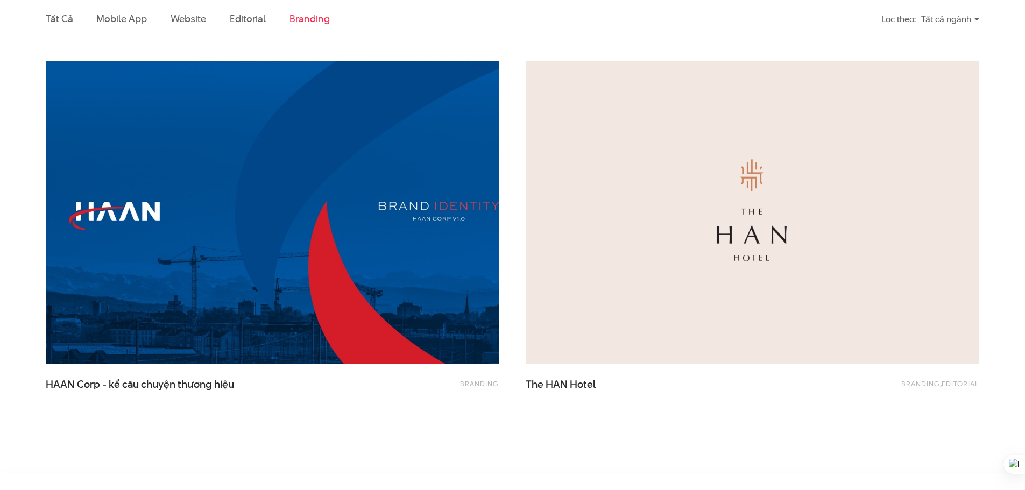
scroll to position [896, 0]
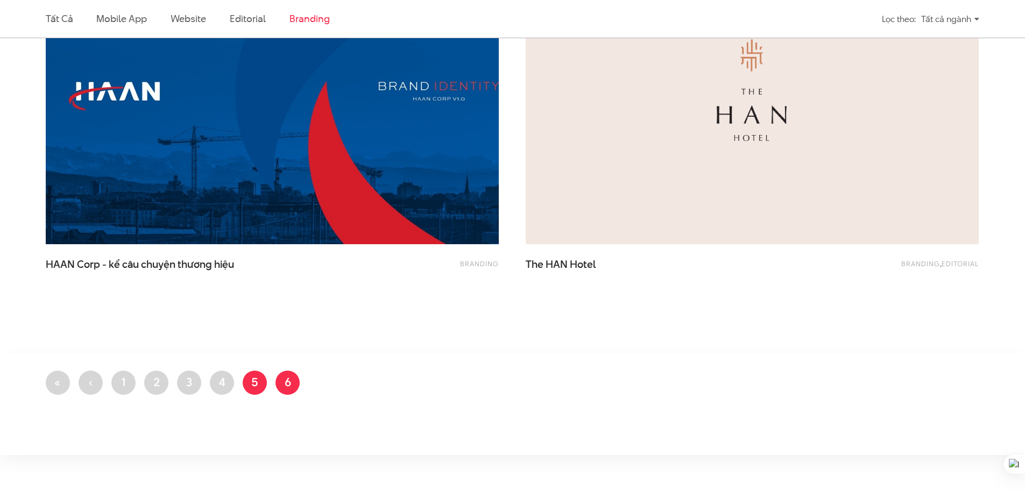
drag, startPoint x: 264, startPoint y: 379, endPoint x: 255, endPoint y: 385, distance: 11.4
click at [255, 385] on link "Trang 5" at bounding box center [255, 383] width 24 height 24
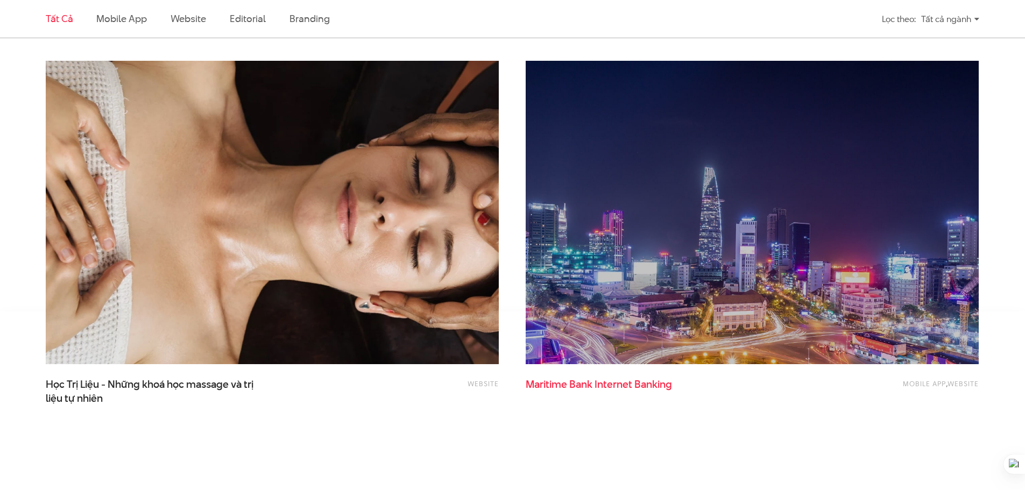
scroll to position [2476, 0]
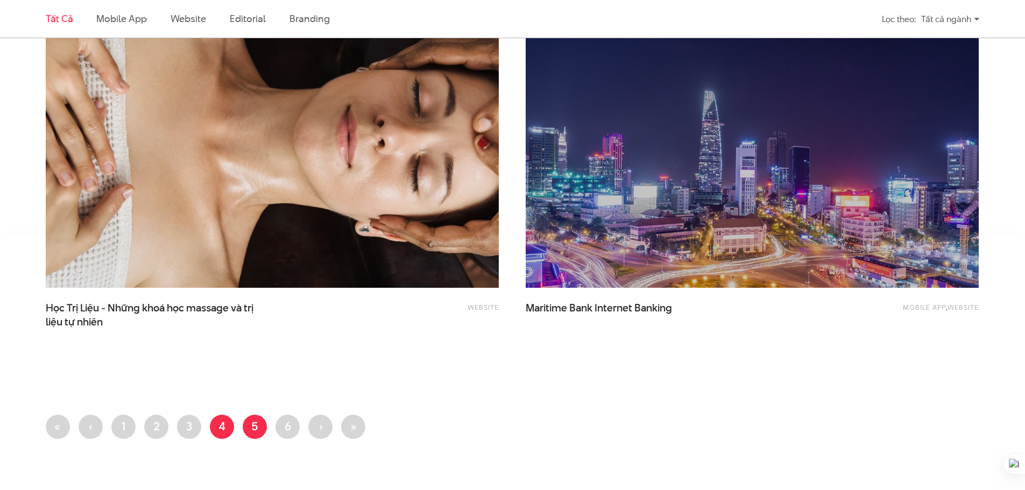
click at [230, 427] on link "Trang 4" at bounding box center [222, 427] width 24 height 24
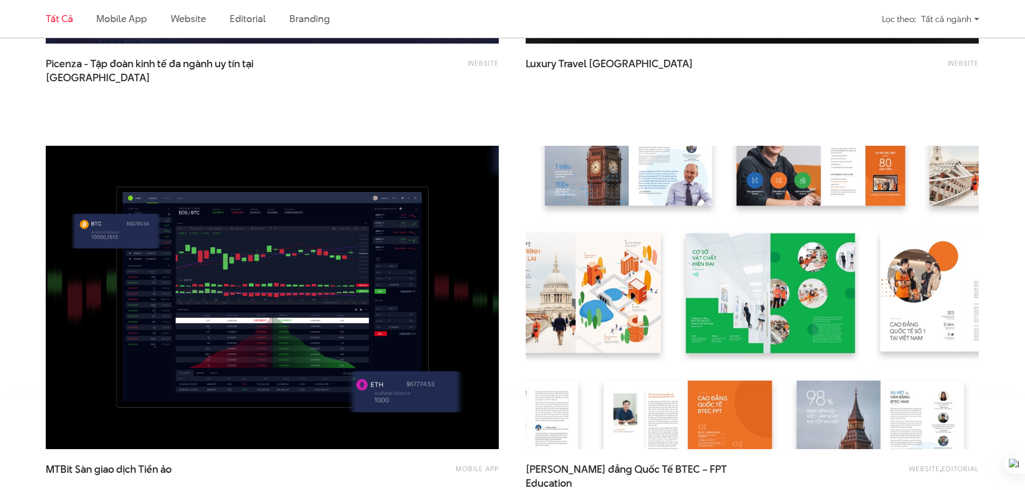
scroll to position [2529, 0]
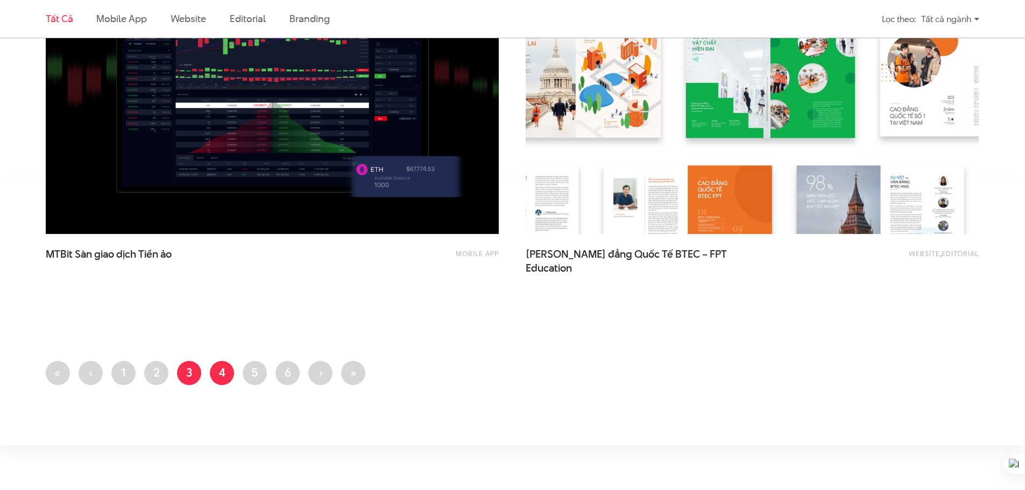
click at [187, 370] on link "Trang 3" at bounding box center [189, 373] width 24 height 24
